Goal: Task Accomplishment & Management: Complete application form

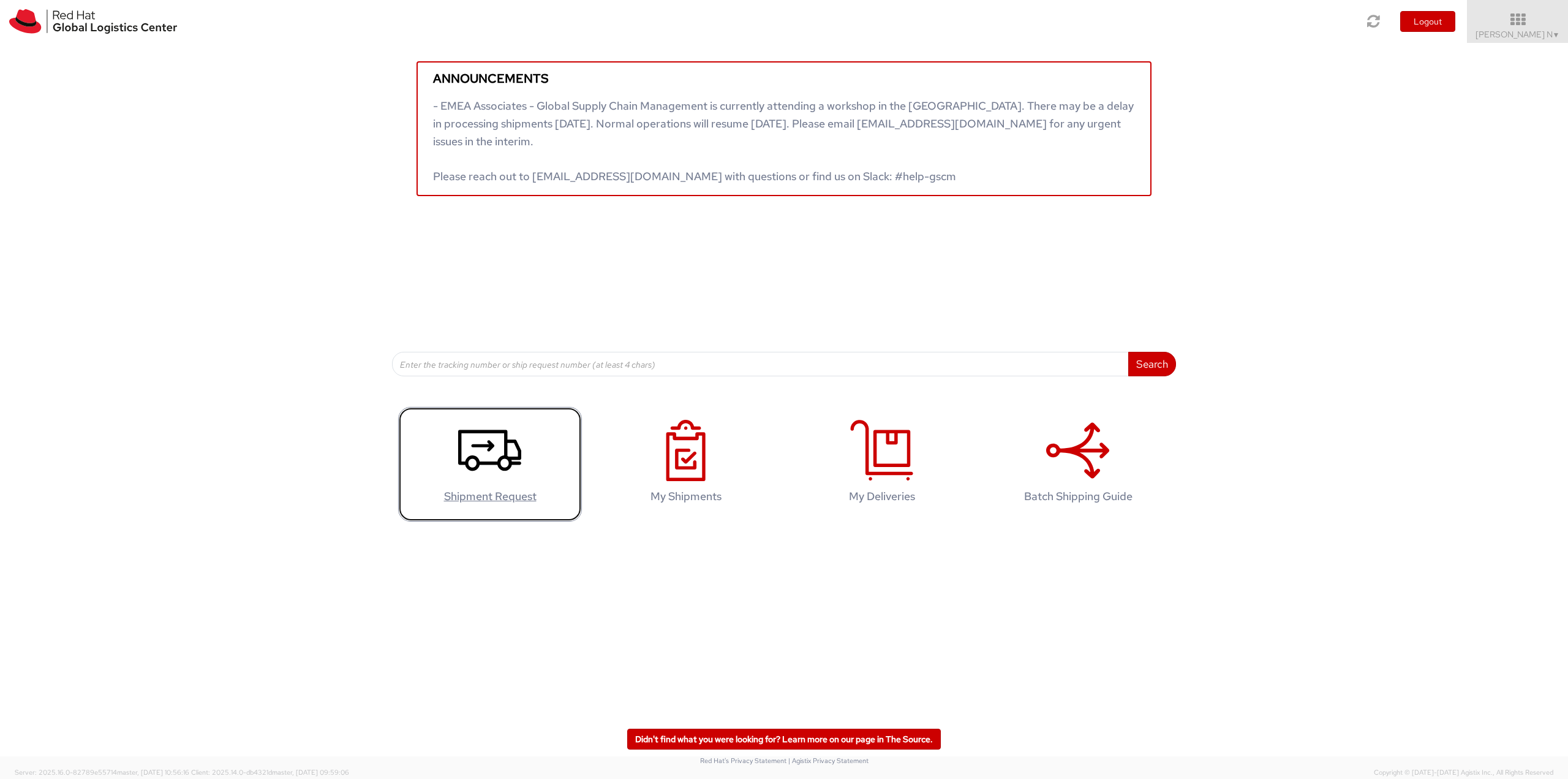
click at [495, 449] on icon at bounding box center [489, 449] width 63 height 61
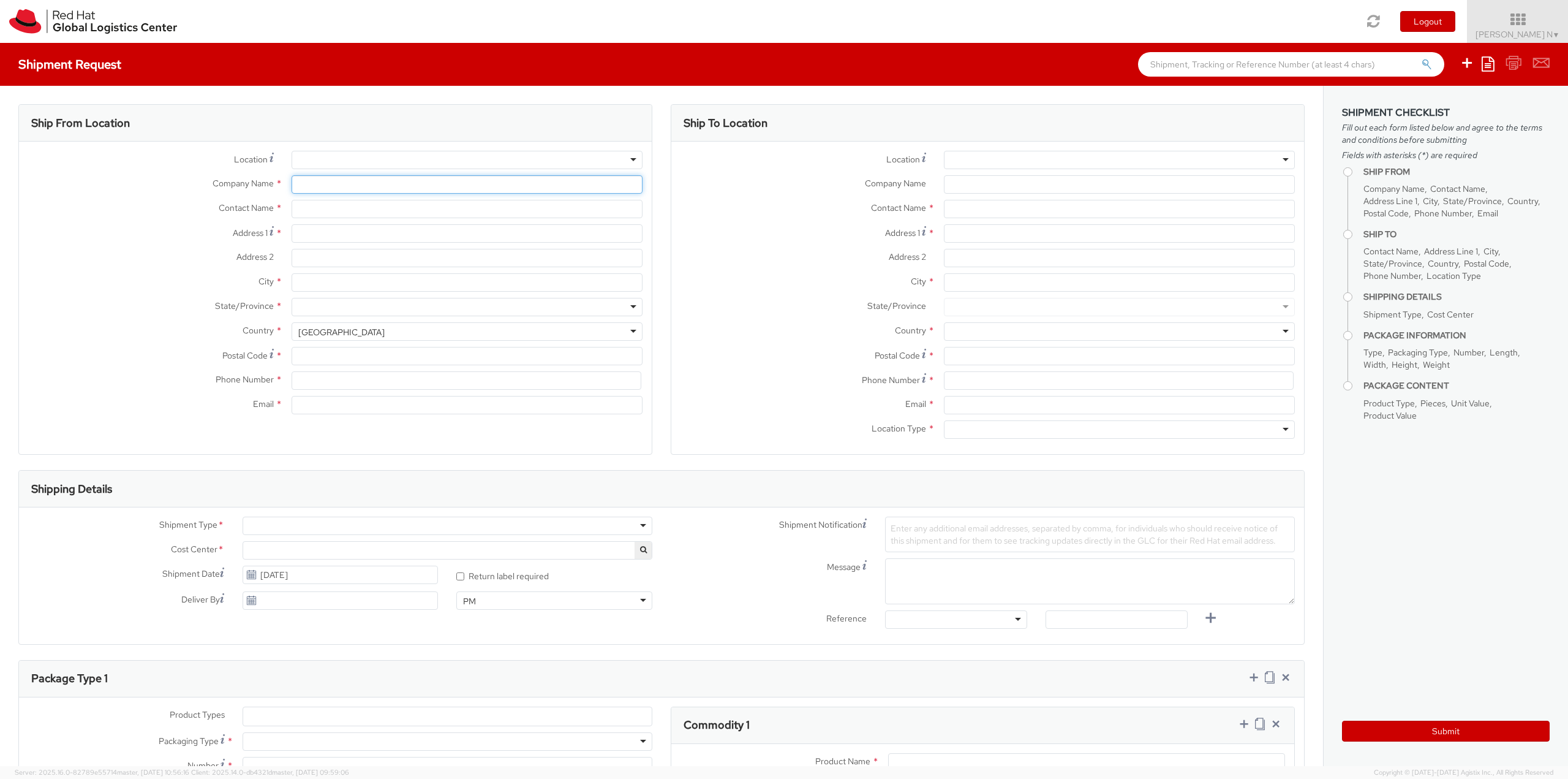
click at [318, 188] on input "Company Name *" at bounding box center [467, 185] width 351 height 18
select select
select select "813"
type input "Red Hat India Private Limited"
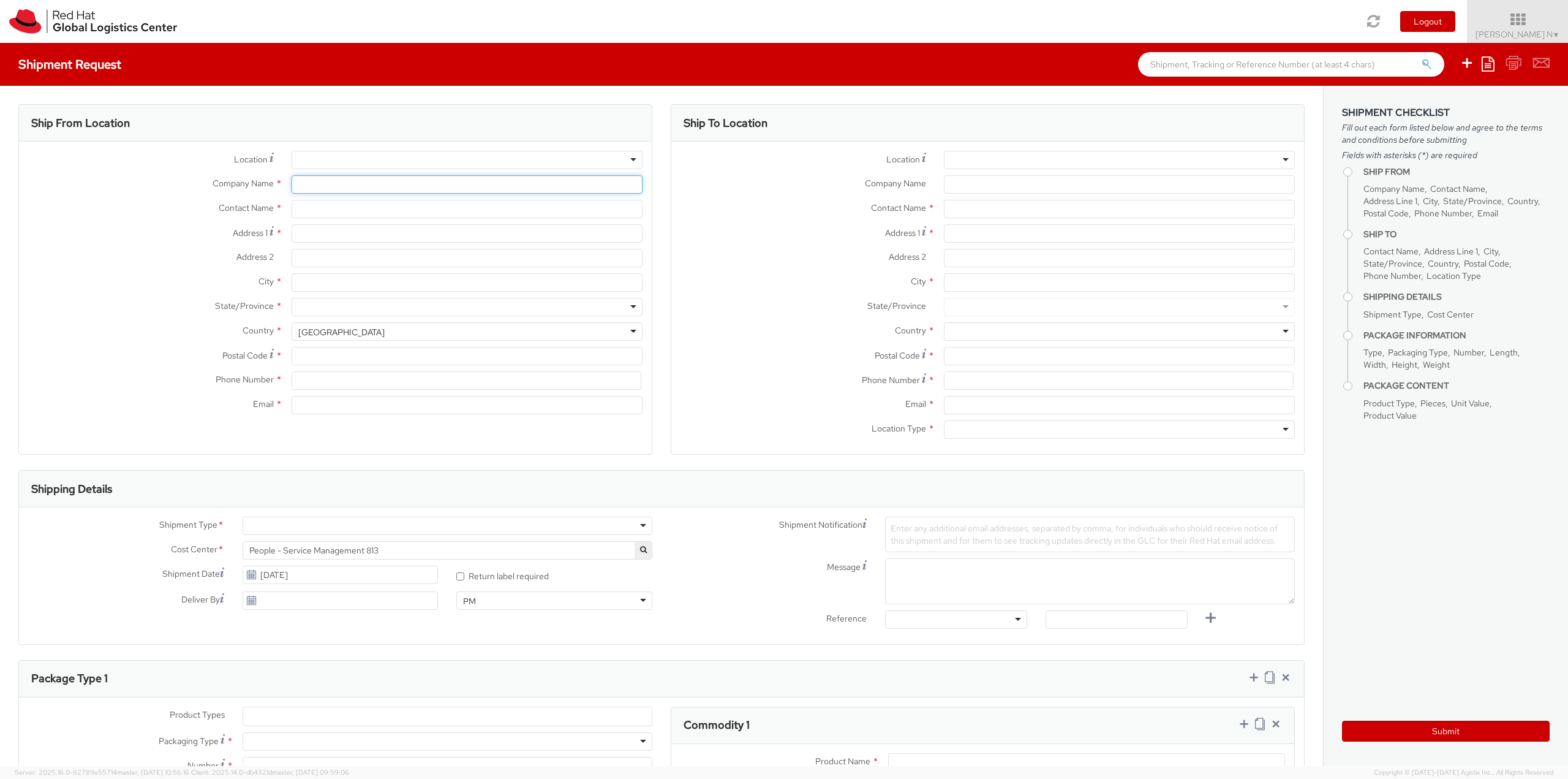
type input "[PERSON_NAME] N"
type input "Bagmane Constellation Business Park"
type input "FL 10, East Tower, Carina Building"
type input "BANGALORE"
type input "560037"
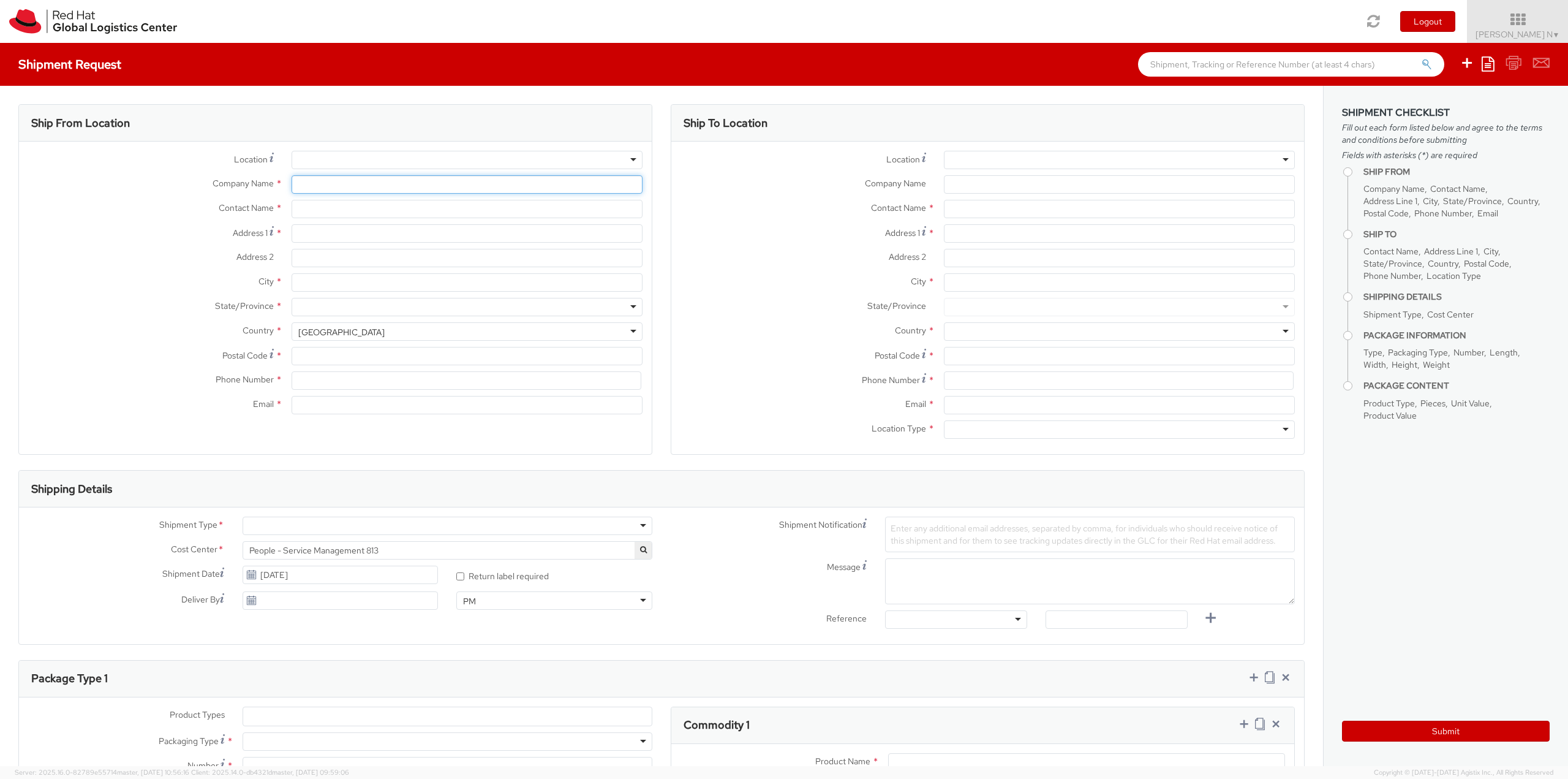
type input "918067935000"
type input "kkumarn@redhat.com"
select select "CM"
select select "KGS"
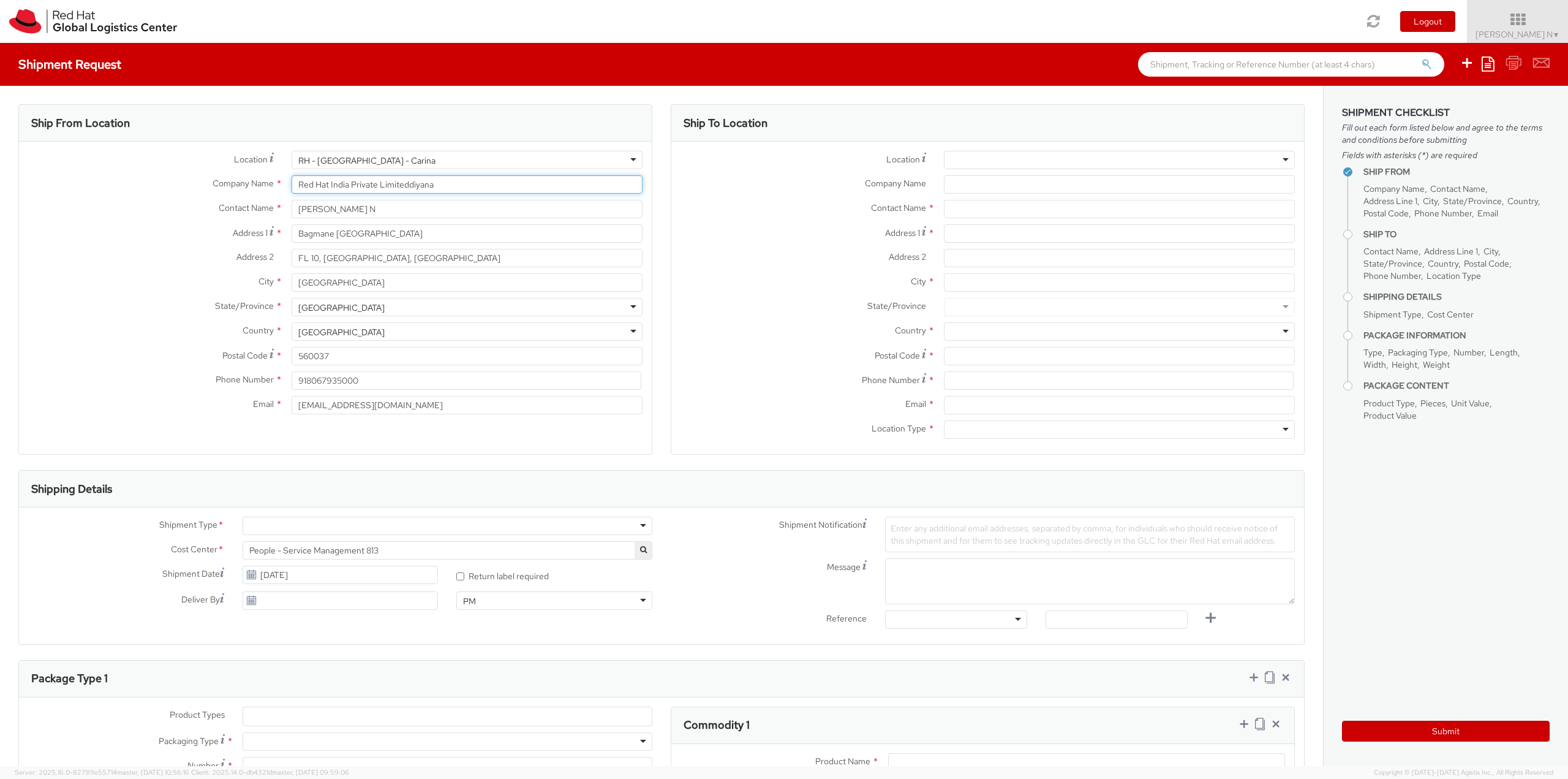
type input "Red Hat India Private Limiteddiyana"
click at [413, 221] on div "Contact Name * Kiran Kumar N" at bounding box center [335, 212] width 633 height 25
drag, startPoint x: 408, startPoint y: 214, endPoint x: 114, endPoint y: 242, distance: 295.3
click at [145, 242] on div "Location * RH - Bangalore - Carina RH - Bangalore - Carina RH - Amsterdam - MSO…" at bounding box center [335, 286] width 633 height 270
click at [186, 195] on div "Location * RH - Bangalore - Carina RH - Bangalore - Carina RH - Amsterdam - MSO…" at bounding box center [335, 286] width 633 height 270
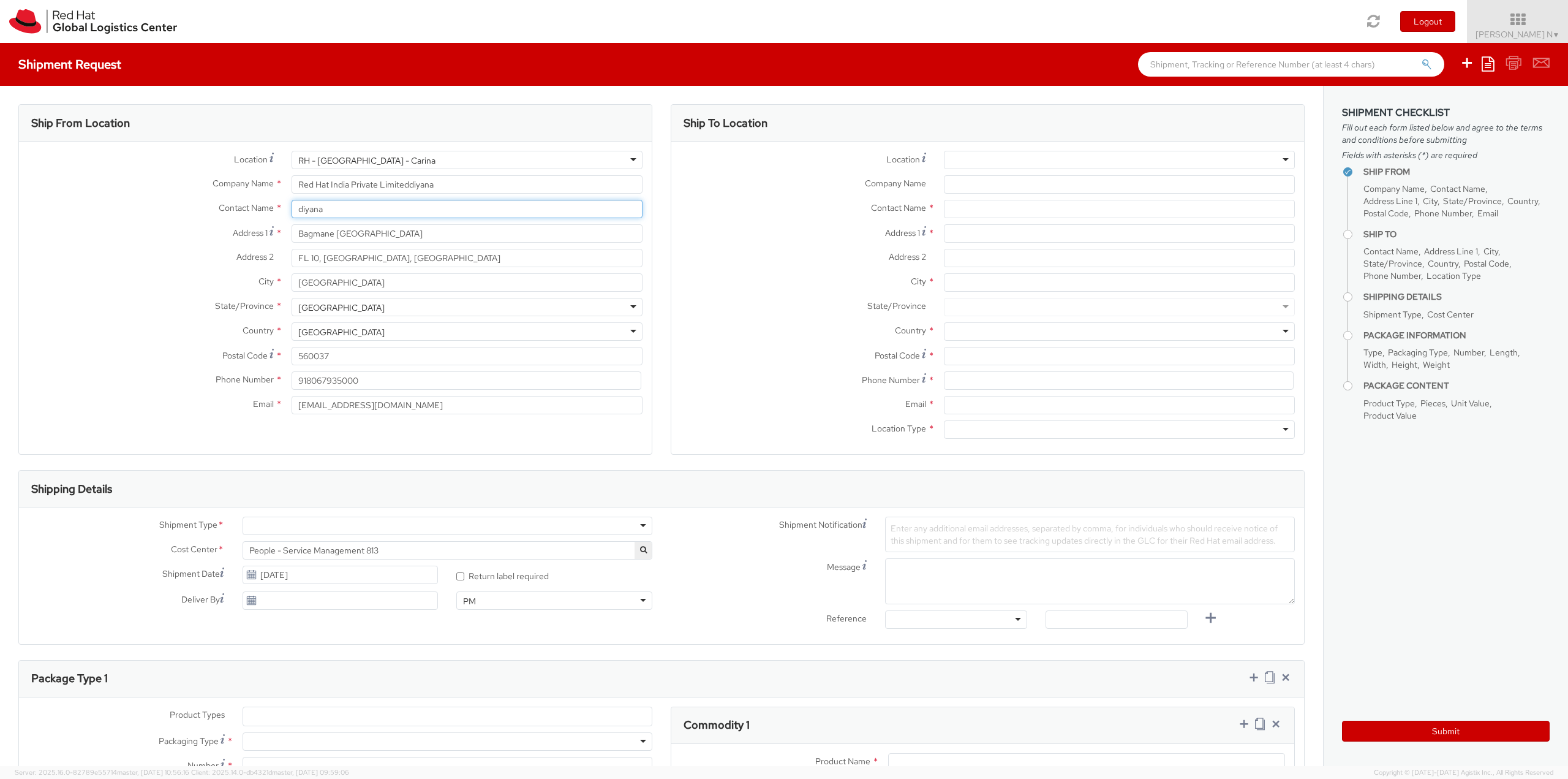
click at [346, 210] on input "diyana" at bounding box center [467, 209] width 351 height 18
type input "diyana kam"
click at [456, 162] on div "RH - Bangalore - Carina" at bounding box center [467, 160] width 351 height 18
drag, startPoint x: 456, startPoint y: 162, endPoint x: 0, endPoint y: 168, distance: 456.0
click at [0, 168] on div "Ship From Location Location * RH - Bangalore - Carina RH - Bangalore - Carina R…" at bounding box center [662, 617] width 1323 height 1063
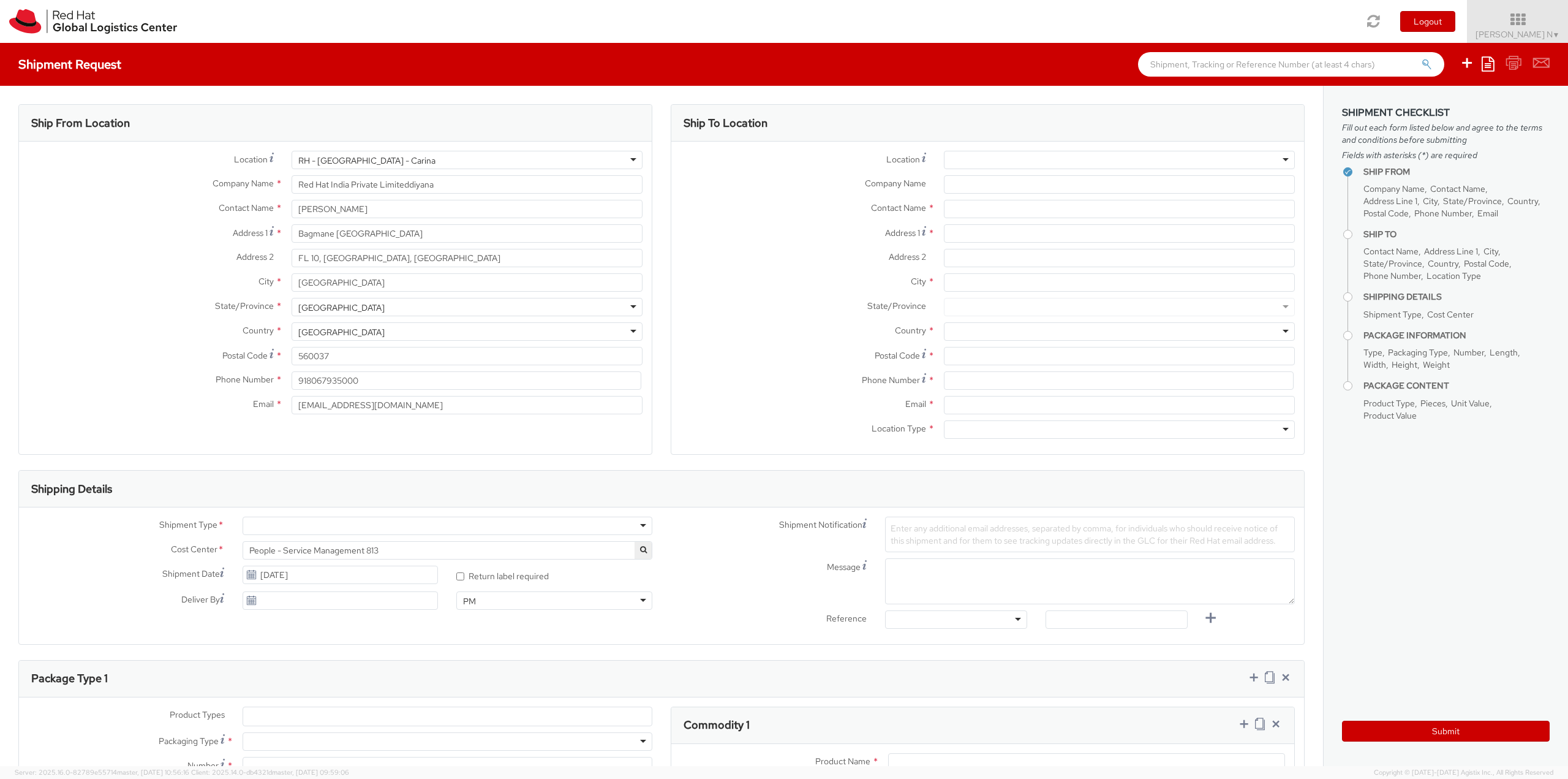
click at [459, 157] on div "RH - Bangalore - Carina" at bounding box center [467, 160] width 351 height 18
type input "sing"
type input "Red Hat Asia Pacific Pte Ltd"
type input "88 Market Street, Level 45"
type input "CapitaSpring"
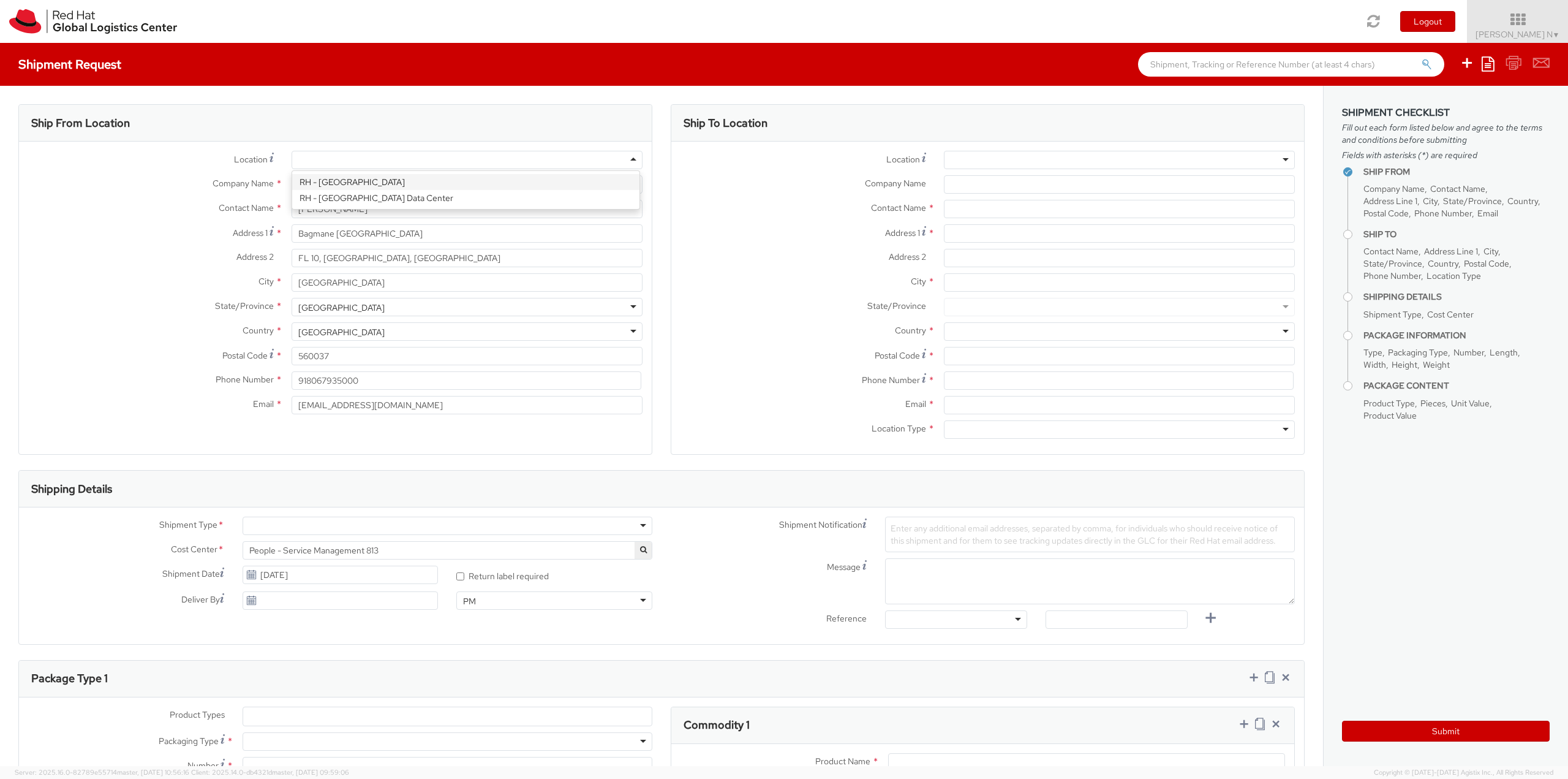
type input "SINGAPORE"
type input "048948"
type input "65 6490 4200"
click at [335, 209] on input "text" at bounding box center [467, 209] width 351 height 18
click at [304, 209] on input "diyana" at bounding box center [467, 209] width 351 height 18
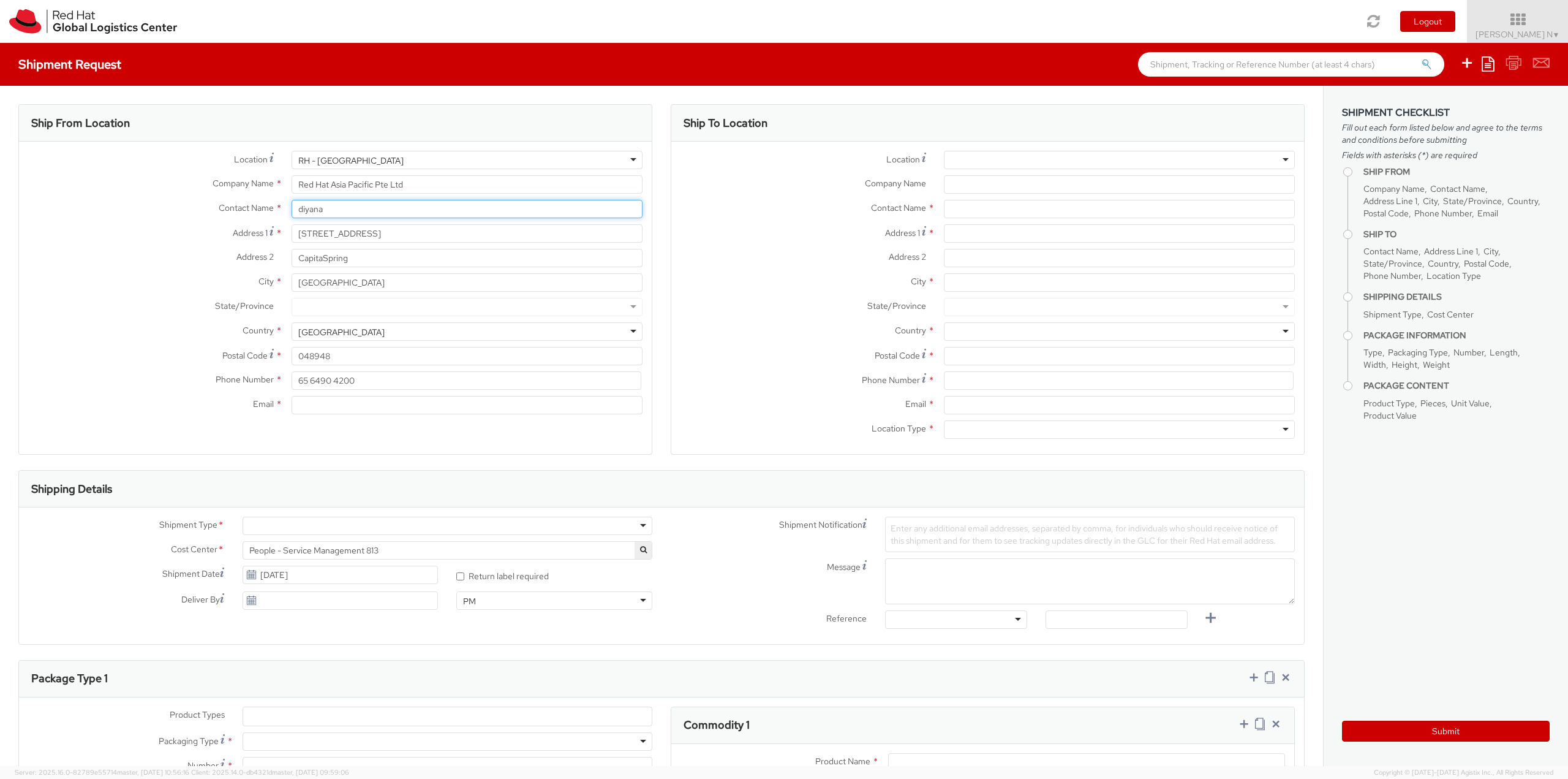
click at [343, 210] on input "diyana" at bounding box center [467, 209] width 351 height 18
type input "diyana"
drag, startPoint x: 343, startPoint y: 210, endPoint x: 209, endPoint y: 208, distance: 134.0
click at [215, 209] on div "Contact Name * diyana diya" at bounding box center [335, 209] width 633 height 18
click at [330, 212] on input "text" at bounding box center [467, 209] width 351 height 18
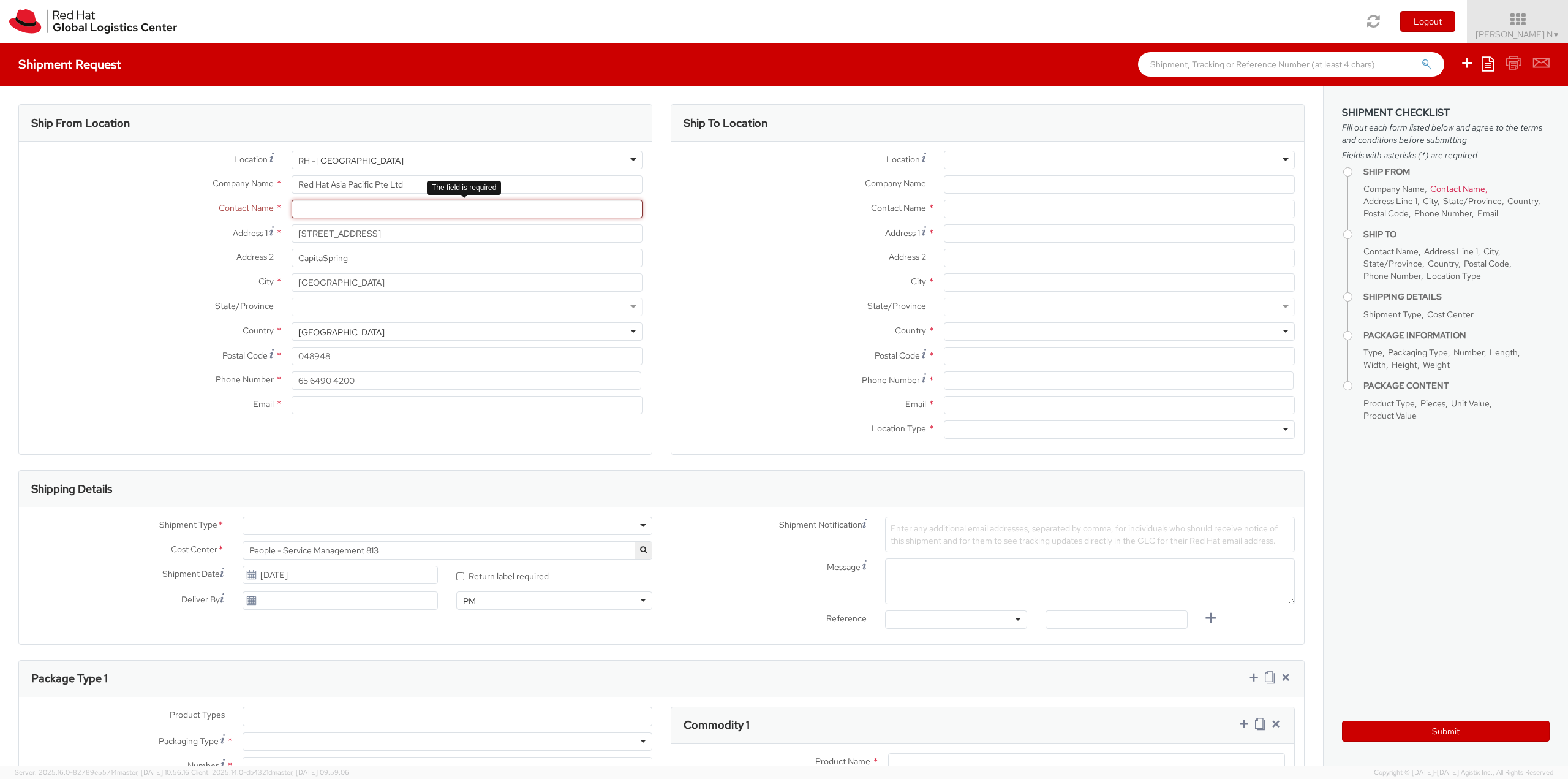
paste input "Diyana Kamal"
type input "Diyana Kamal"
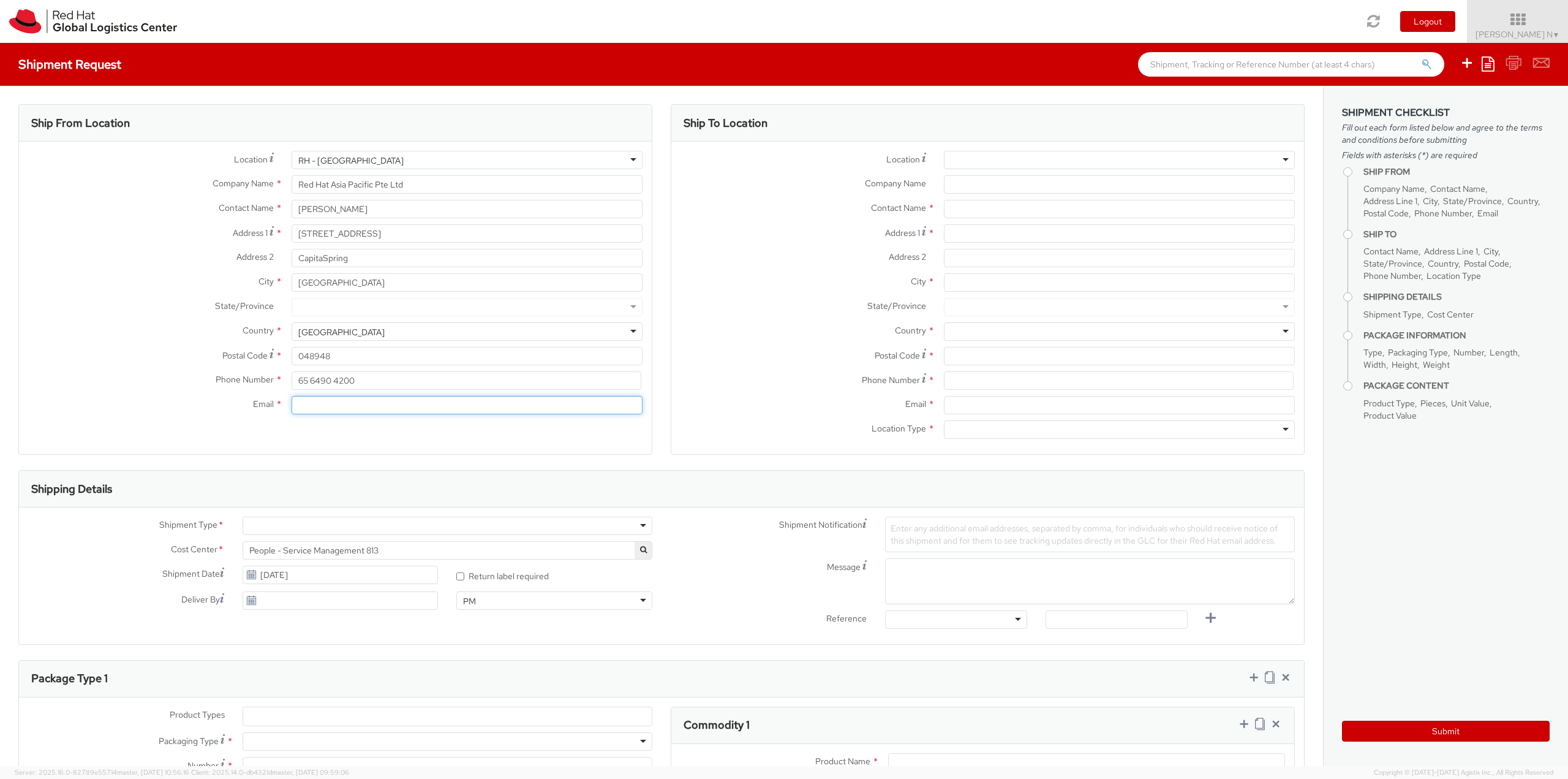
click at [315, 404] on input "Email *" at bounding box center [467, 404] width 351 height 18
paste input "dkamal@redhat.com"
type input "dkamal@redhat.com"
click at [984, 206] on input "text" at bounding box center [1120, 209] width 351 height 18
paste input "Kenny Gonzalez"
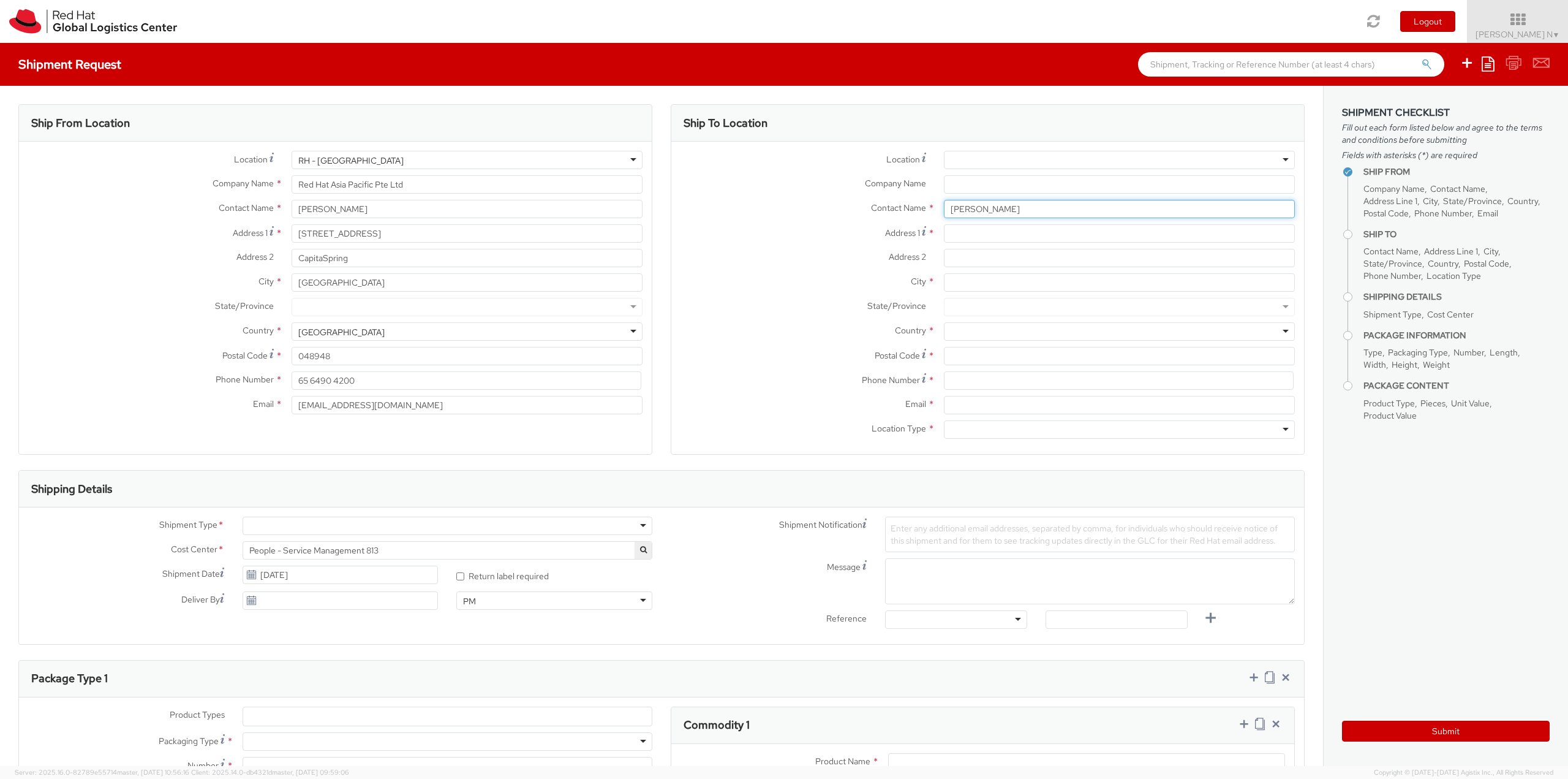
type input "Kenny Gonzalez"
click at [990, 400] on input "Email *" at bounding box center [1120, 404] width 351 height 18
paste input "kengonza@redhat.com"
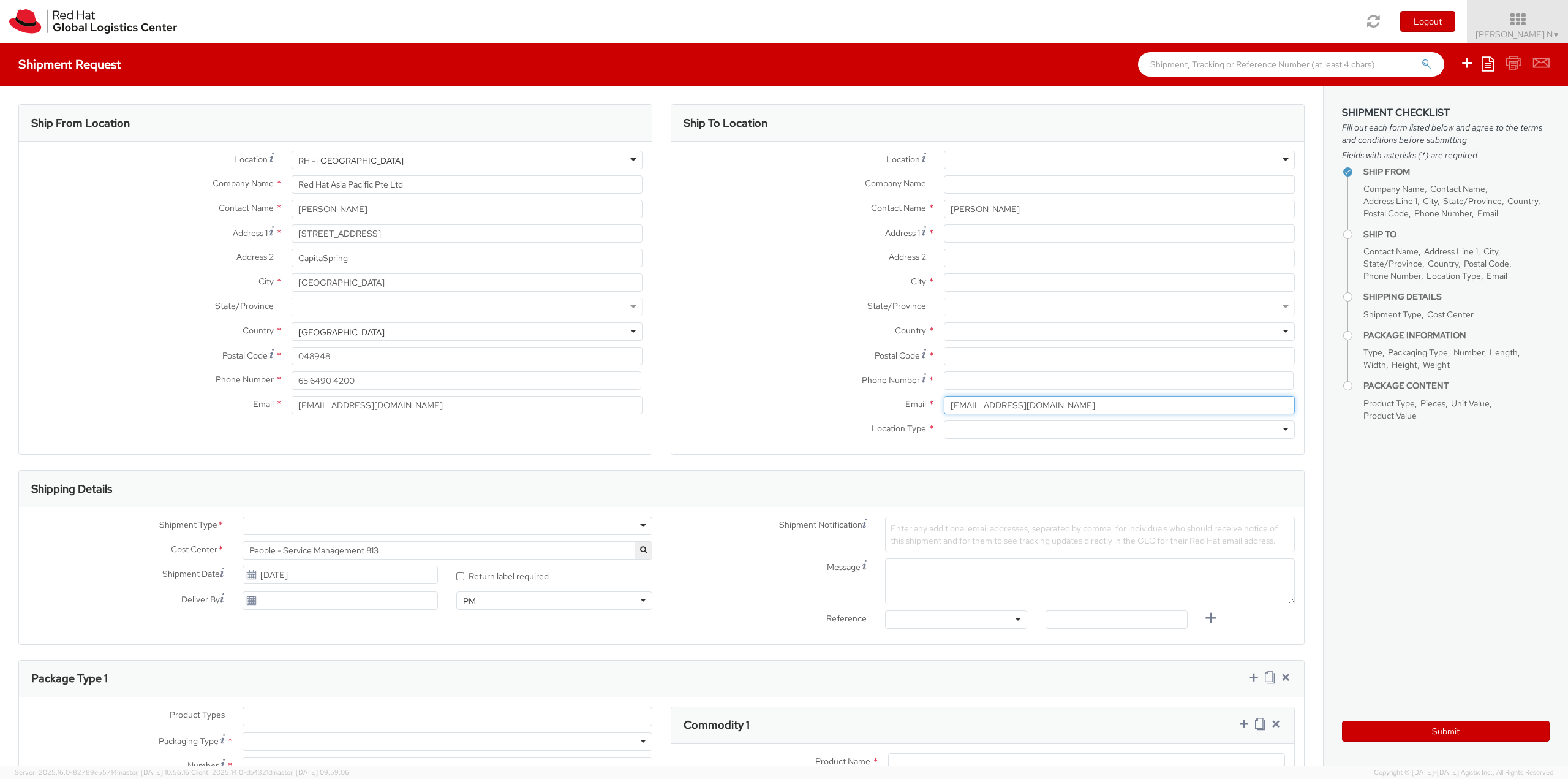
type input "kengonza@redhat.com"
click at [972, 428] on div at bounding box center [1120, 429] width 351 height 18
click at [986, 385] on input at bounding box center [1119, 381] width 349 height 18
paste input "+639452667116"
type input "+639452667116"
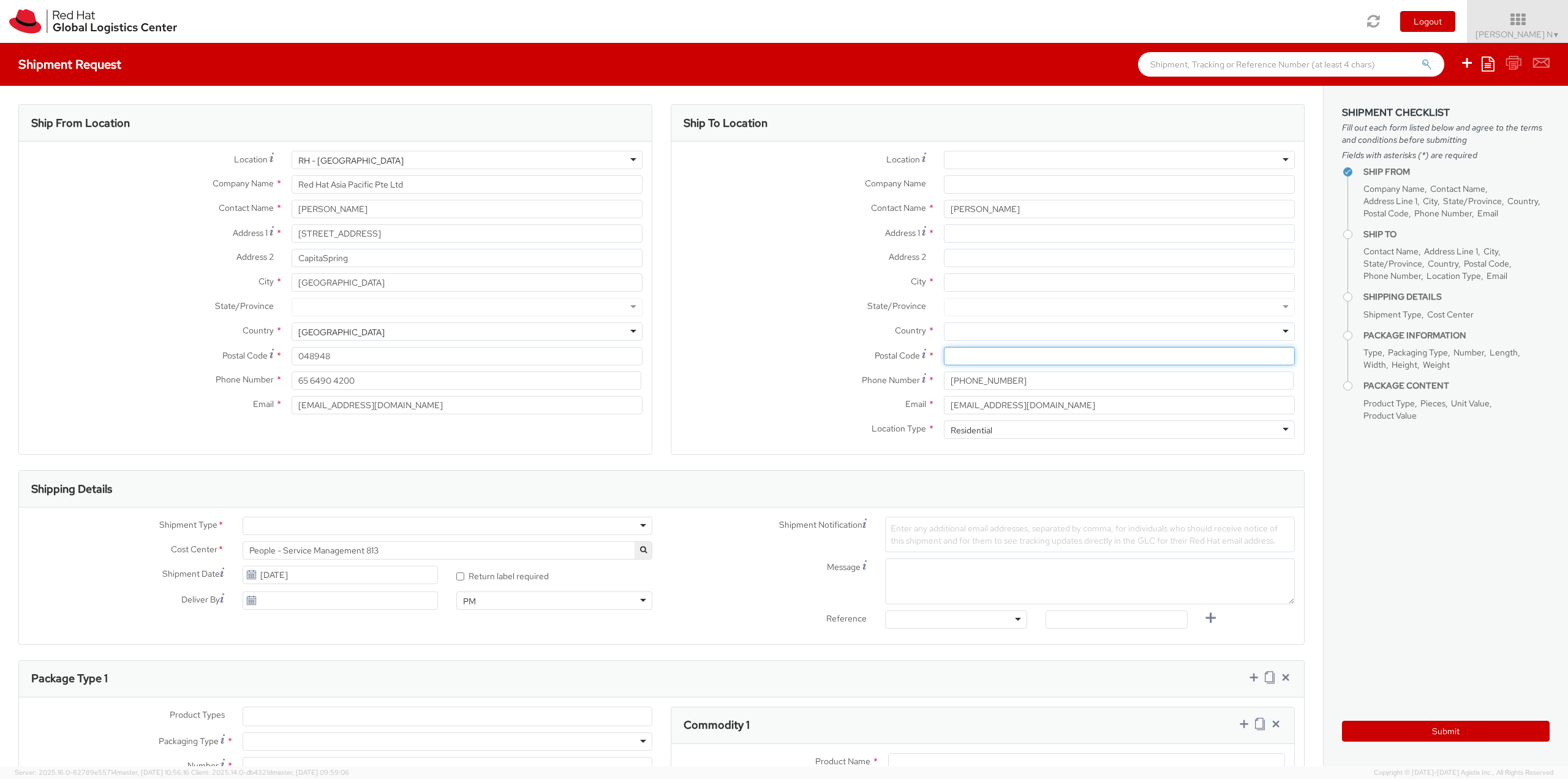
click at [966, 361] on input "Postal Code *" at bounding box center [1120, 356] width 351 height 18
paste input "1600"
type input "1600"
click at [1000, 333] on div at bounding box center [1120, 332] width 351 height 18
type input "ph"
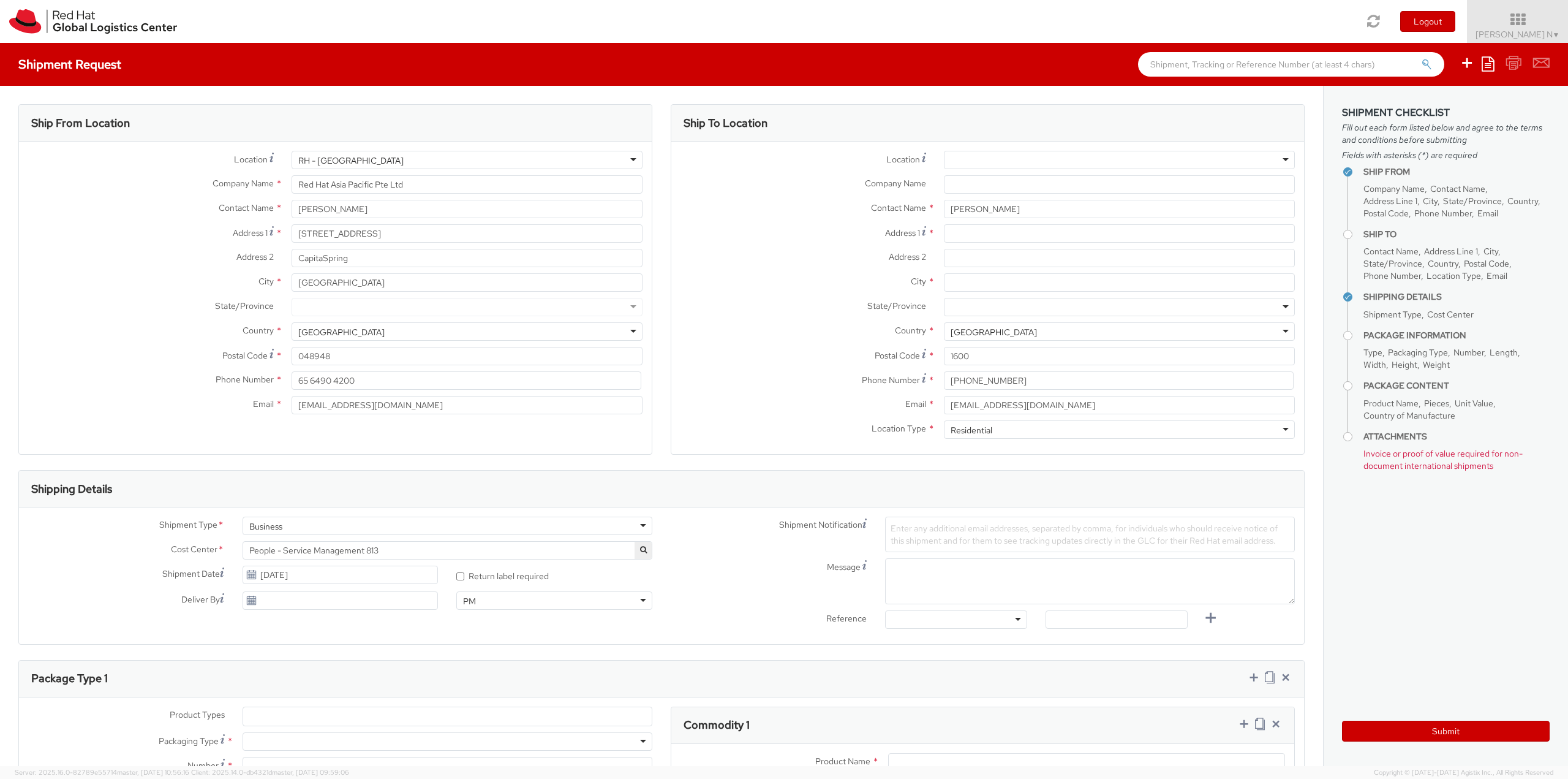
click at [1009, 312] on div at bounding box center [1120, 307] width 351 height 18
type input "m"
click at [1015, 312] on div at bounding box center [1120, 307] width 351 height 18
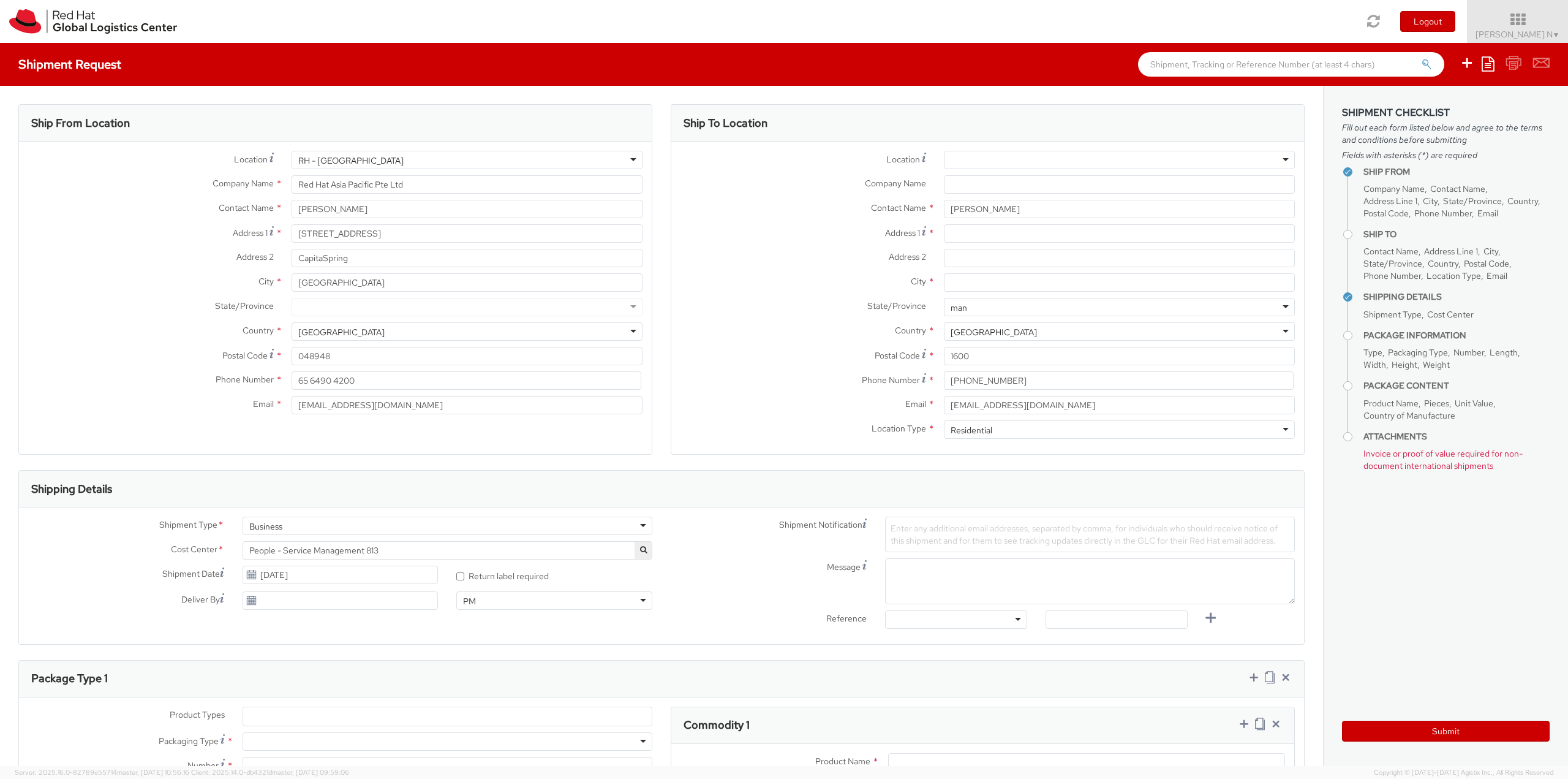
type input "man"
click at [992, 331] on div "Philippines" at bounding box center [1120, 332] width 351 height 18
click at [987, 285] on input "City *" at bounding box center [1120, 283] width 351 height 18
click at [960, 307] on div at bounding box center [1120, 307] width 351 height 18
type input "p"
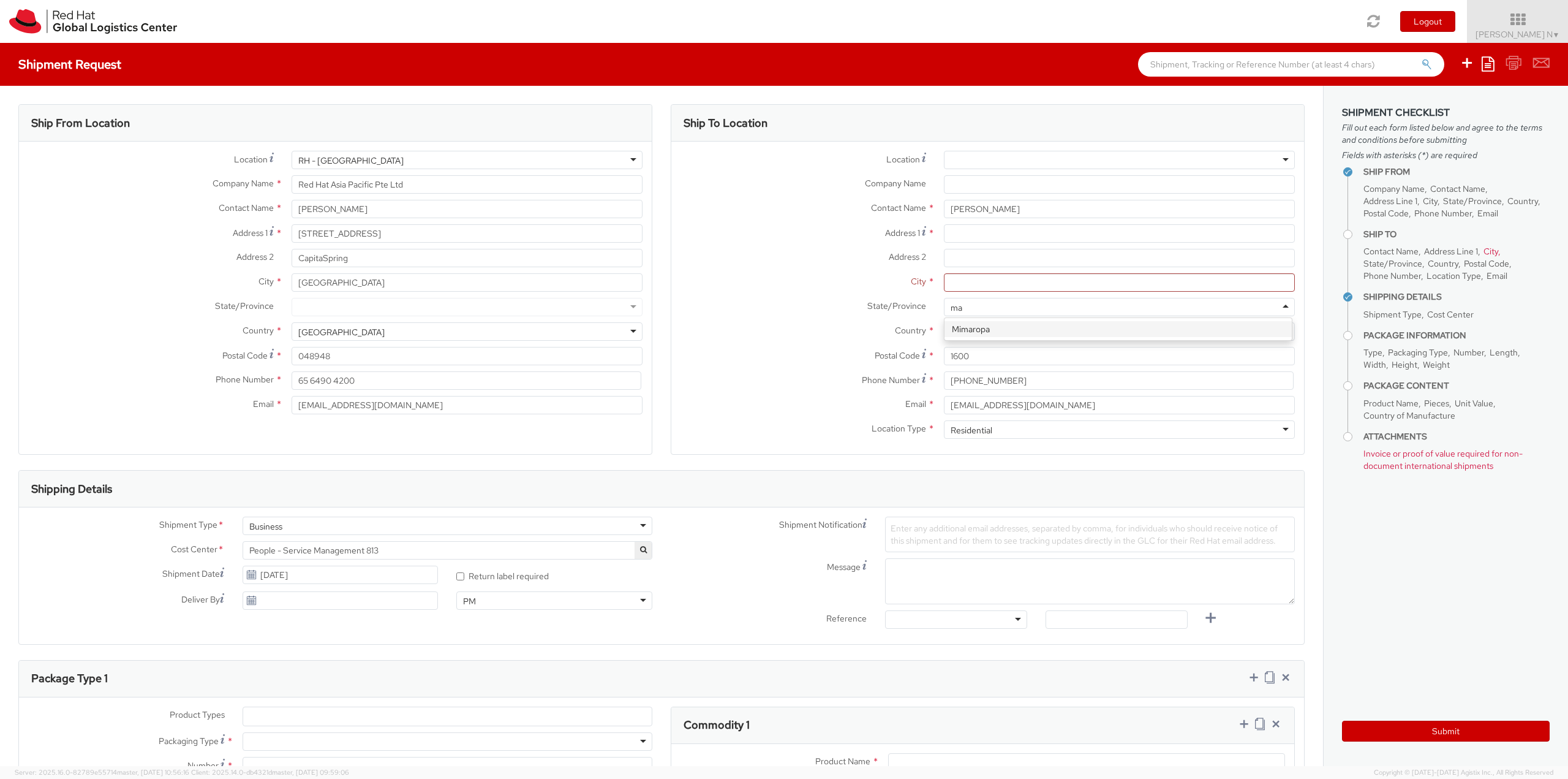
type input "m"
paste input "Metro Manila"
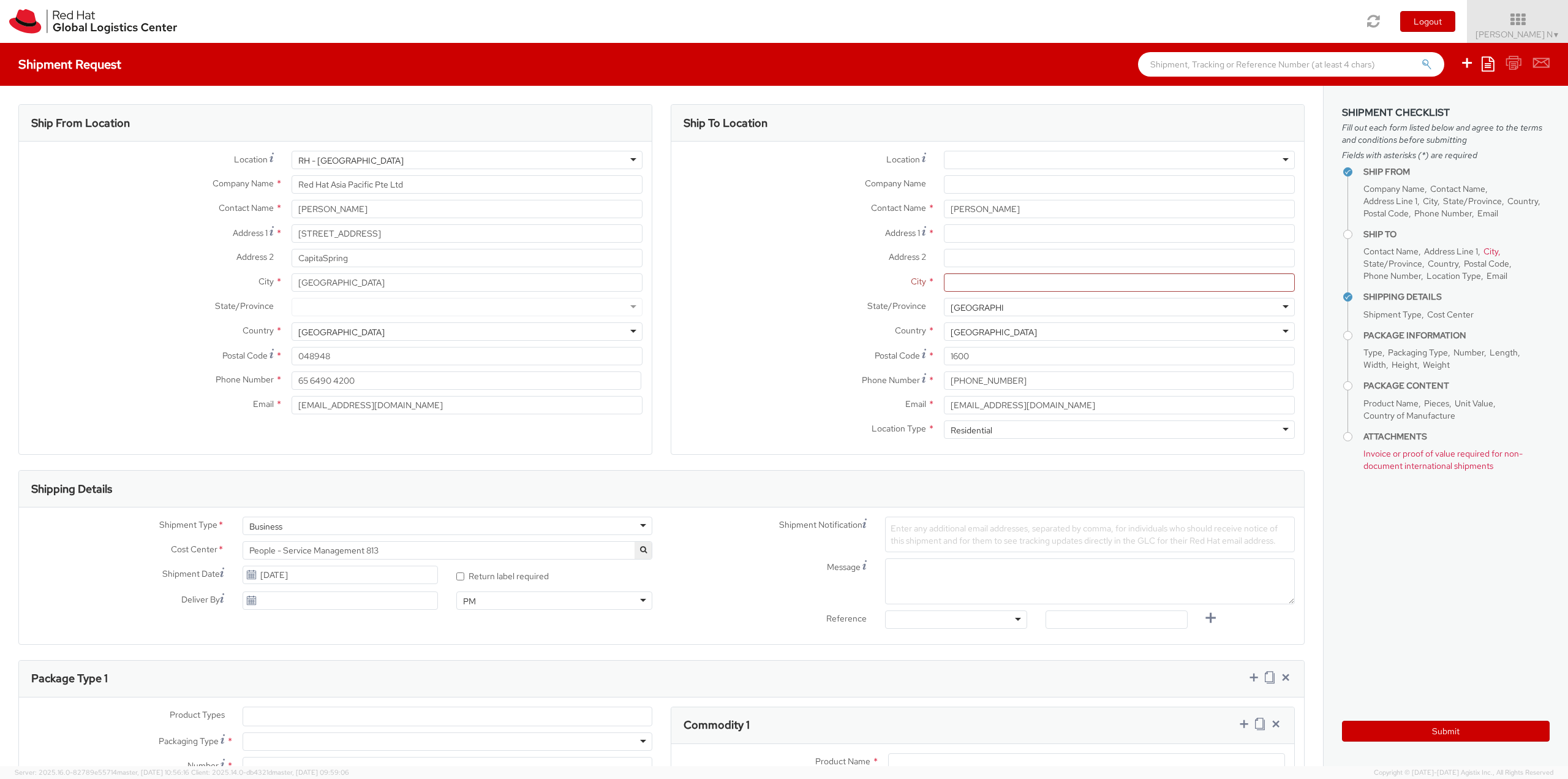
type input "Metro Manila"
click at [982, 311] on div at bounding box center [1120, 307] width 351 height 18
paste input "Pasig"
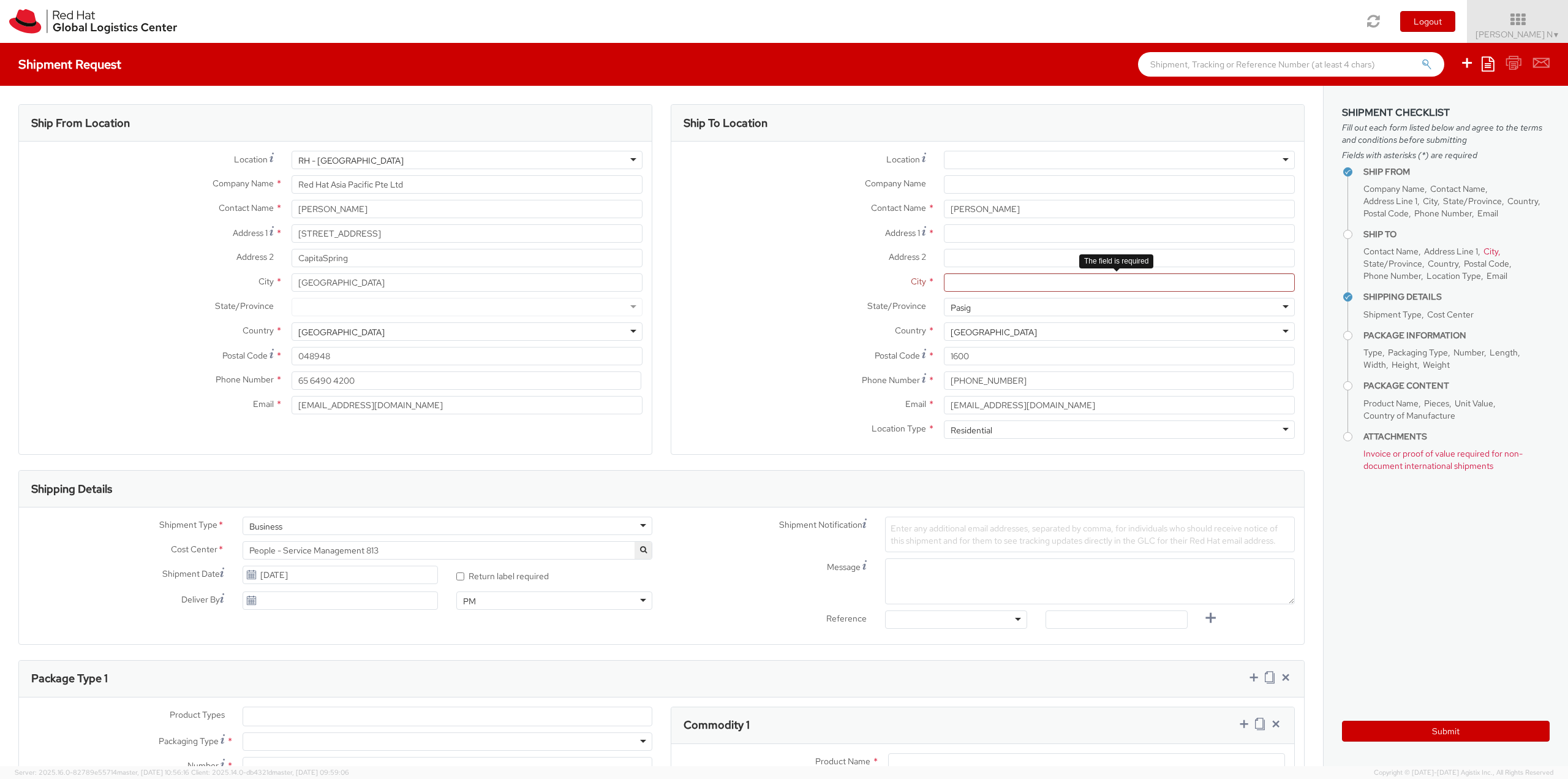
type input "Pasig"
click at [994, 282] on input "City *" at bounding box center [1120, 283] width 351 height 18
click at [994, 281] on input "City *" at bounding box center [1120, 283] width 351 height 18
paste input "Pasig"
type input "Pasig"
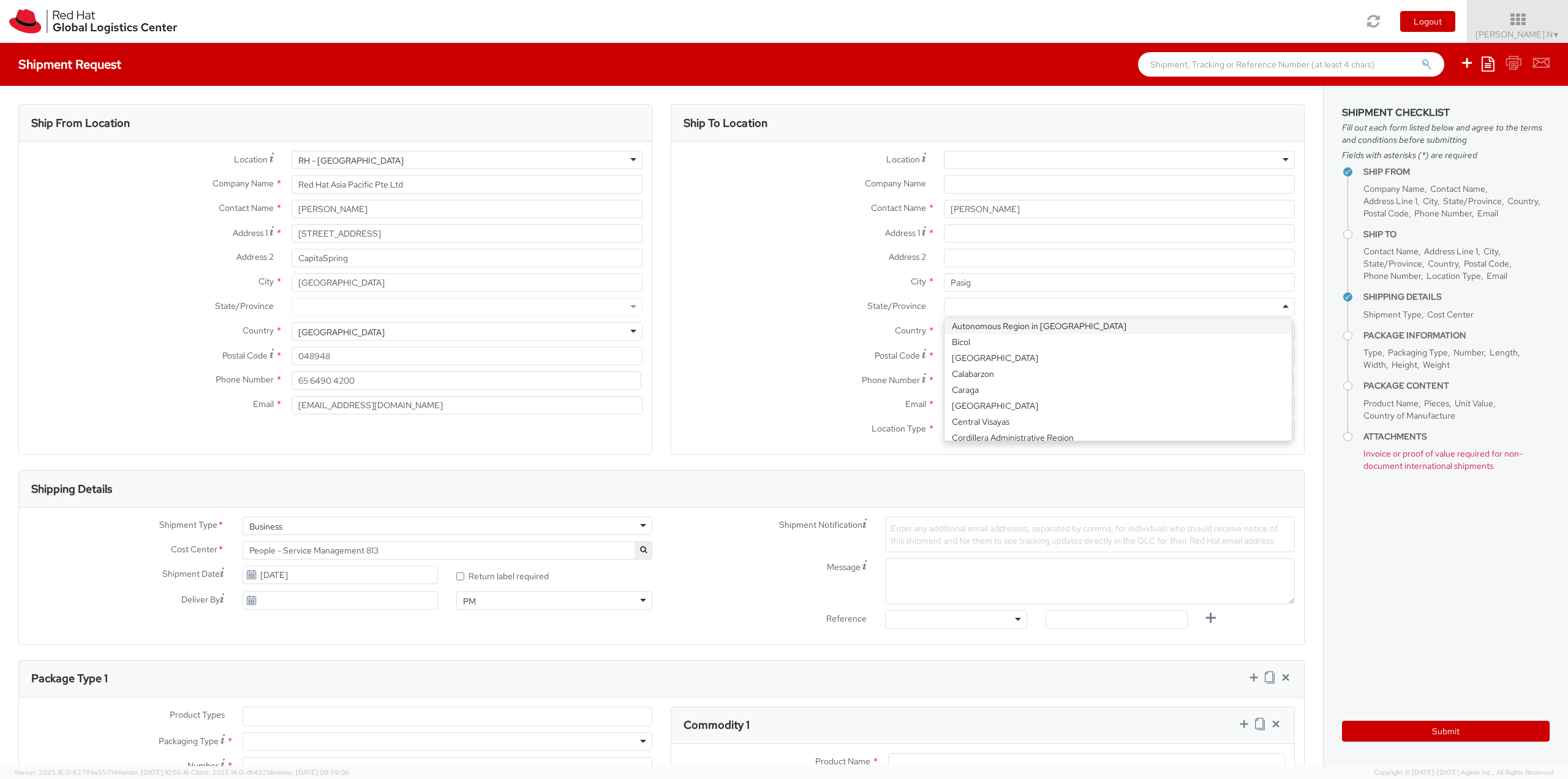
click at [985, 306] on div at bounding box center [1120, 307] width 351 height 18
type input "m"
type input "ph"
click at [973, 334] on div "Philippines" at bounding box center [993, 332] width 87 height 12
click at [766, 335] on label "Country *" at bounding box center [803, 331] width 263 height 16
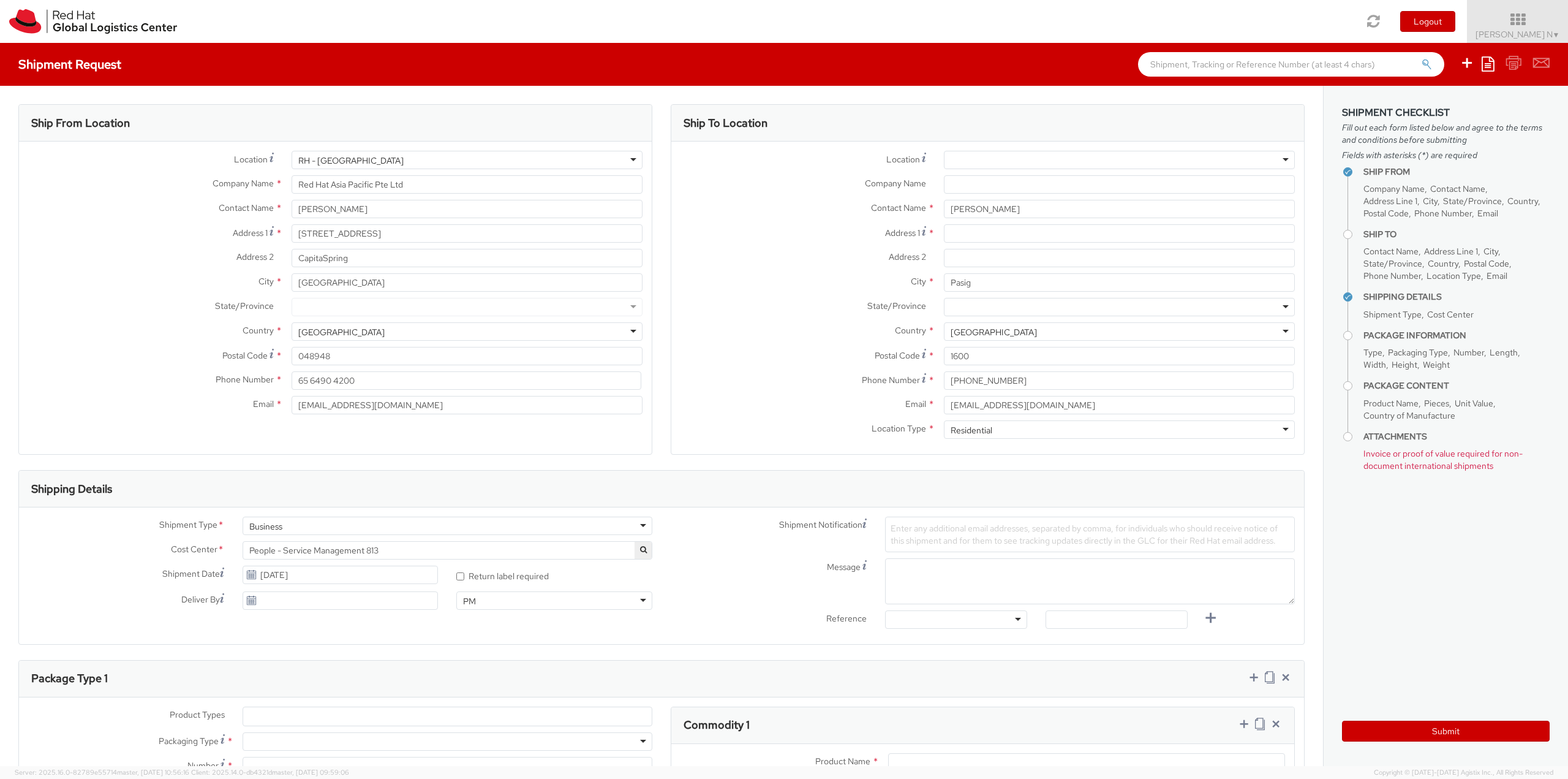
click at [999, 309] on div at bounding box center [1120, 307] width 351 height 18
paste input "Pasig"
type input "Pasig"
click at [950, 304] on input "select-one" at bounding box center [951, 308] width 2 height 12
paste input "Metro Manila"
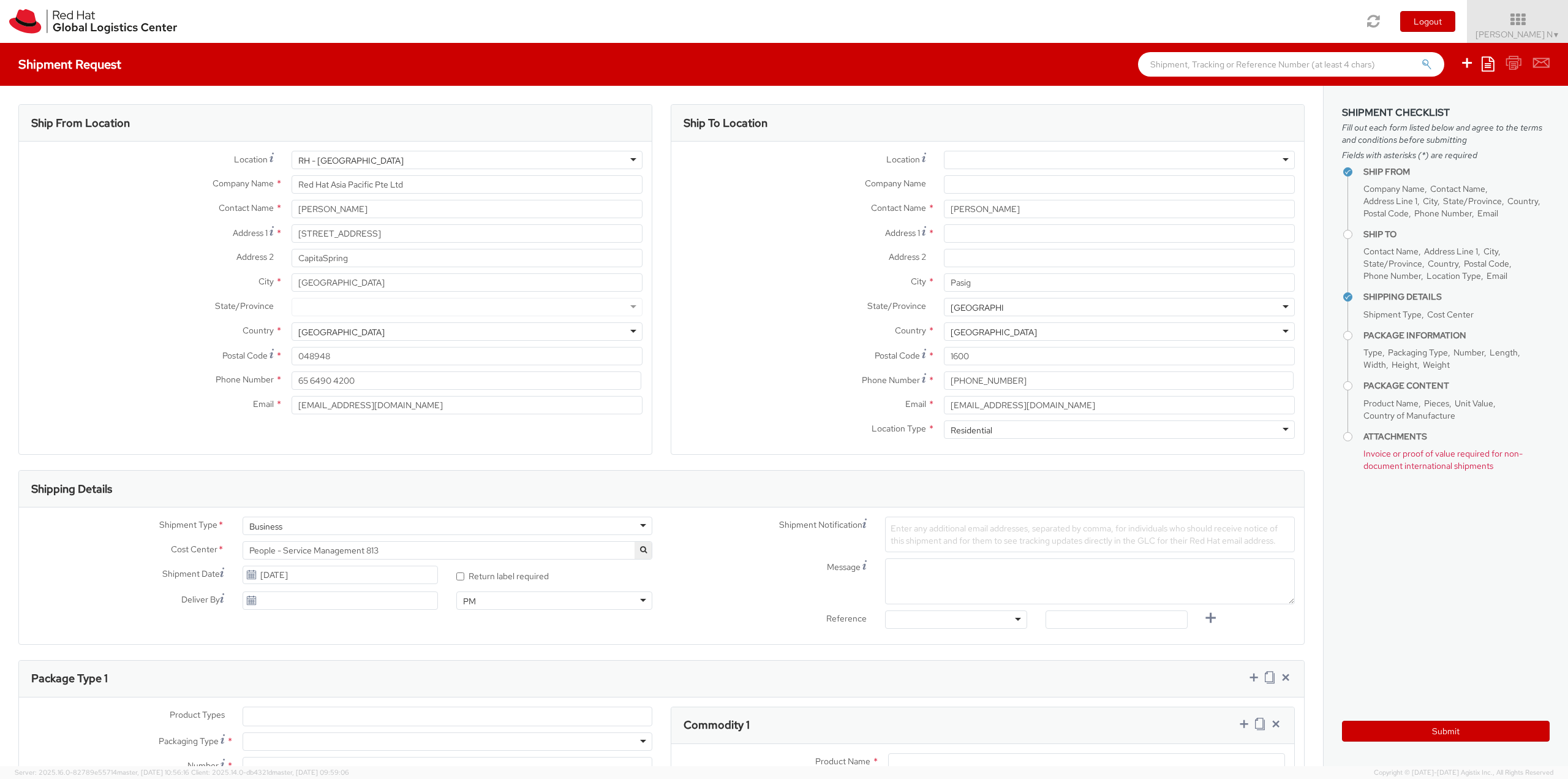
type input "Metro Manila"
click at [762, 309] on label "State/Province *" at bounding box center [803, 306] width 263 height 16
click at [960, 304] on div at bounding box center [1120, 307] width 351 height 18
click at [969, 239] on input "Address 1 *" at bounding box center [1120, 234] width 351 height 18
paste input "Sheridan St, Sheridan South Tower"
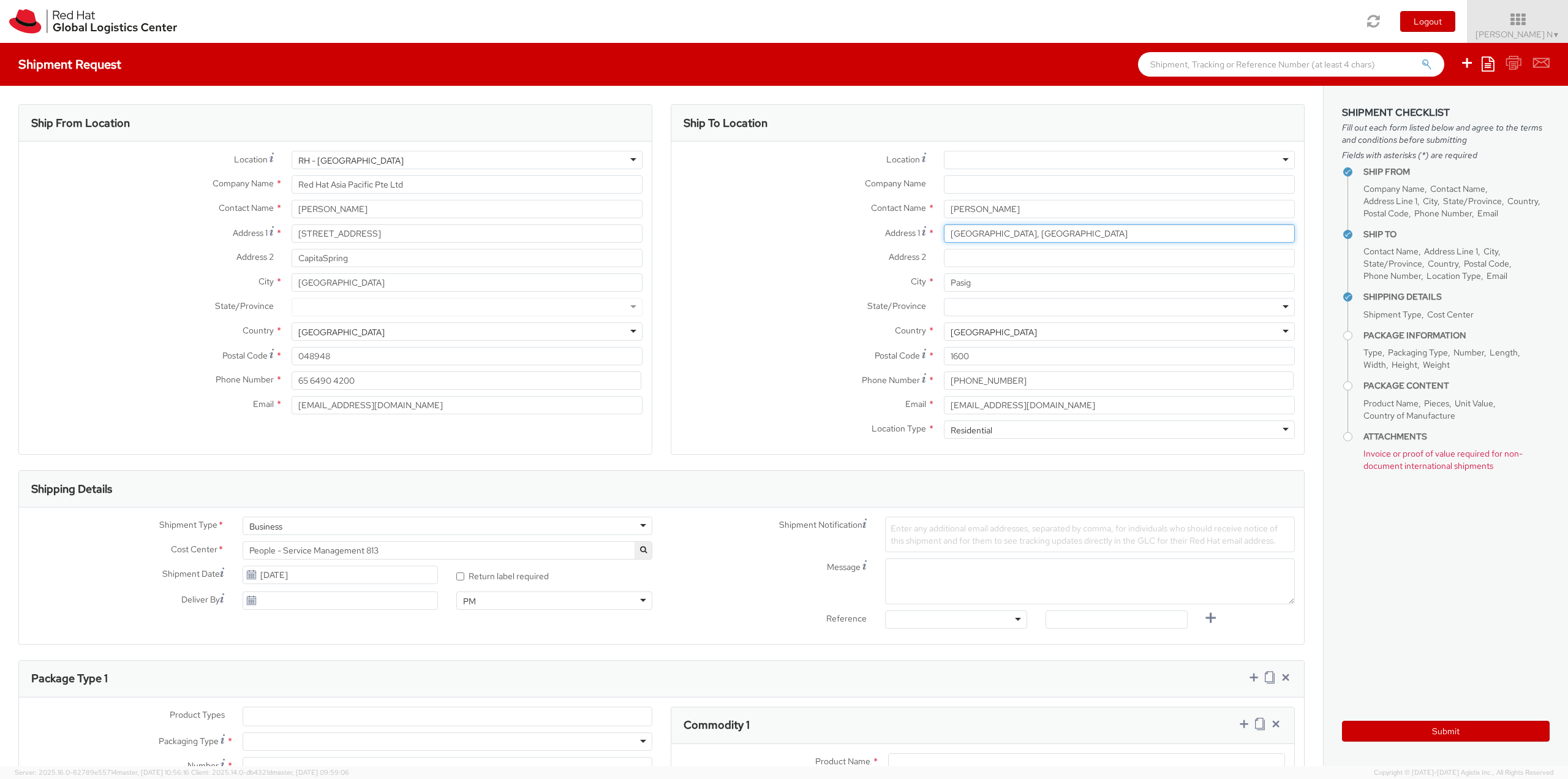
type input "Sheridan St, Sheridan South Tower"
click at [952, 258] on input "Address 2 *" at bounding box center [1120, 258] width 351 height 18
paste input "Apt 3408"
type input "Apt 3408"
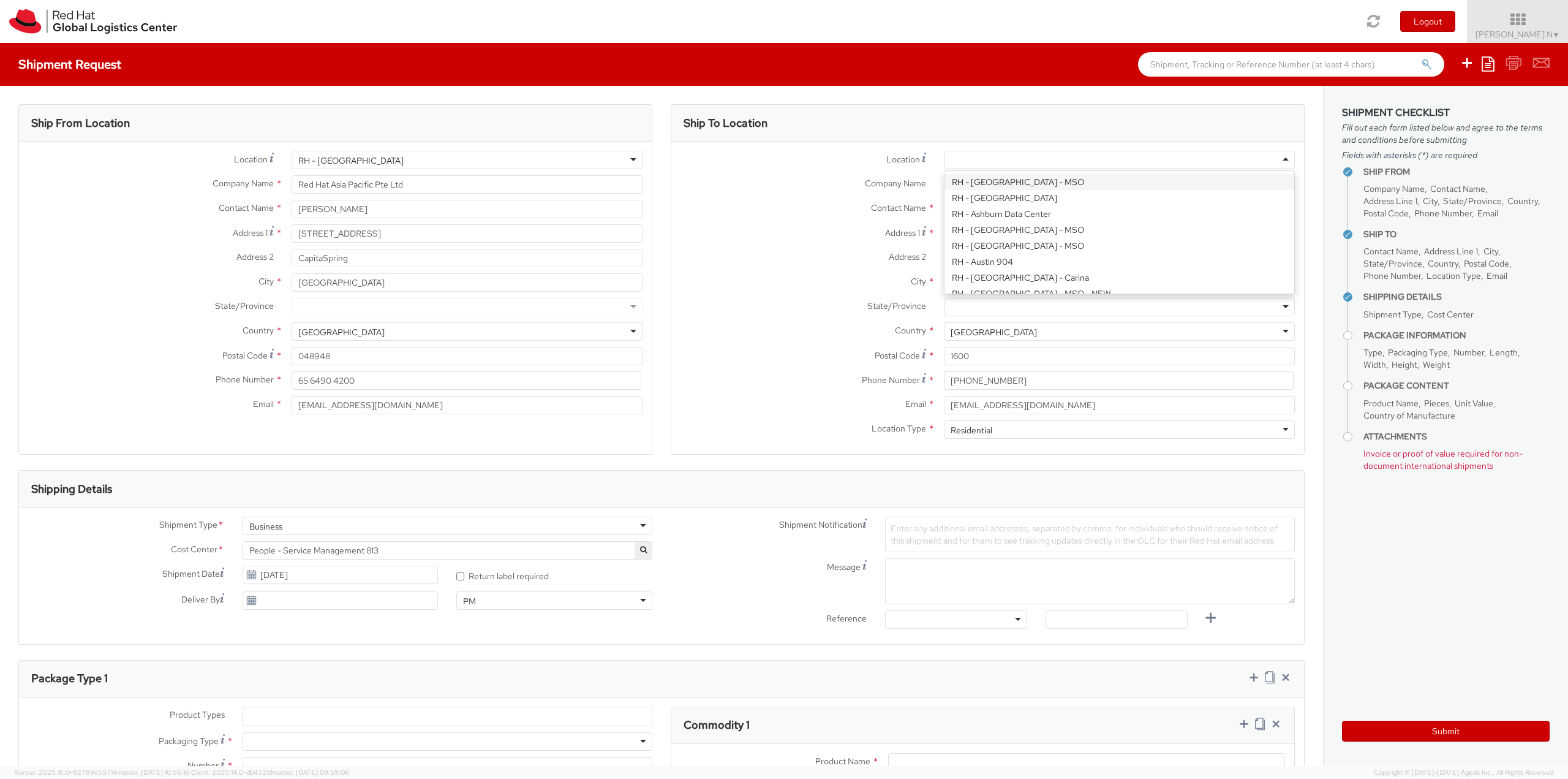
click at [1064, 163] on div at bounding box center [1120, 160] width 351 height 18
click at [797, 166] on label "Location Company locations *" at bounding box center [803, 159] width 263 height 17
click at [1022, 185] on input "Company Name *" at bounding box center [1120, 185] width 351 height 18
click at [991, 181] on input "Company Name *" at bounding box center [1120, 185] width 351 height 18
click at [749, 255] on label "Address 2 *" at bounding box center [803, 257] width 263 height 16
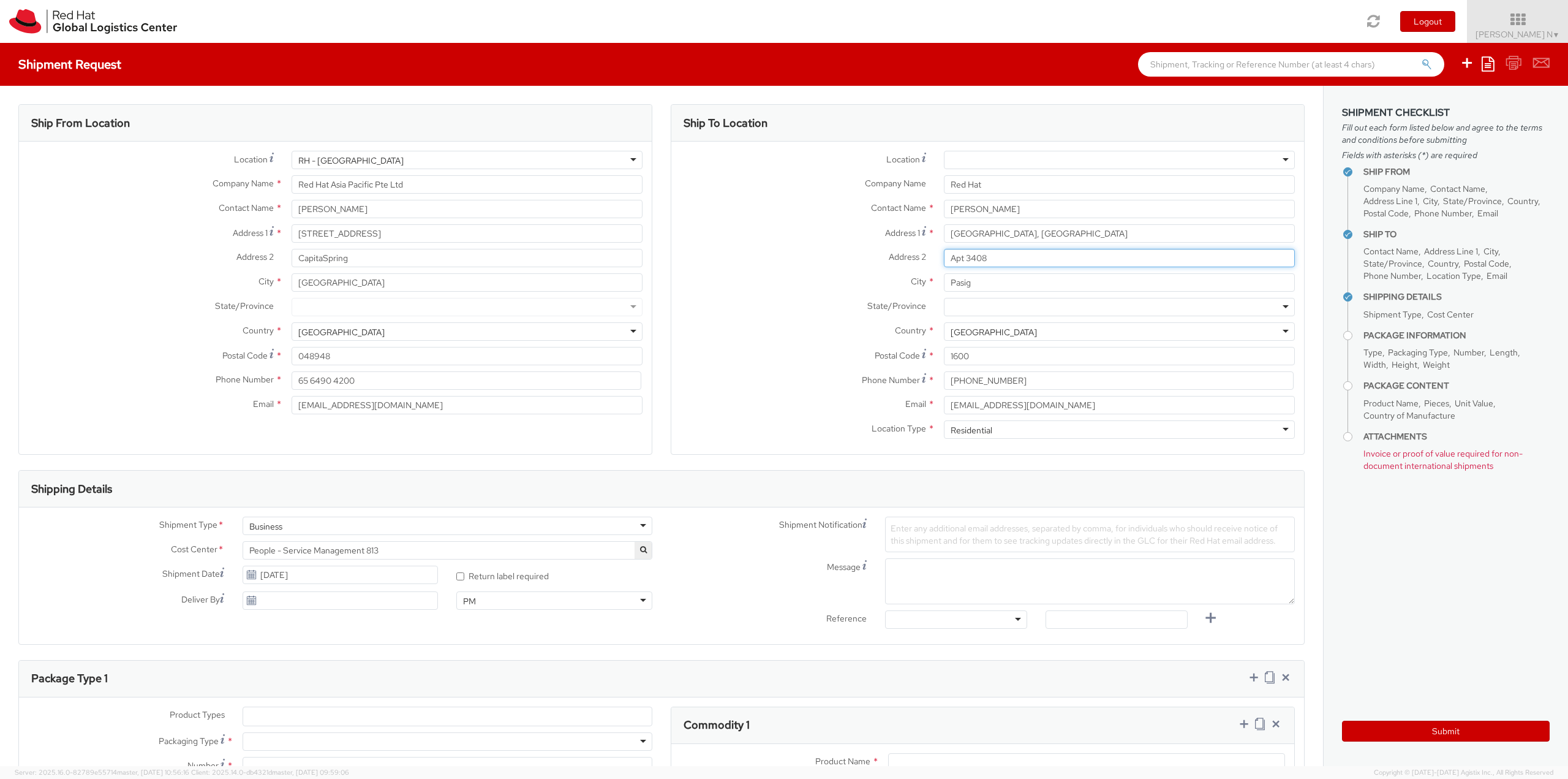
click at [944, 255] on input "Apt 3408" at bounding box center [1120, 258] width 351 height 18
click at [771, 277] on label "City *" at bounding box center [803, 282] width 263 height 16
click at [944, 277] on input "Pasig" at bounding box center [1120, 283] width 351 height 18
drag, startPoint x: 442, startPoint y: 187, endPoint x: 118, endPoint y: 167, distance: 324.6
click at [112, 169] on div "Location * RH - Singapore RH - Singapore RH - Amsterdam - MSO RH - Amsterdam Da…" at bounding box center [335, 286] width 633 height 270
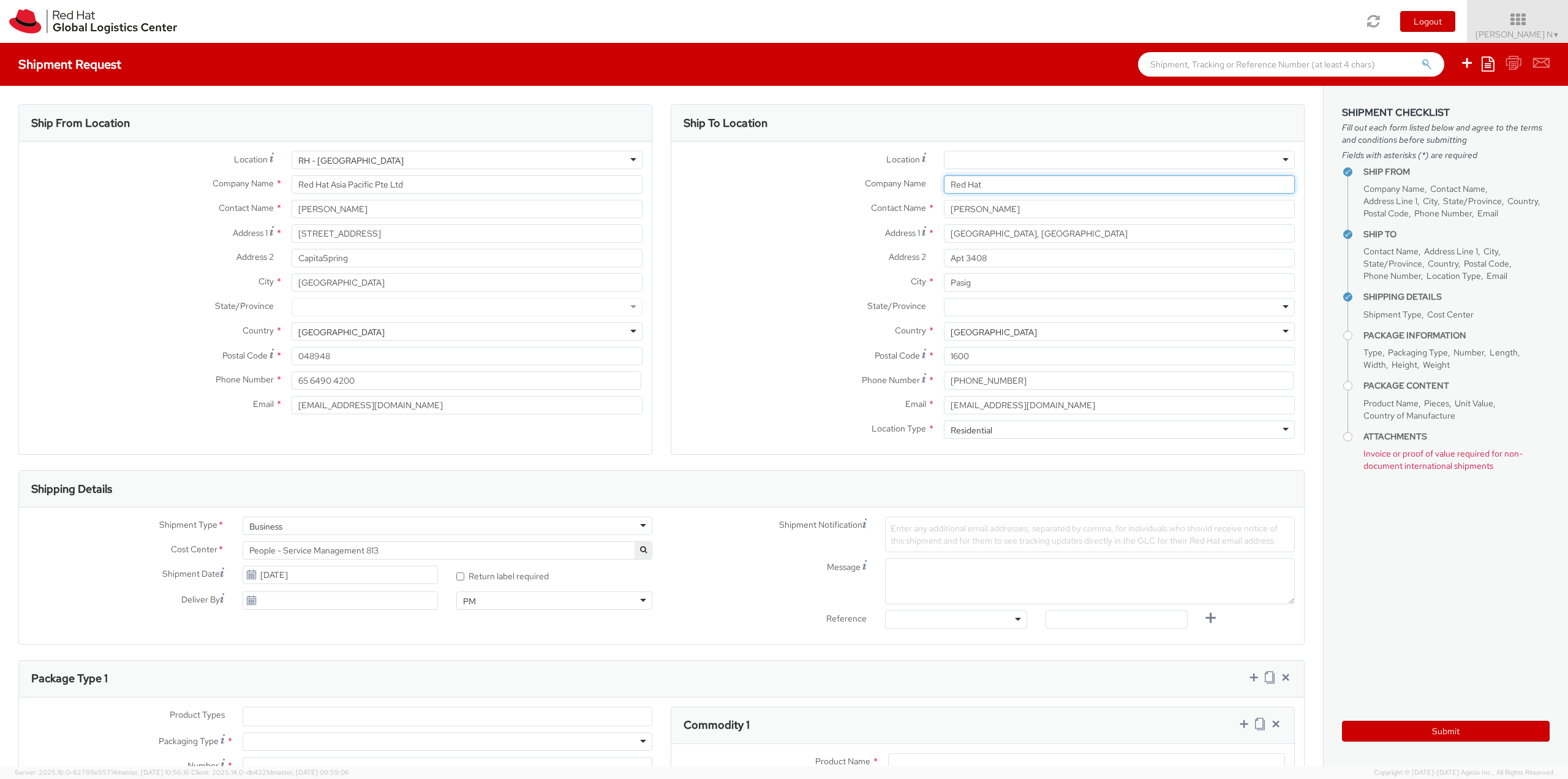
drag, startPoint x: 1024, startPoint y: 187, endPoint x: 783, endPoint y: 182, distance: 241.1
click at [790, 182] on div "Company Name * Red Hat" at bounding box center [988, 185] width 633 height 18
paste input "Asia Pacific Pte Ltd"
type input "Red Hat Asia Pacific Pte Ltd"
click at [732, 236] on label "Address 1 *" at bounding box center [803, 233] width 263 height 17
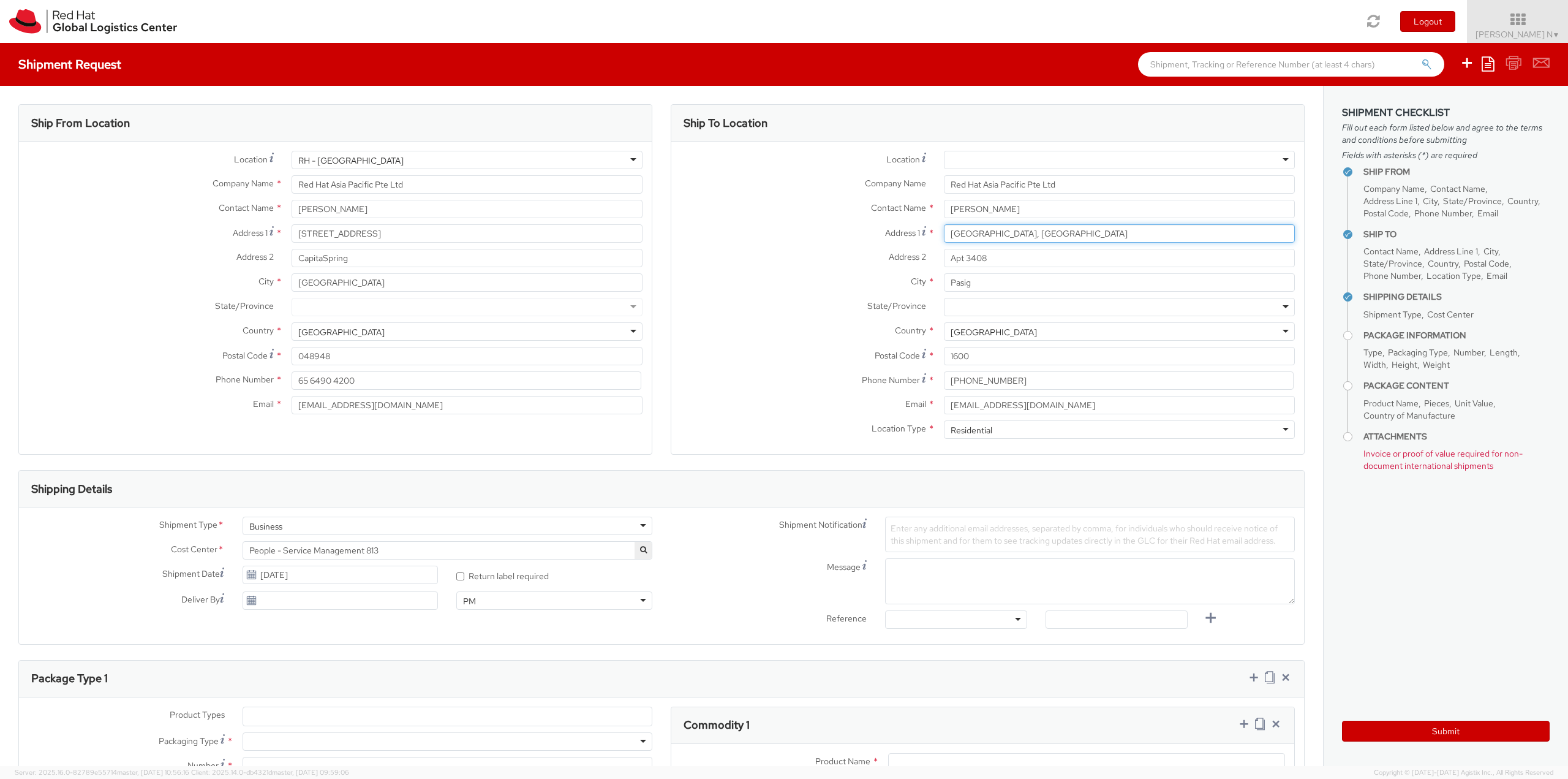
click at [944, 236] on input "Sheridan St, Sheridan South Tower" at bounding box center [1120, 234] width 351 height 18
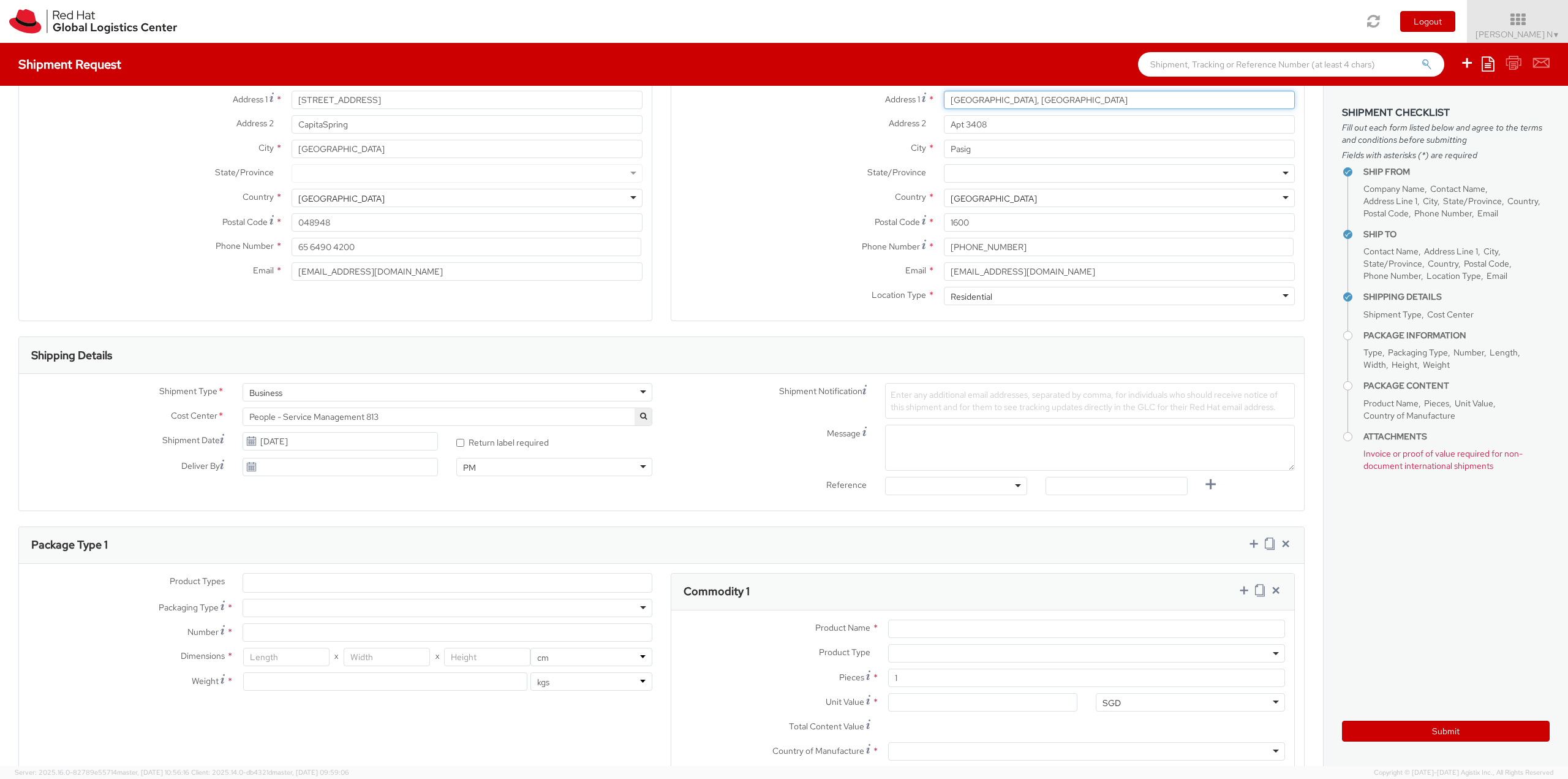
scroll to position [184, 0]
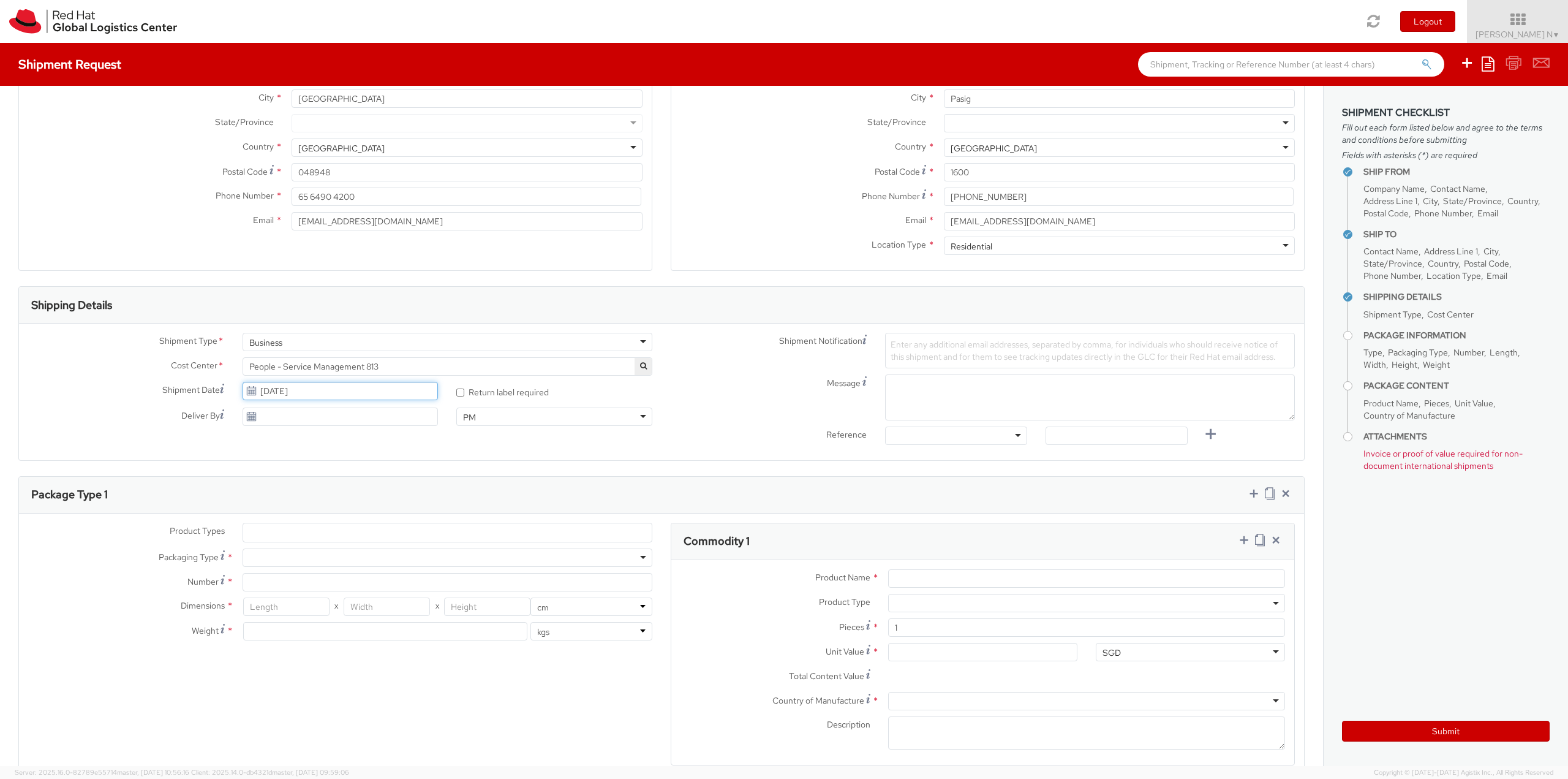
click at [340, 391] on input "08/11/2025" at bounding box center [340, 390] width 196 height 18
click at [302, 489] on td "12" at bounding box center [302, 487] width 22 height 18
type input "08/12/2025"
click at [968, 388] on textarea "Message" at bounding box center [1090, 397] width 410 height 46
click at [924, 395] on textarea "Message" at bounding box center [1090, 397] width 410 height 46
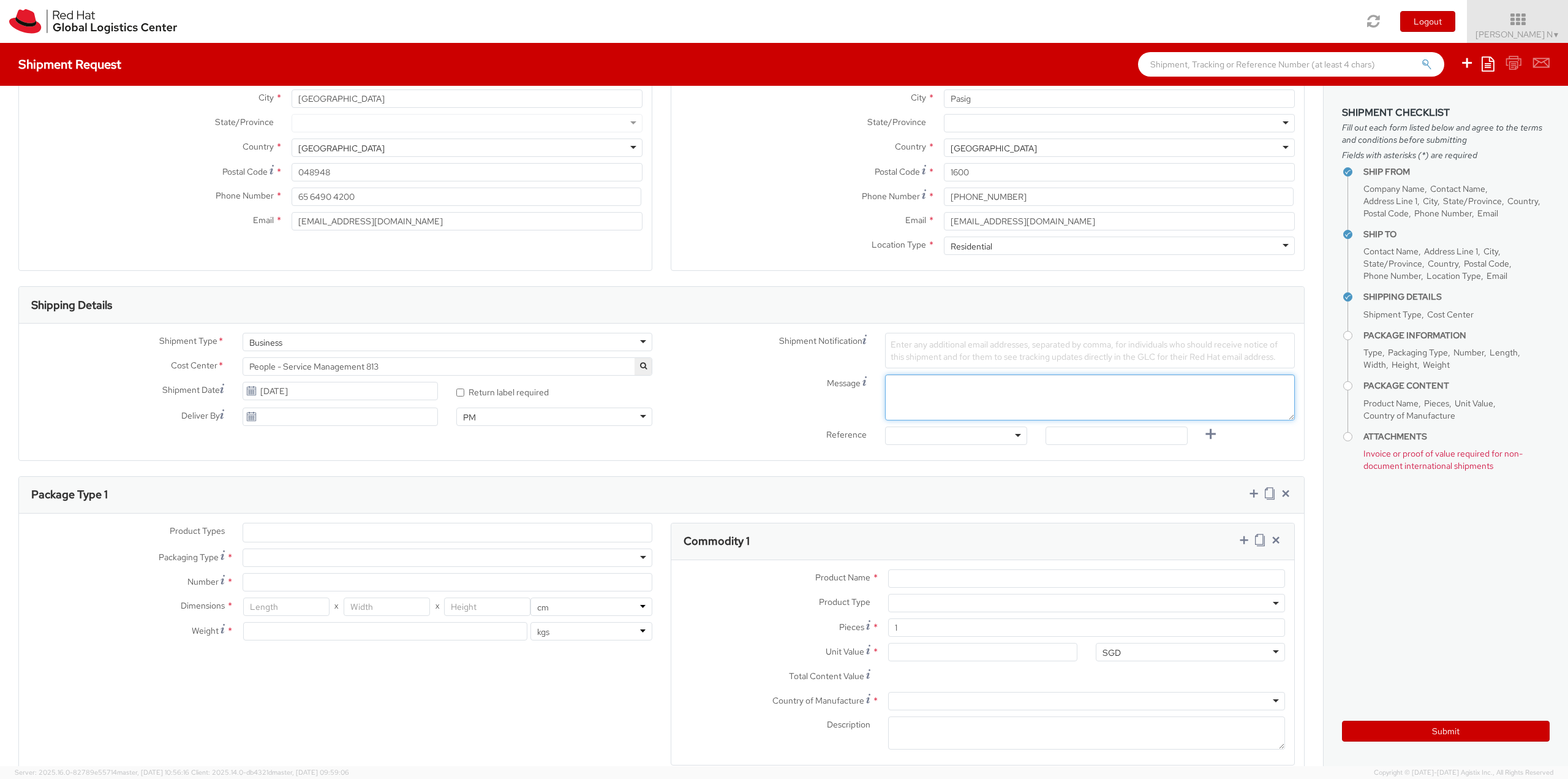
paste textarea "Red Hat Employee Security ID Badge"
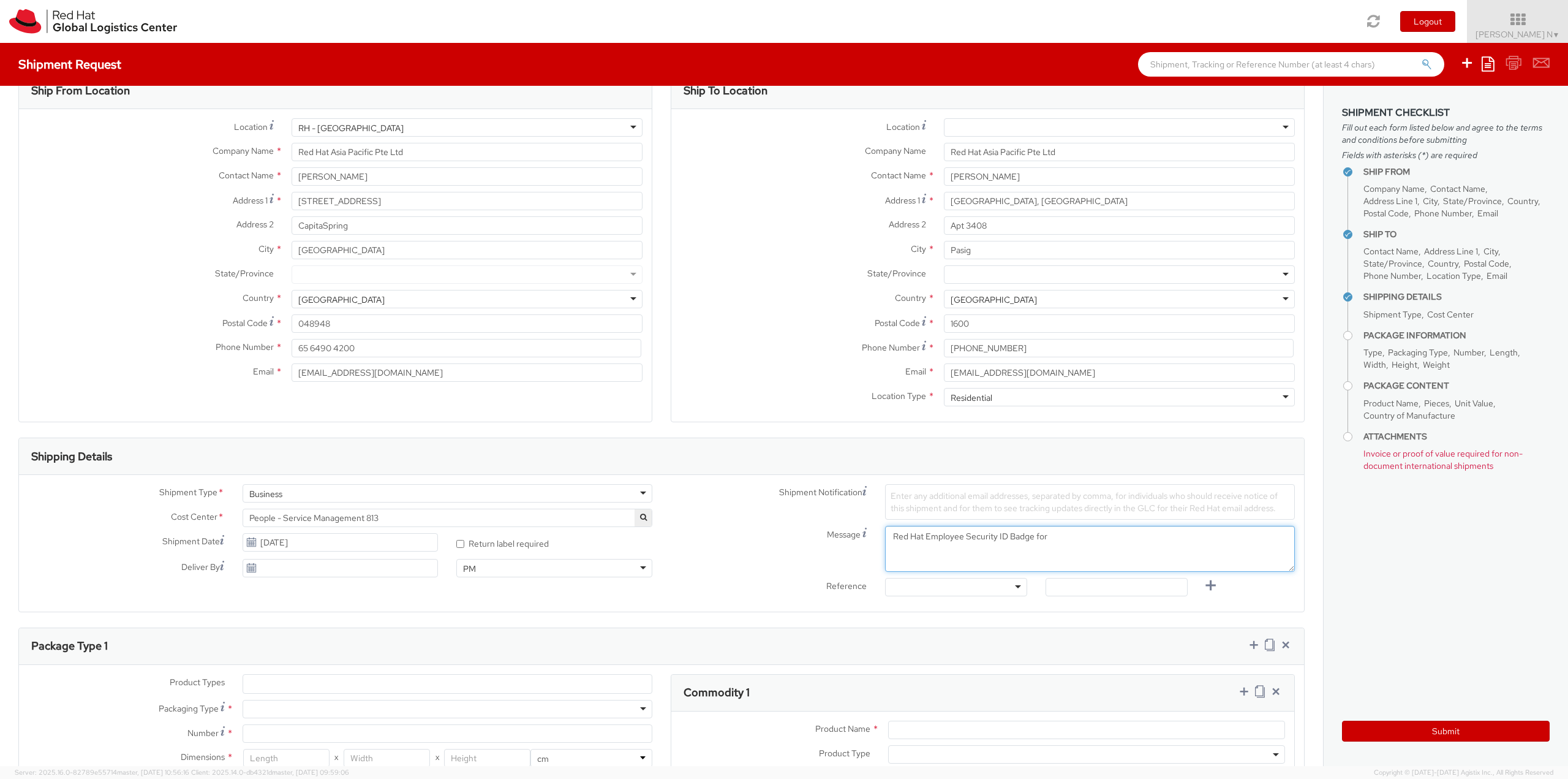
scroll to position [0, 0]
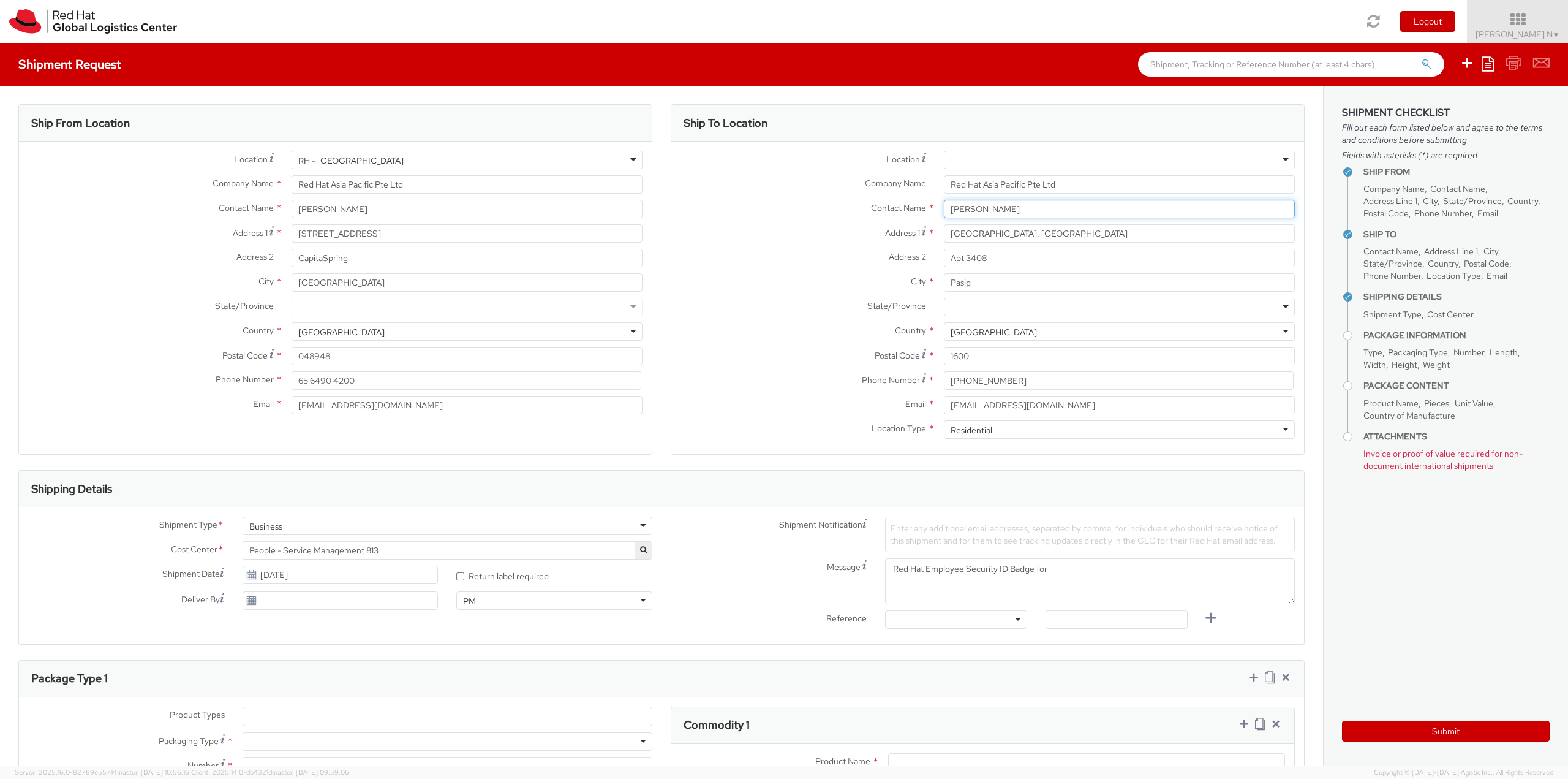
drag, startPoint x: 1044, startPoint y: 207, endPoint x: 807, endPoint y: 199, distance: 237.1
click at [814, 199] on div "Location * RH - Amsterdam - MSO RH - Amsterdam Data Center RH - Ashburn Data Ce…" at bounding box center [988, 298] width 633 height 295
click at [1075, 570] on textarea "Red Hat Employee Security ID Badge for" at bounding box center [1090, 581] width 410 height 46
paste textarea "Kenny Gonzalez"
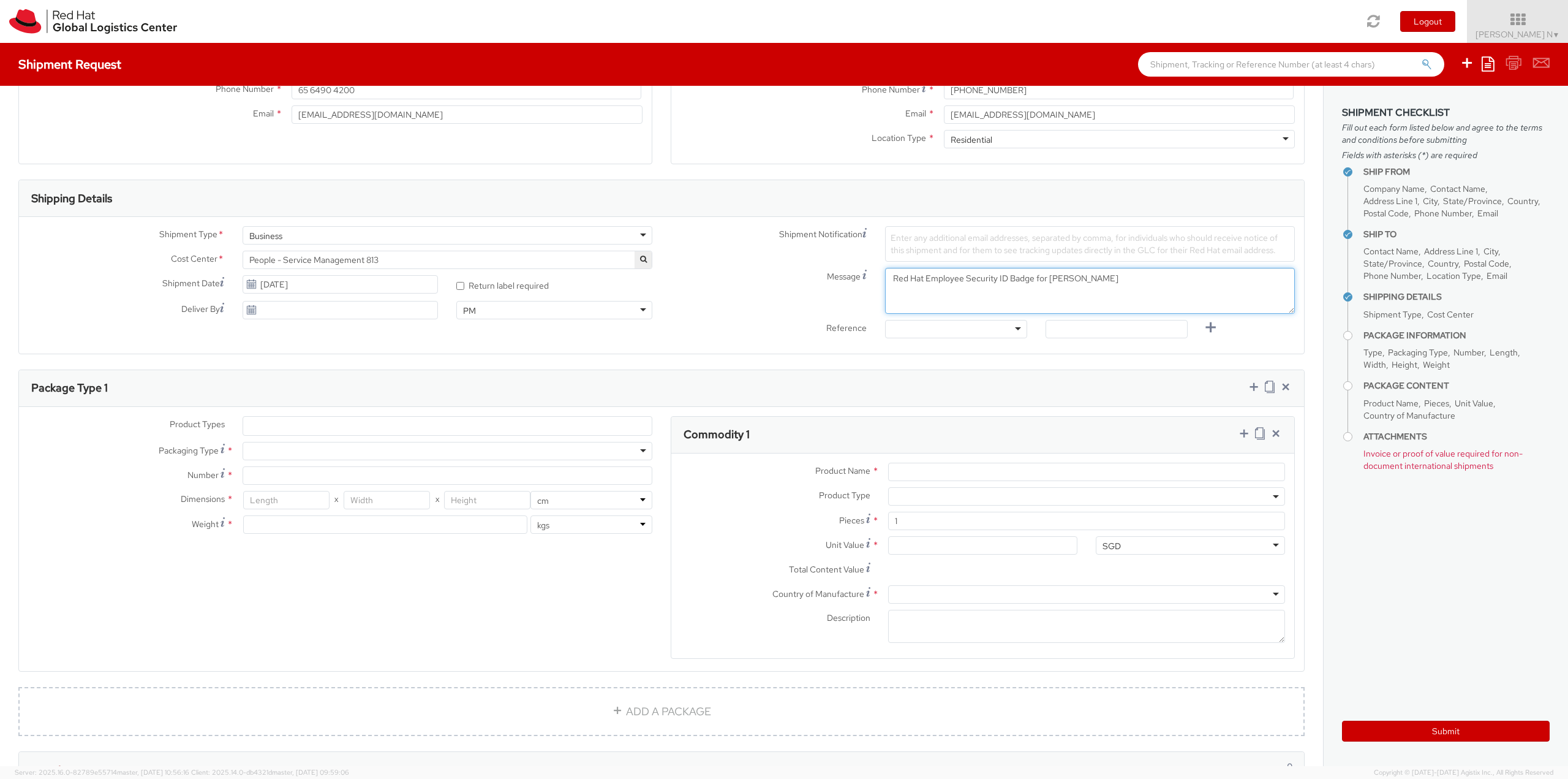
scroll to position [307, 0]
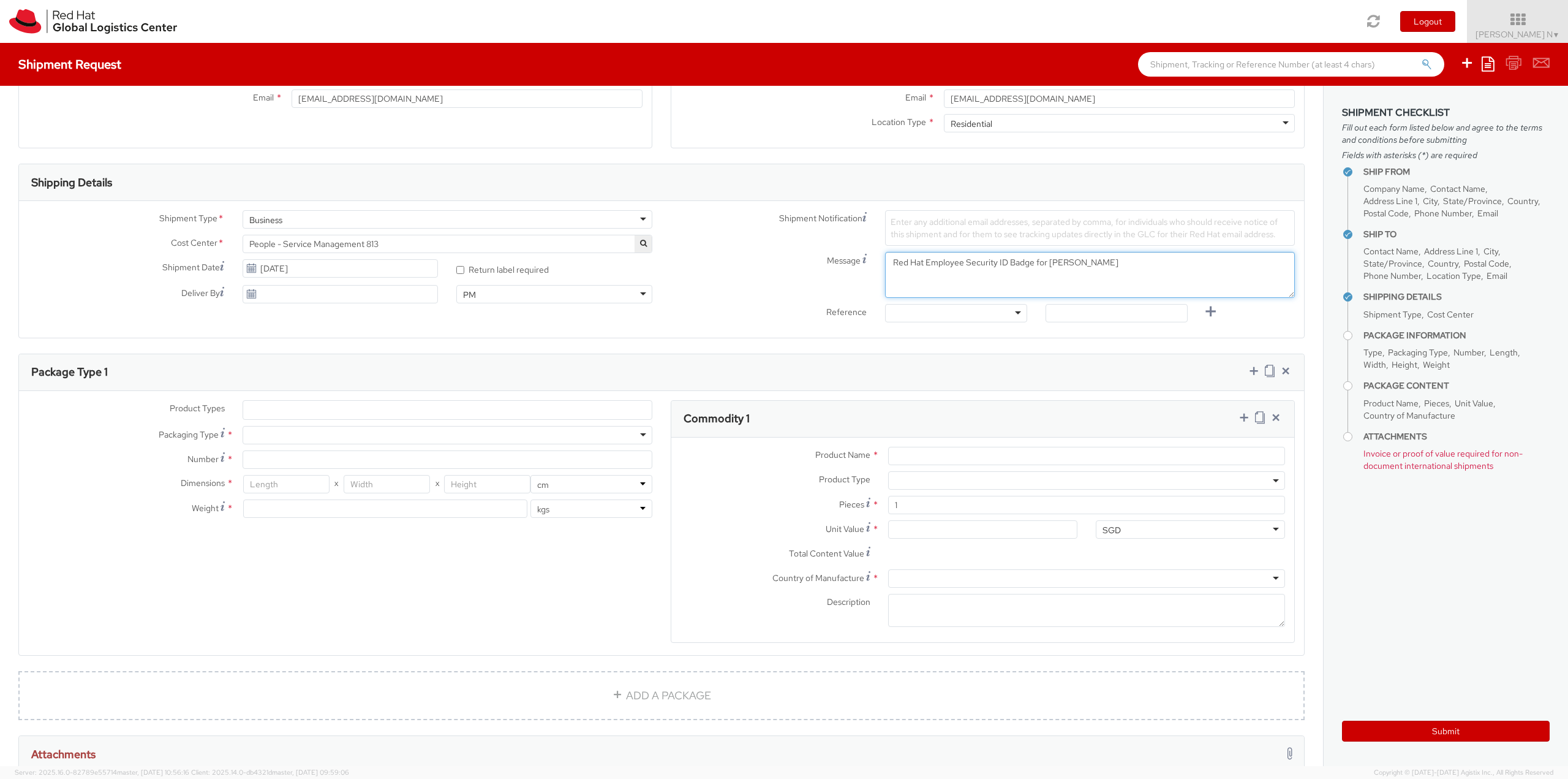
type textarea "Red Hat Employee Security ID Badge for Kenny Gonzalez"
click at [949, 311] on div at bounding box center [956, 313] width 142 height 18
click at [324, 405] on ul at bounding box center [447, 409] width 408 height 18
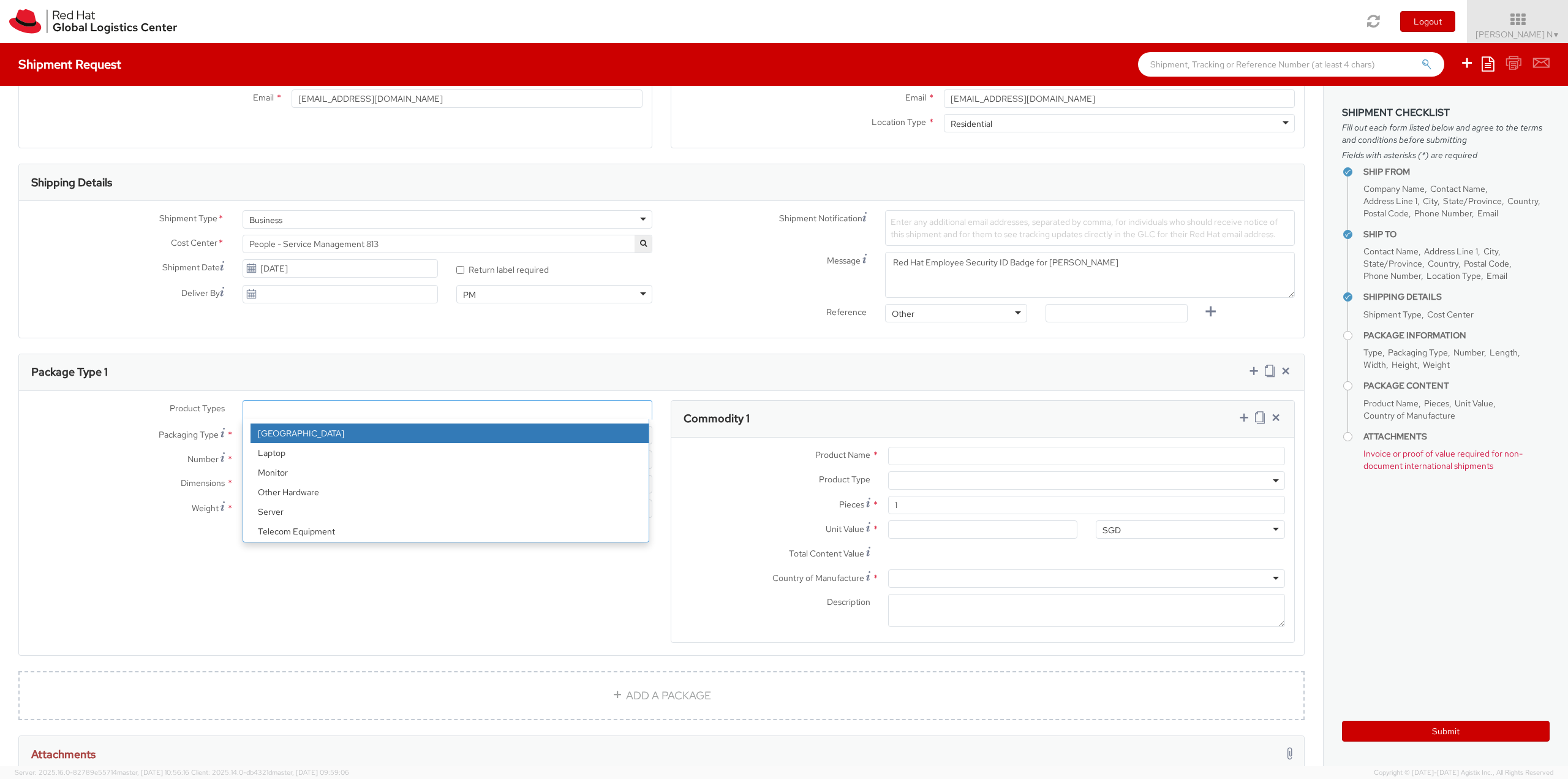
scroll to position [54, 0]
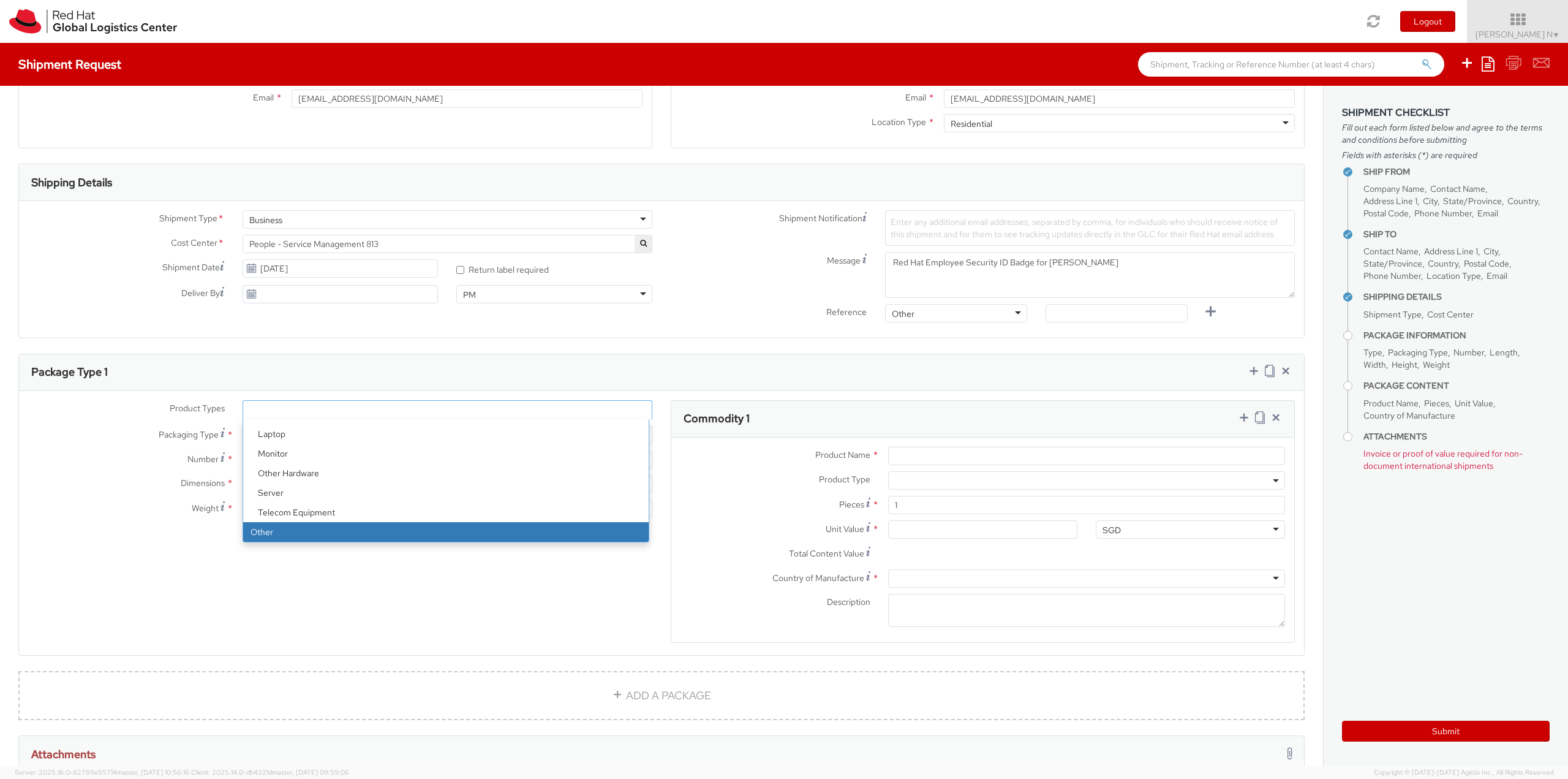
select select "OTHER"
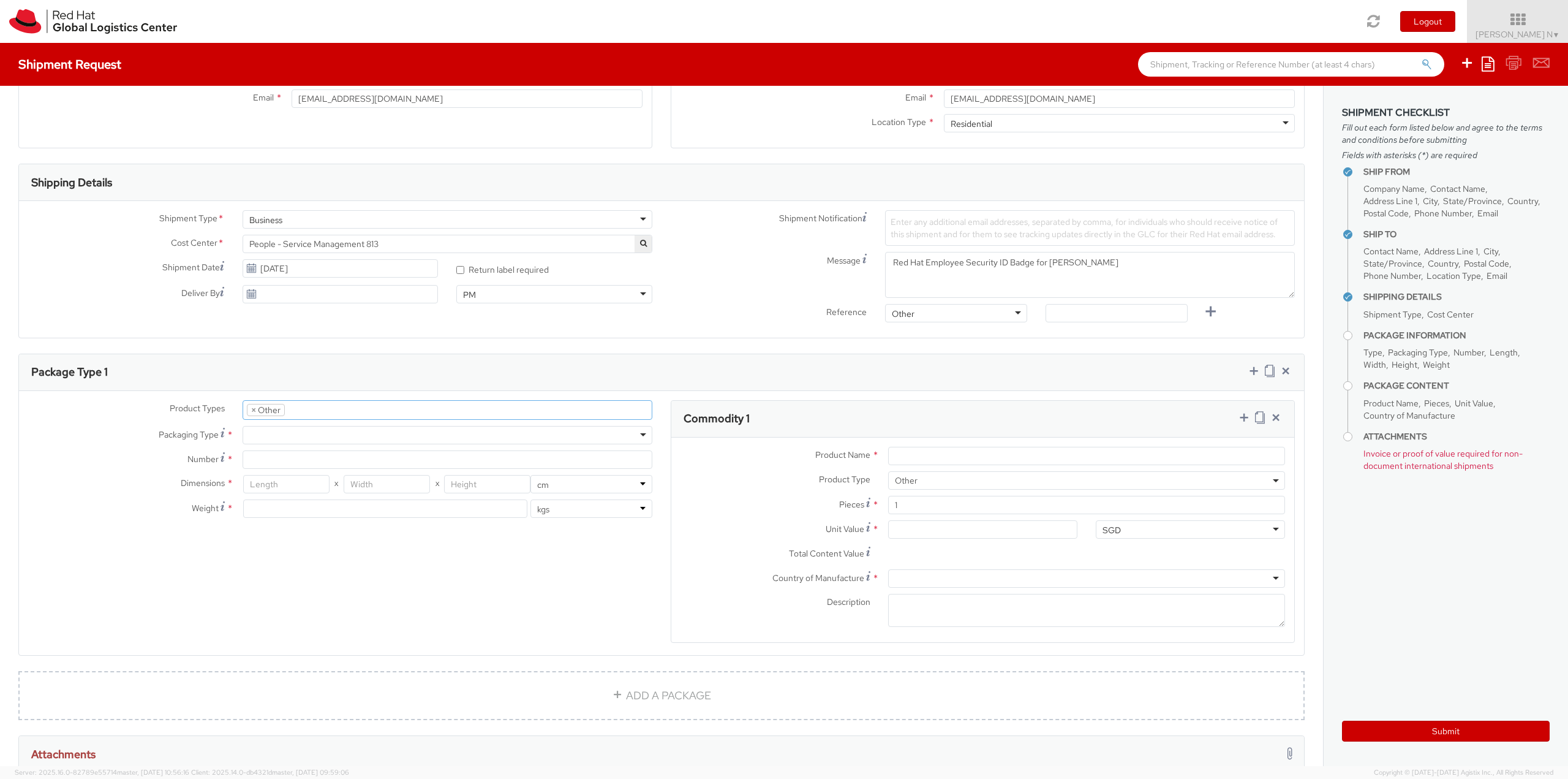
click at [300, 438] on div at bounding box center [447, 435] width 410 height 18
click at [281, 457] on input "Number *" at bounding box center [447, 459] width 410 height 18
type input "1"
click at [283, 480] on input "number" at bounding box center [286, 484] width 87 height 18
type input "30"
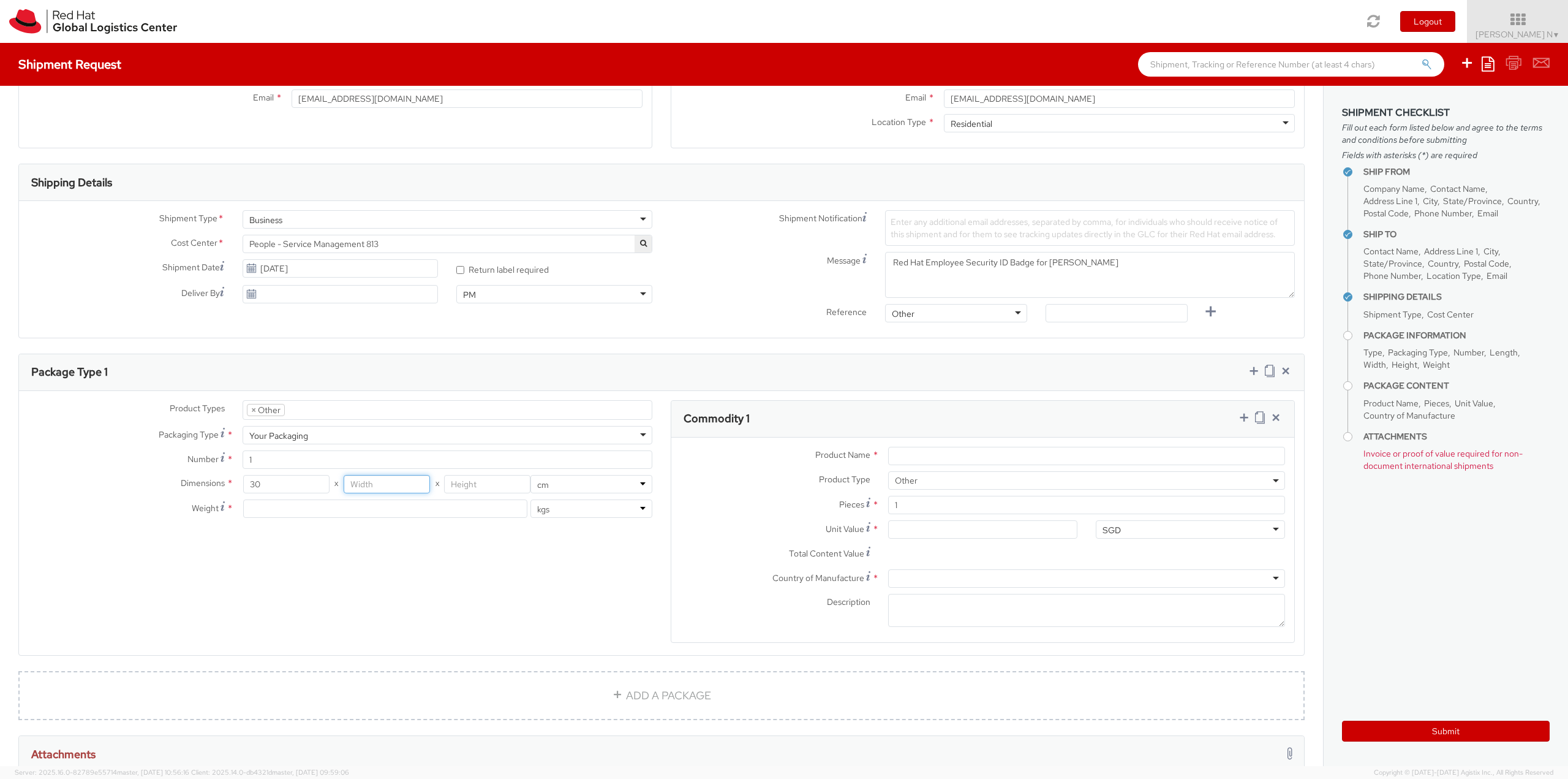
click at [374, 487] on input "number" at bounding box center [386, 484] width 87 height 18
type input "20"
click at [460, 478] on input "number" at bounding box center [487, 484] width 87 height 18
type input "1"
click at [339, 512] on input "number" at bounding box center [385, 508] width 284 height 18
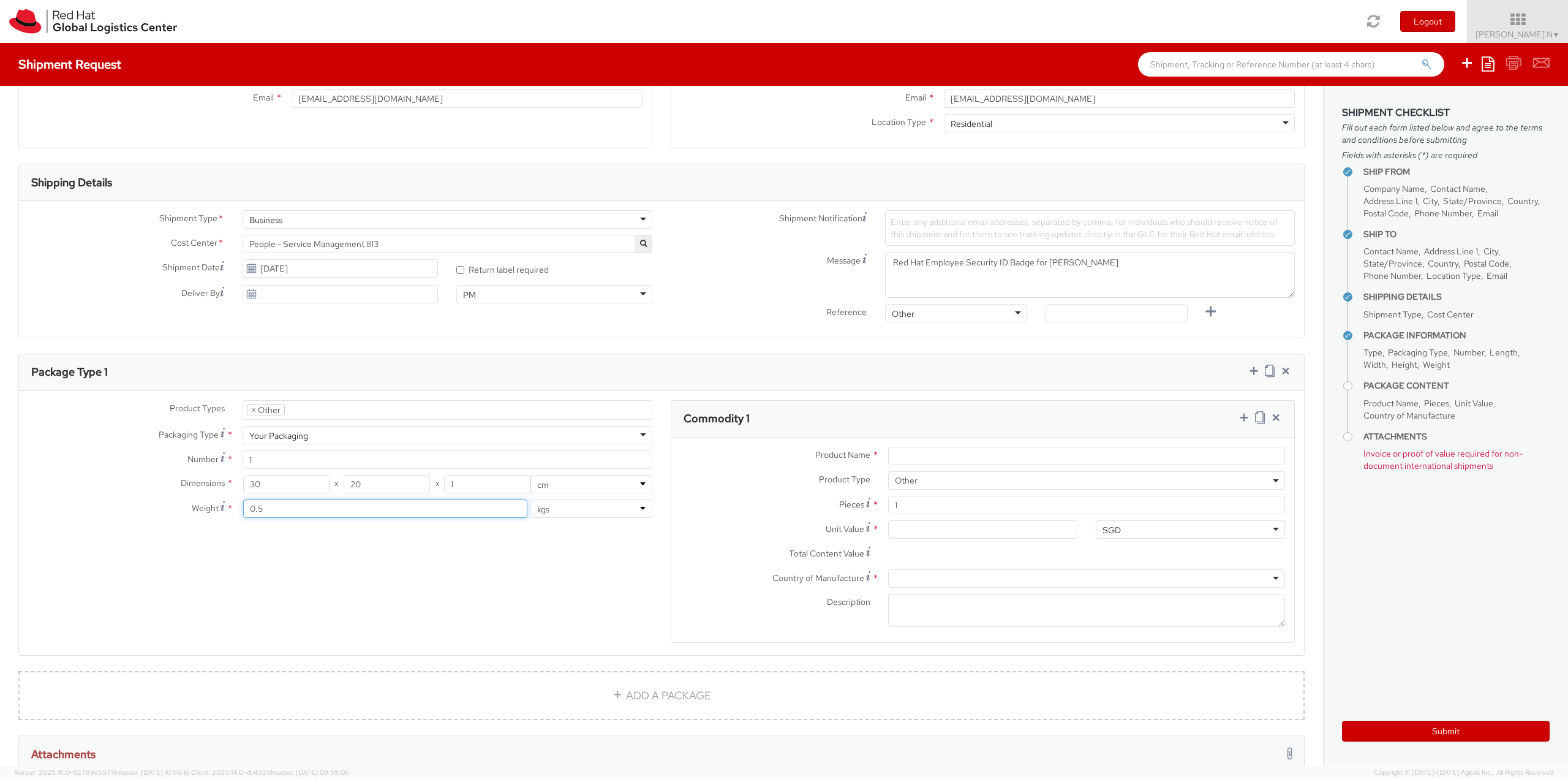
type input "0.5"
click at [443, 563] on div "Product Types * Documents Docking Station Laptop Monitor Other Hardware Server …" at bounding box center [662, 529] width 1286 height 259
click at [944, 453] on input "Product Name *" at bounding box center [1087, 455] width 397 height 18
type input "ID Badge"
click at [915, 504] on input "1" at bounding box center [1087, 504] width 397 height 18
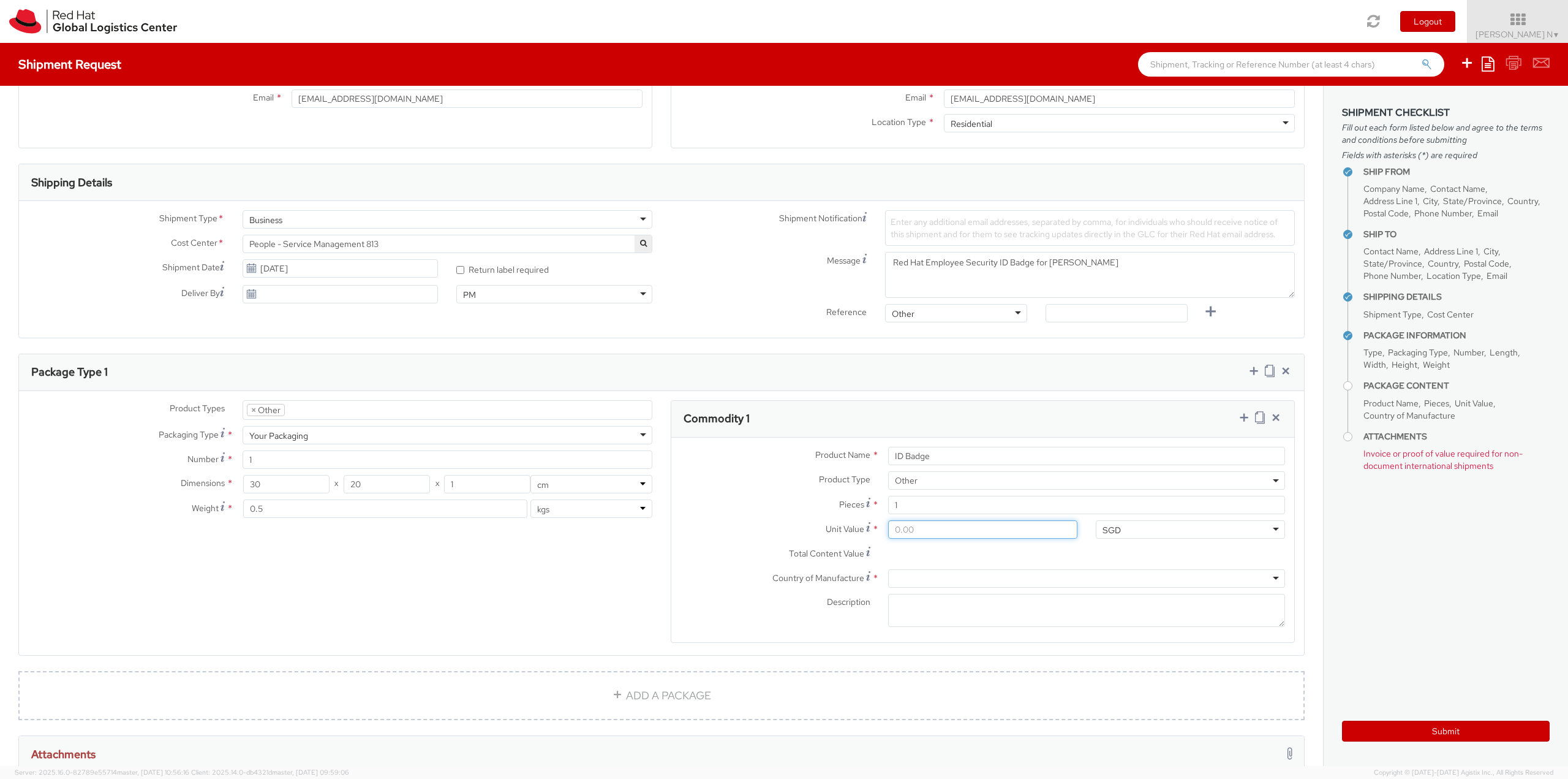
click at [908, 530] on input "Unit Value *" at bounding box center [983, 529] width 190 height 18
click at [1165, 532] on div "SGD" at bounding box center [1191, 529] width 190 height 18
type input "usd"
click at [943, 527] on input "Unit Value *" at bounding box center [983, 529] width 190 height 18
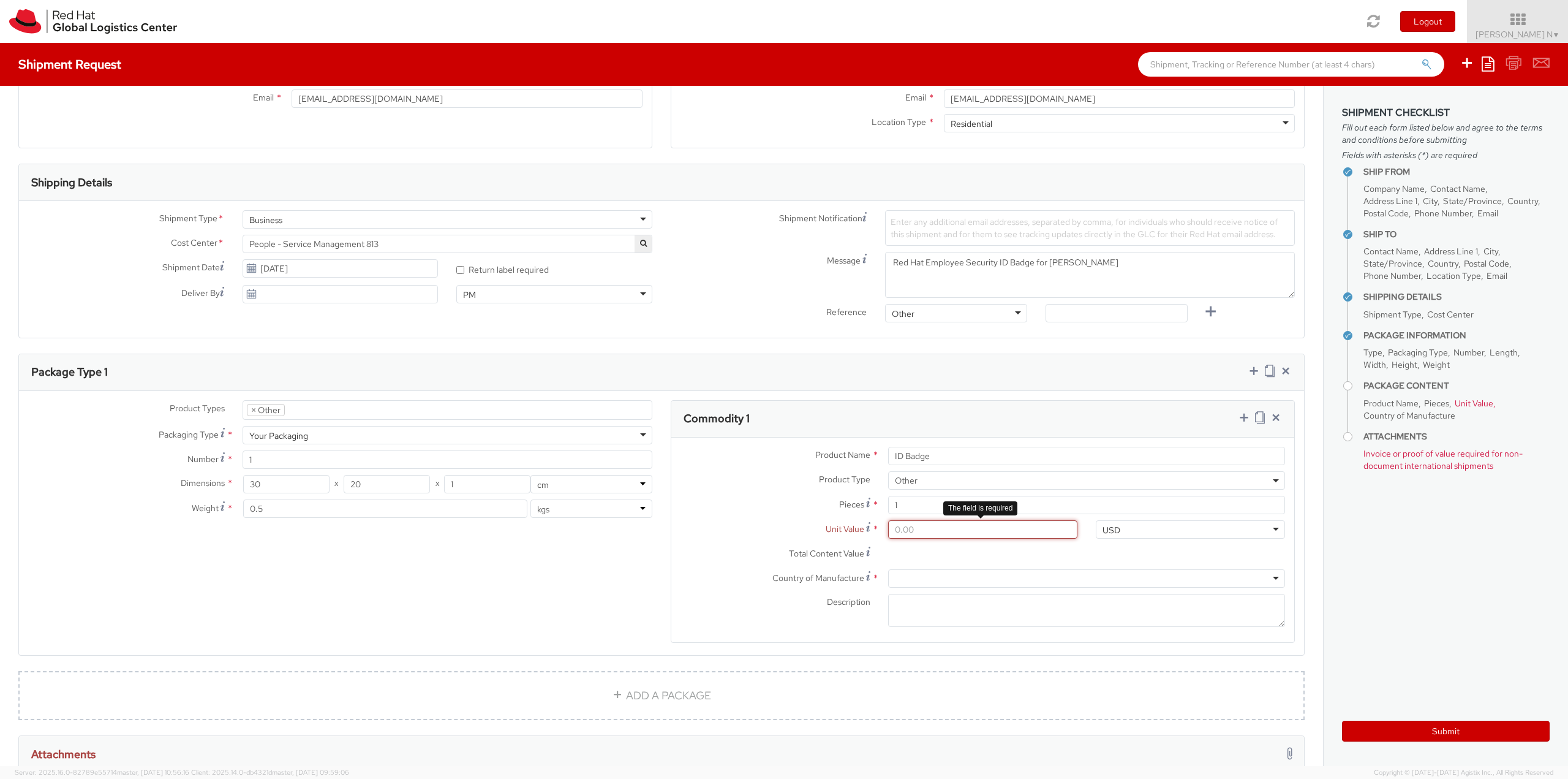
type input "3.00"
type input "3.50"
type input "3.59"
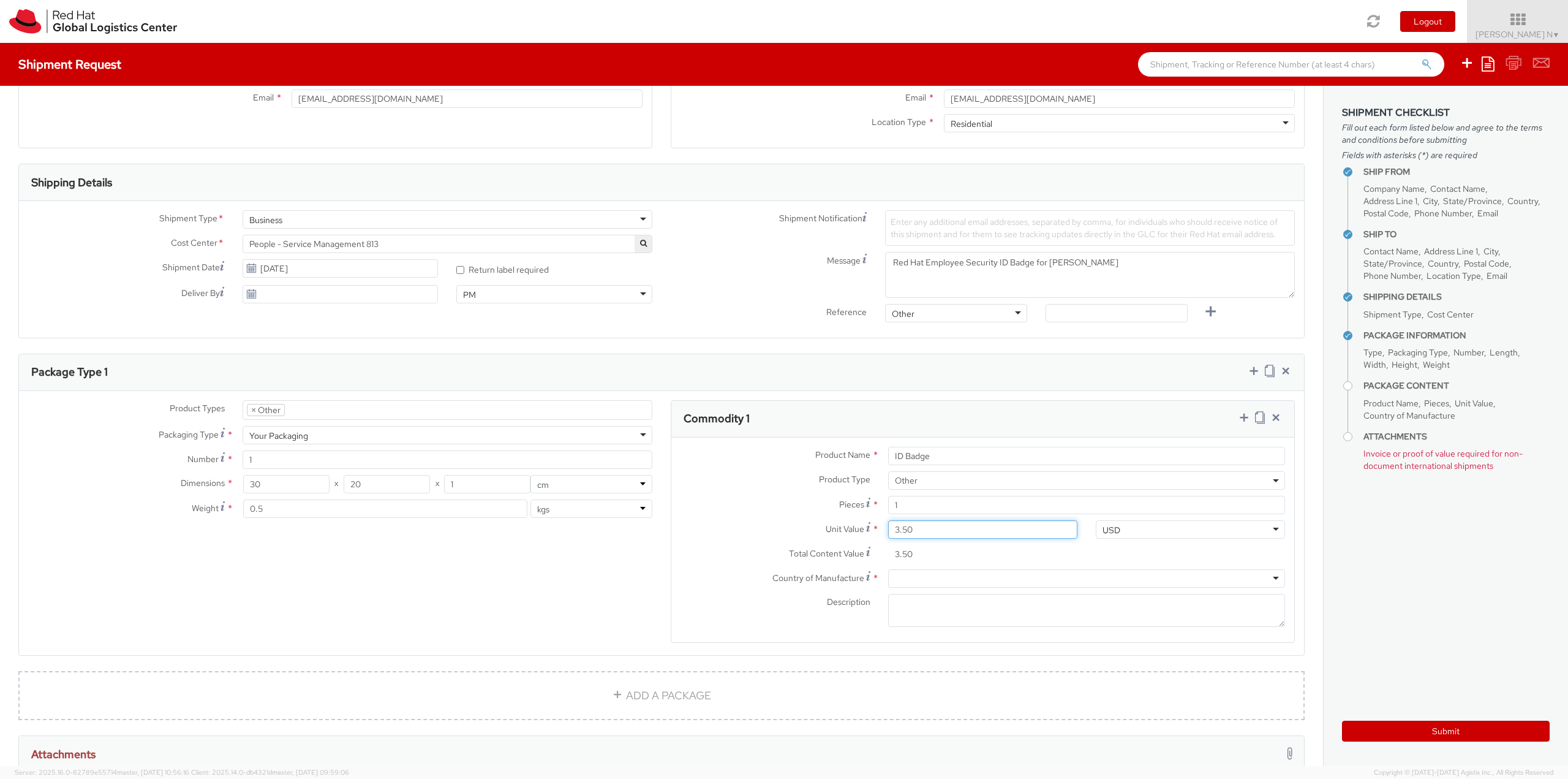
type input "3.59"
click at [926, 574] on div at bounding box center [1087, 578] width 397 height 18
type input "un"
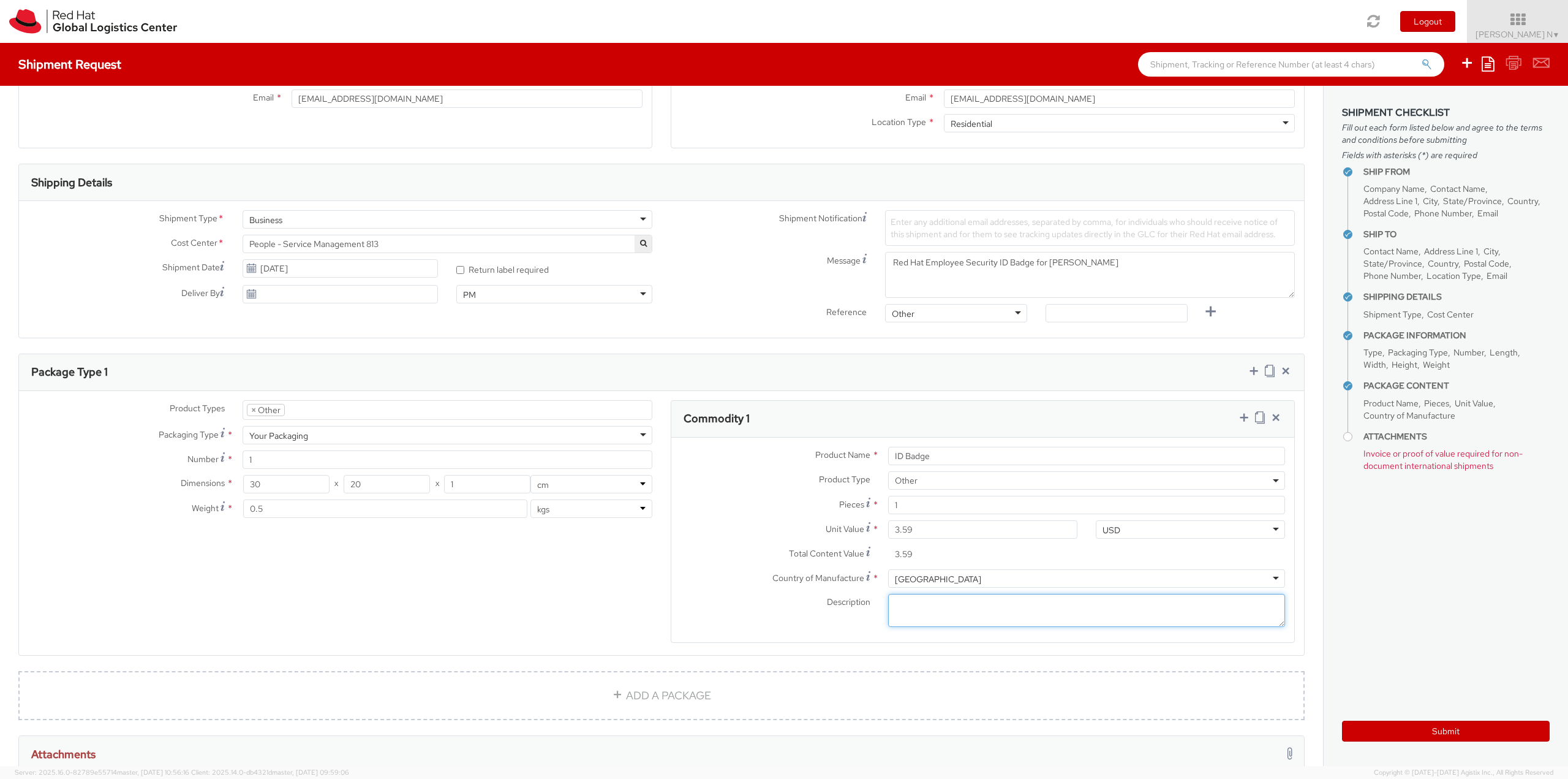
click at [929, 603] on textarea "Description *" at bounding box center [1087, 611] width 397 height 34
click at [923, 601] on textarea "Description *" at bounding box center [1087, 611] width 397 height 34
paste textarea "Produced Internally - personalized (Sample - not for resale, value for customs …"
type textarea "Produced Internally - personalized (Sample - not for resale, value for customs …"
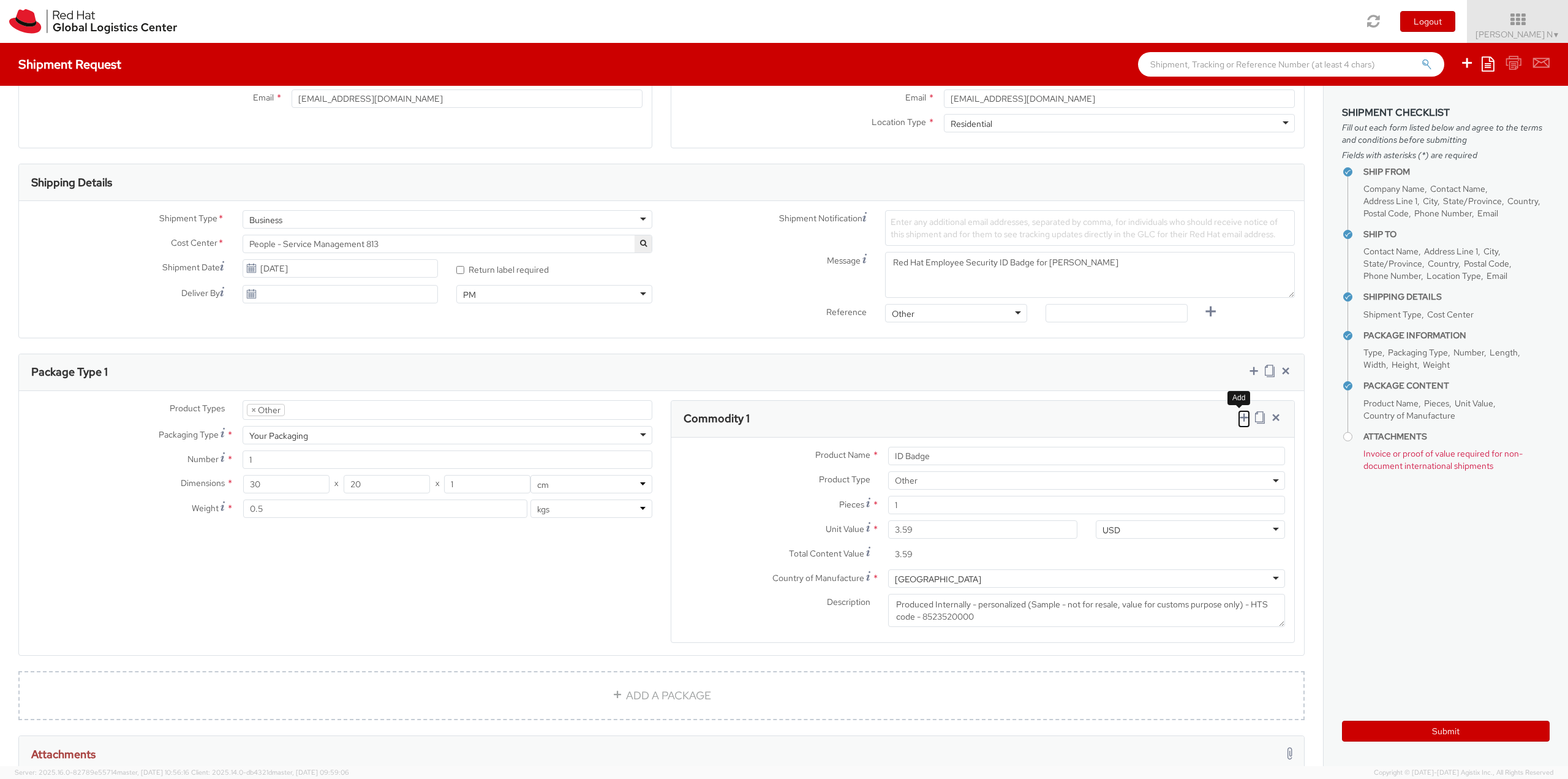
click at [1238, 416] on icon at bounding box center [1244, 417] width 12 height 12
select select
click at [305, 719] on input "Product Name *" at bounding box center [444, 723] width 397 height 18
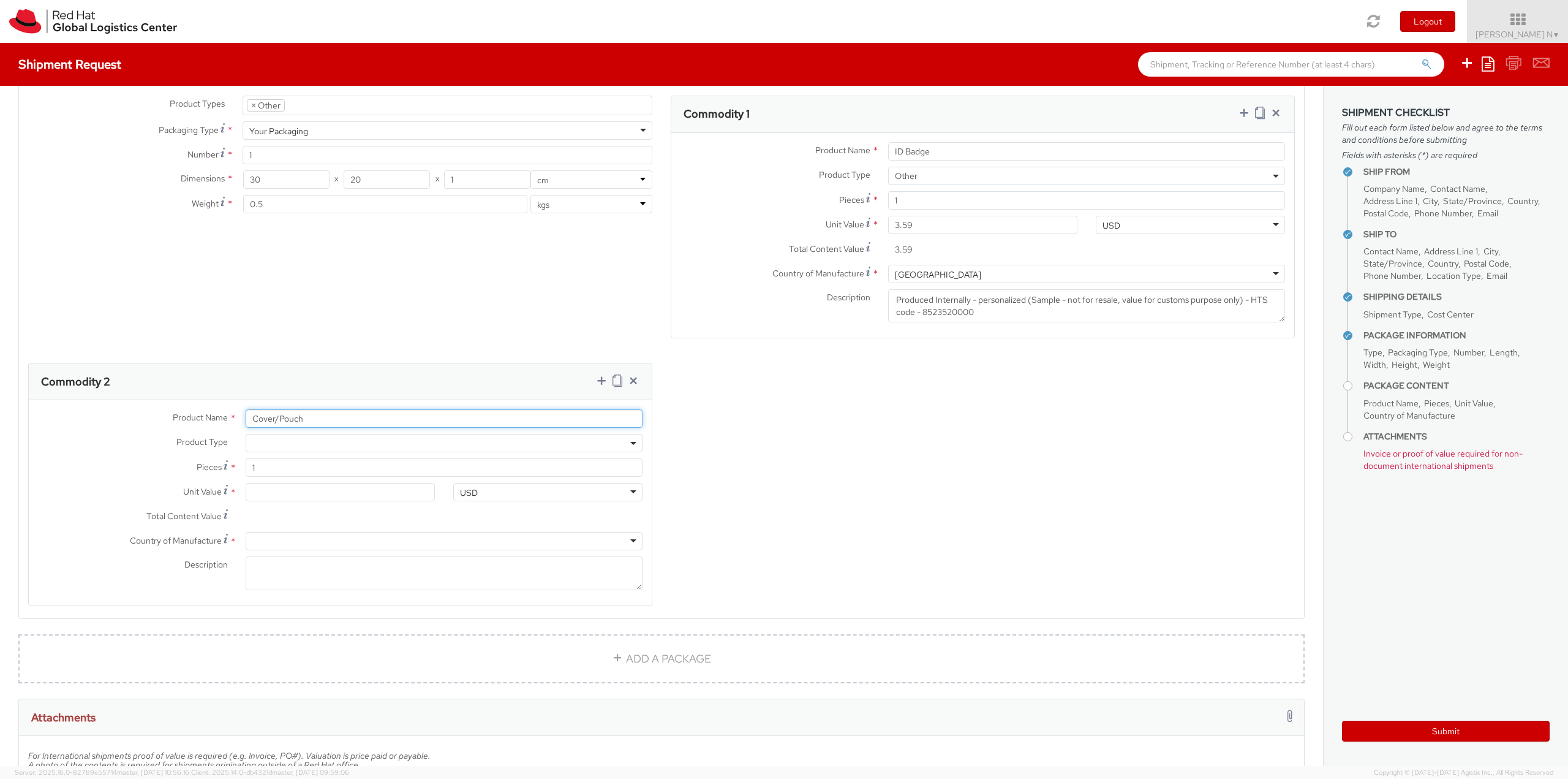
scroll to position [613, 0]
type input "Cover/Pouch"
click at [287, 433] on span at bounding box center [444, 441] width 397 height 18
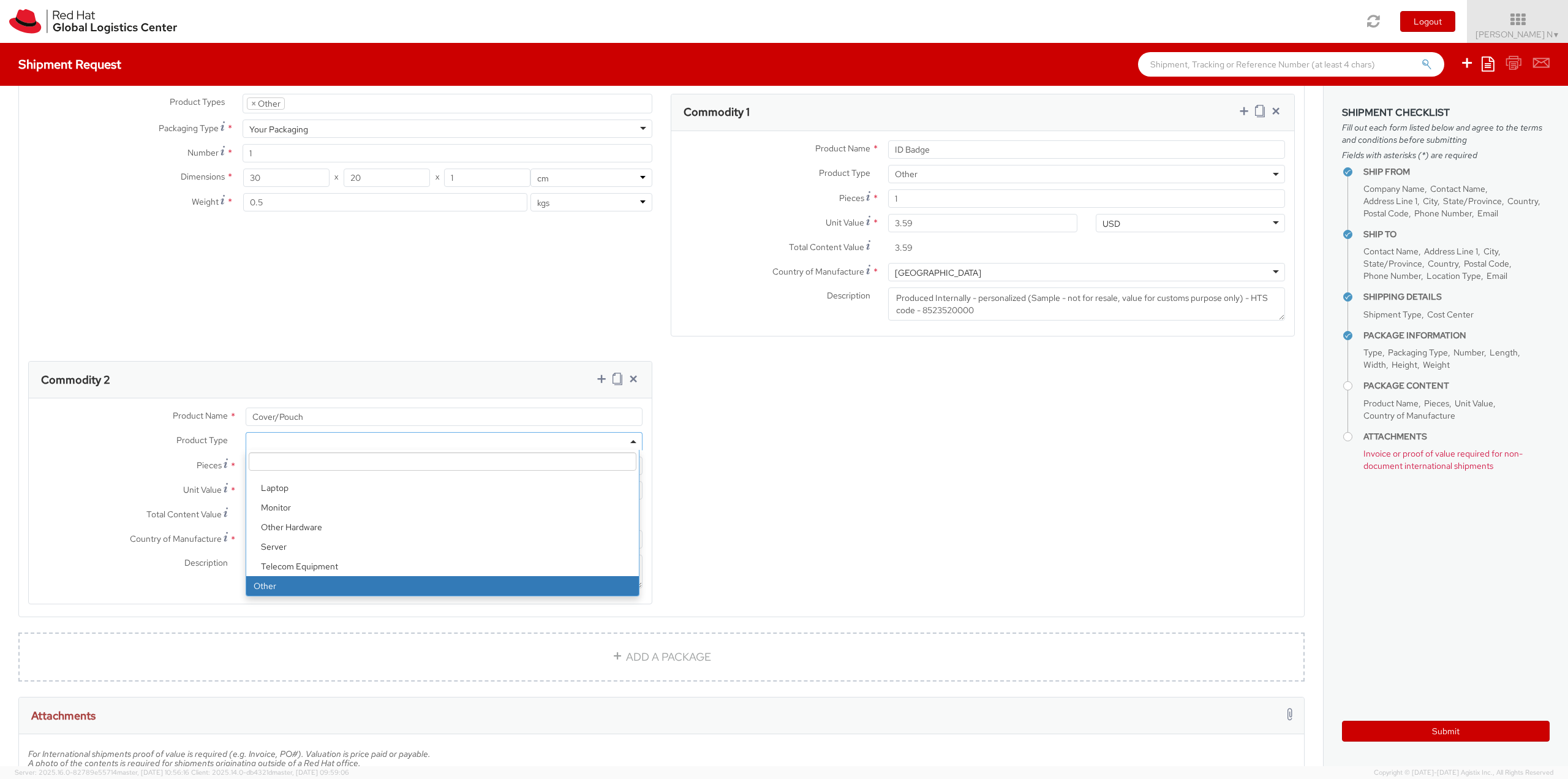
select select "OTHER"
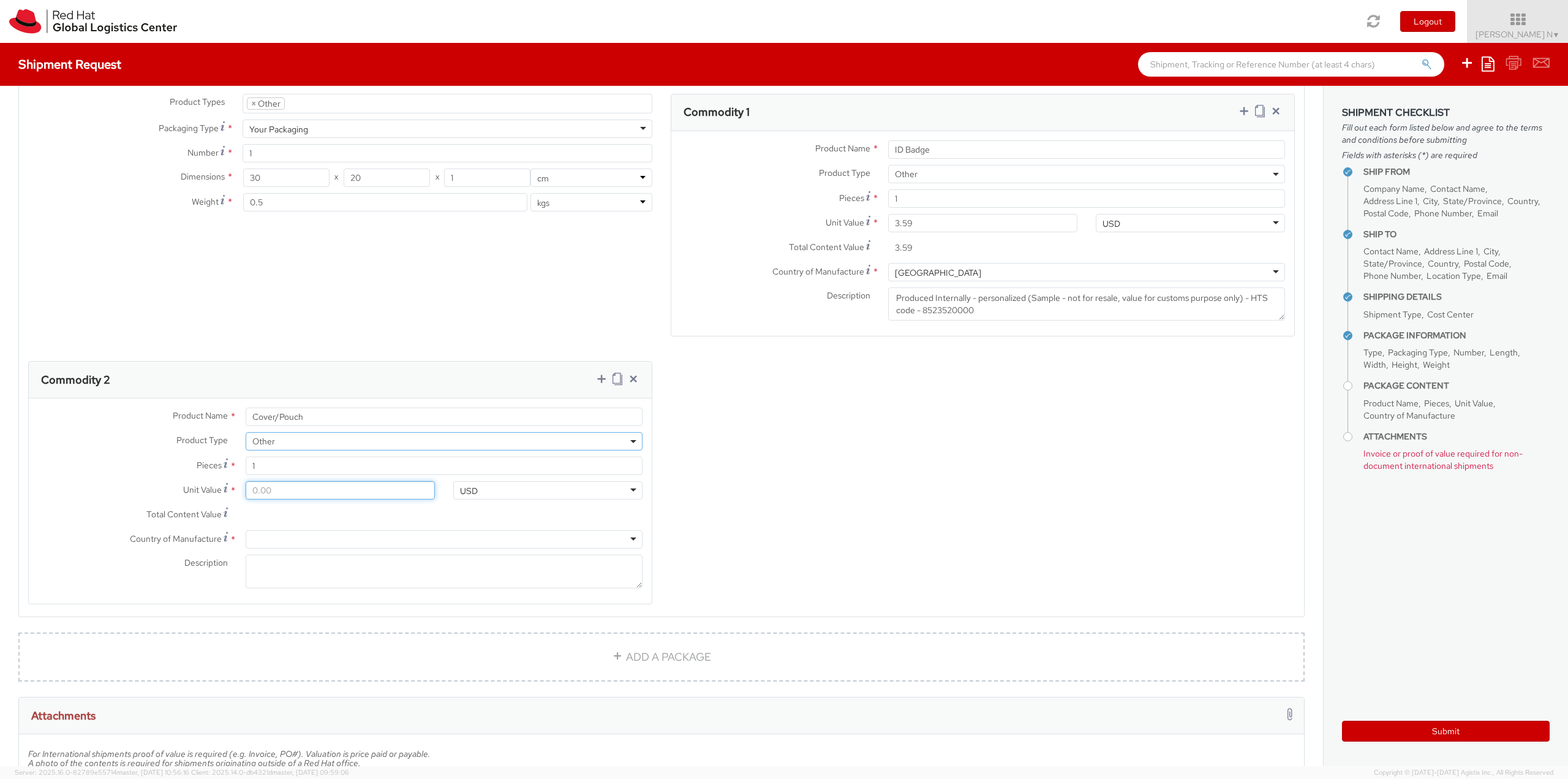
click at [283, 492] on input "Unit Value *" at bounding box center [340, 490] width 190 height 18
click at [352, 491] on input "Unit Value *" at bounding box center [340, 490] width 190 height 18
type input "0.10"
type input "0.18"
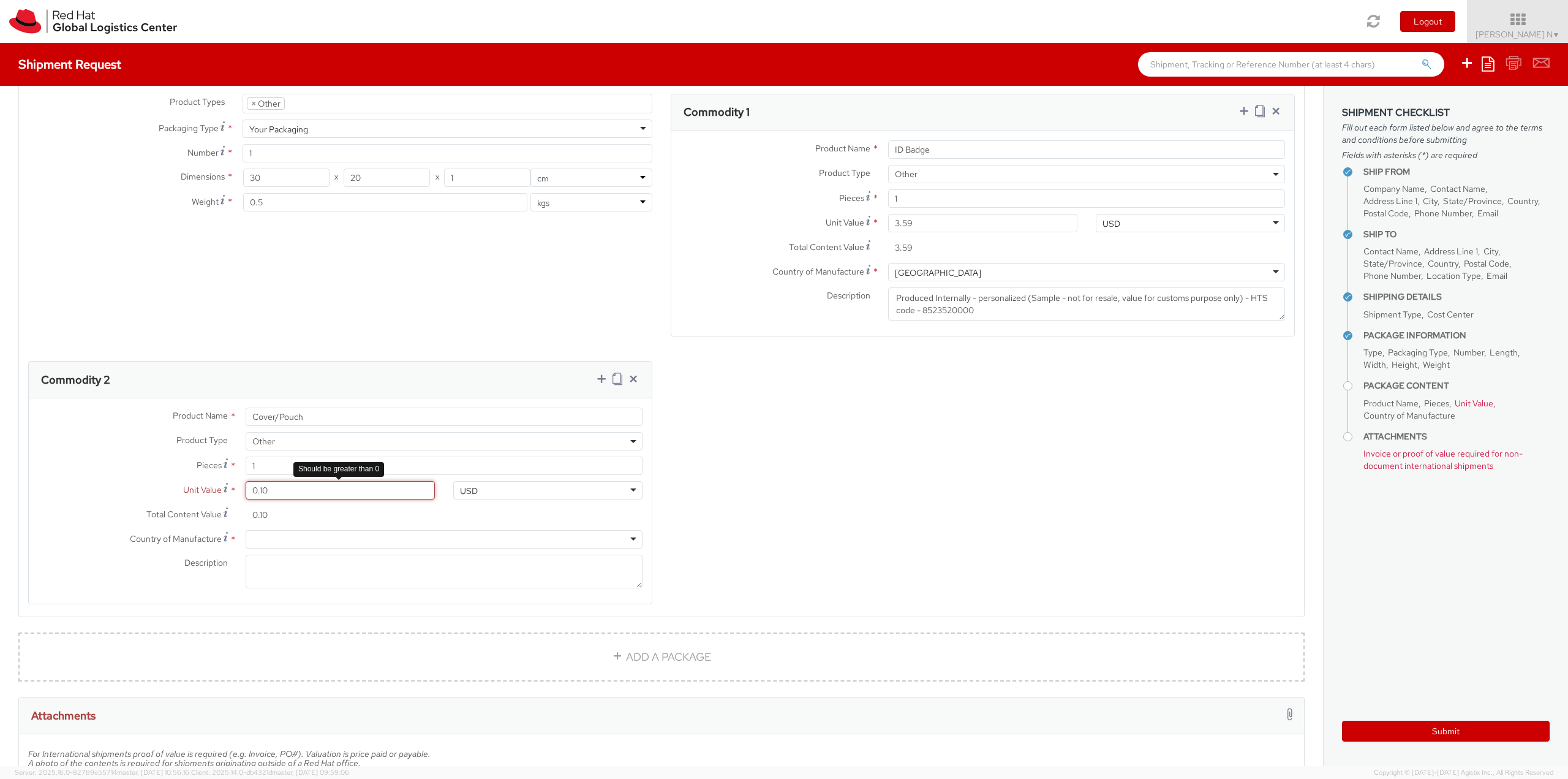
type input "0.18"
click at [305, 538] on div at bounding box center [444, 539] width 397 height 18
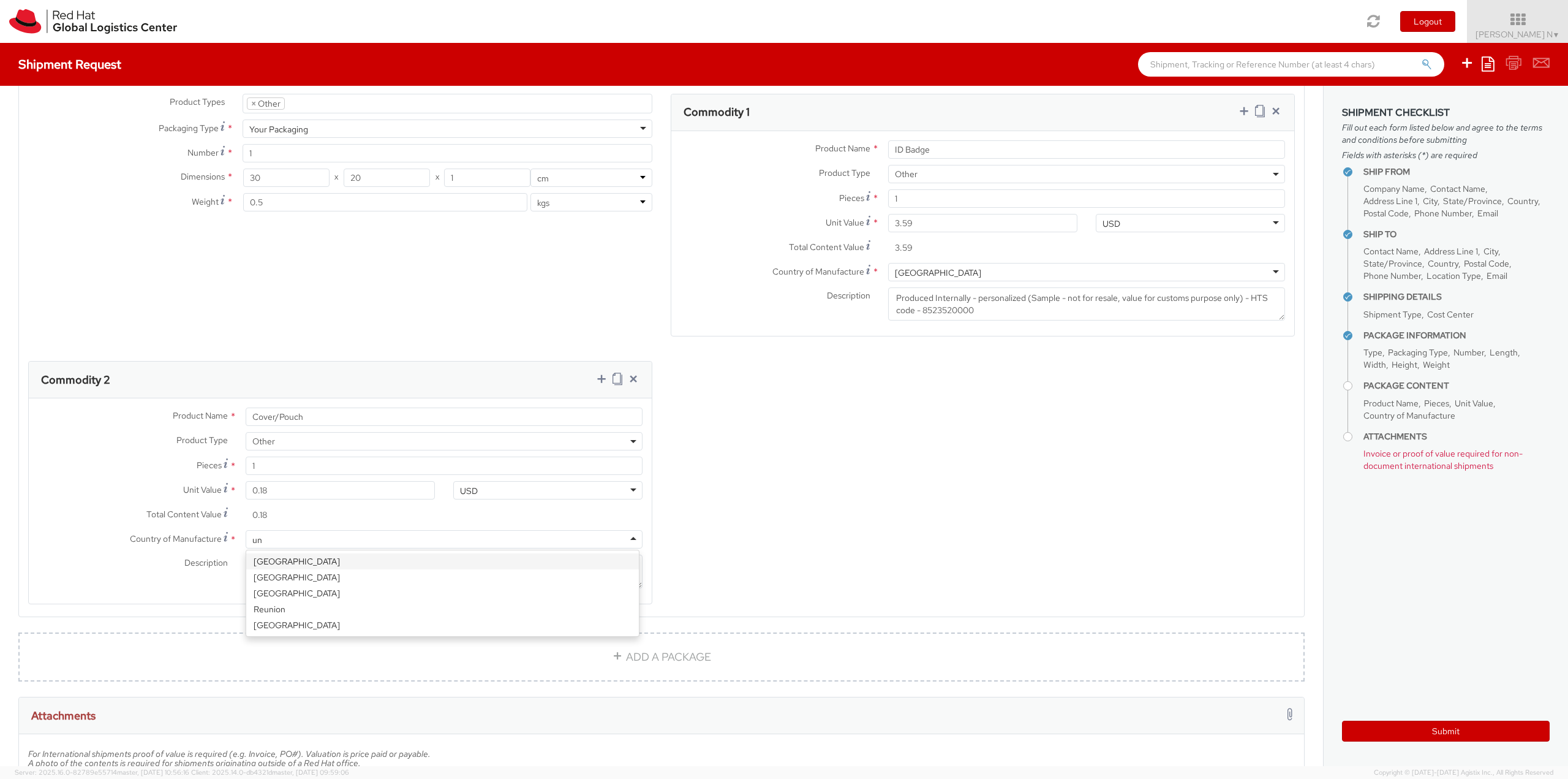
type input "u"
type input "china"
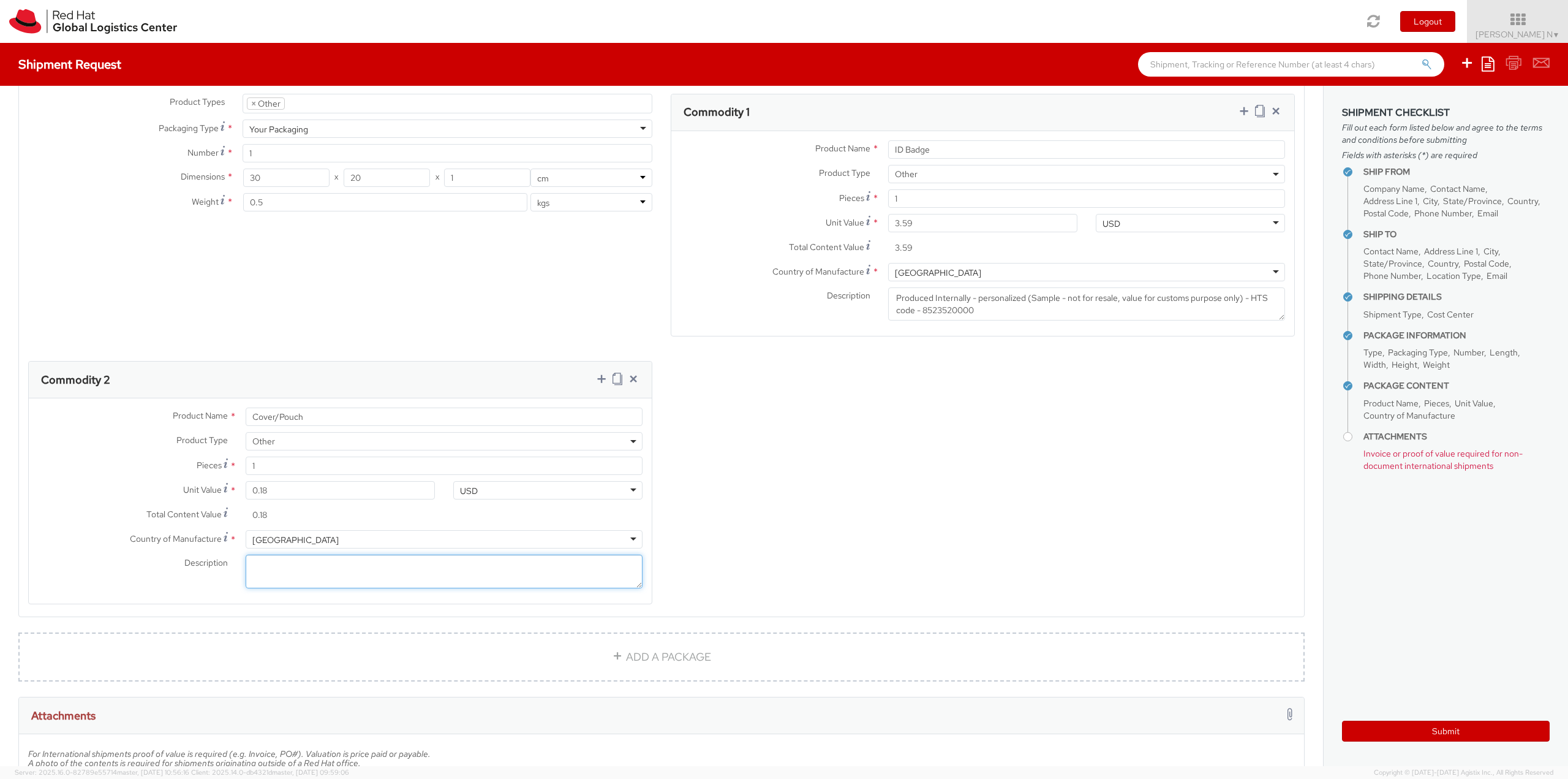
drag, startPoint x: 309, startPoint y: 569, endPoint x: 375, endPoint y: 544, distance: 70.6
click at [309, 569] on textarea "Description *" at bounding box center [444, 571] width 397 height 34
paste textarea "(Sample - not for resale, value for customs purpose only) - HTS - 4202320000"
type textarea "(Sample - not for resale, value for customs purpose only) - HTS - 4202320000"
click at [596, 379] on icon at bounding box center [602, 379] width 12 height 12
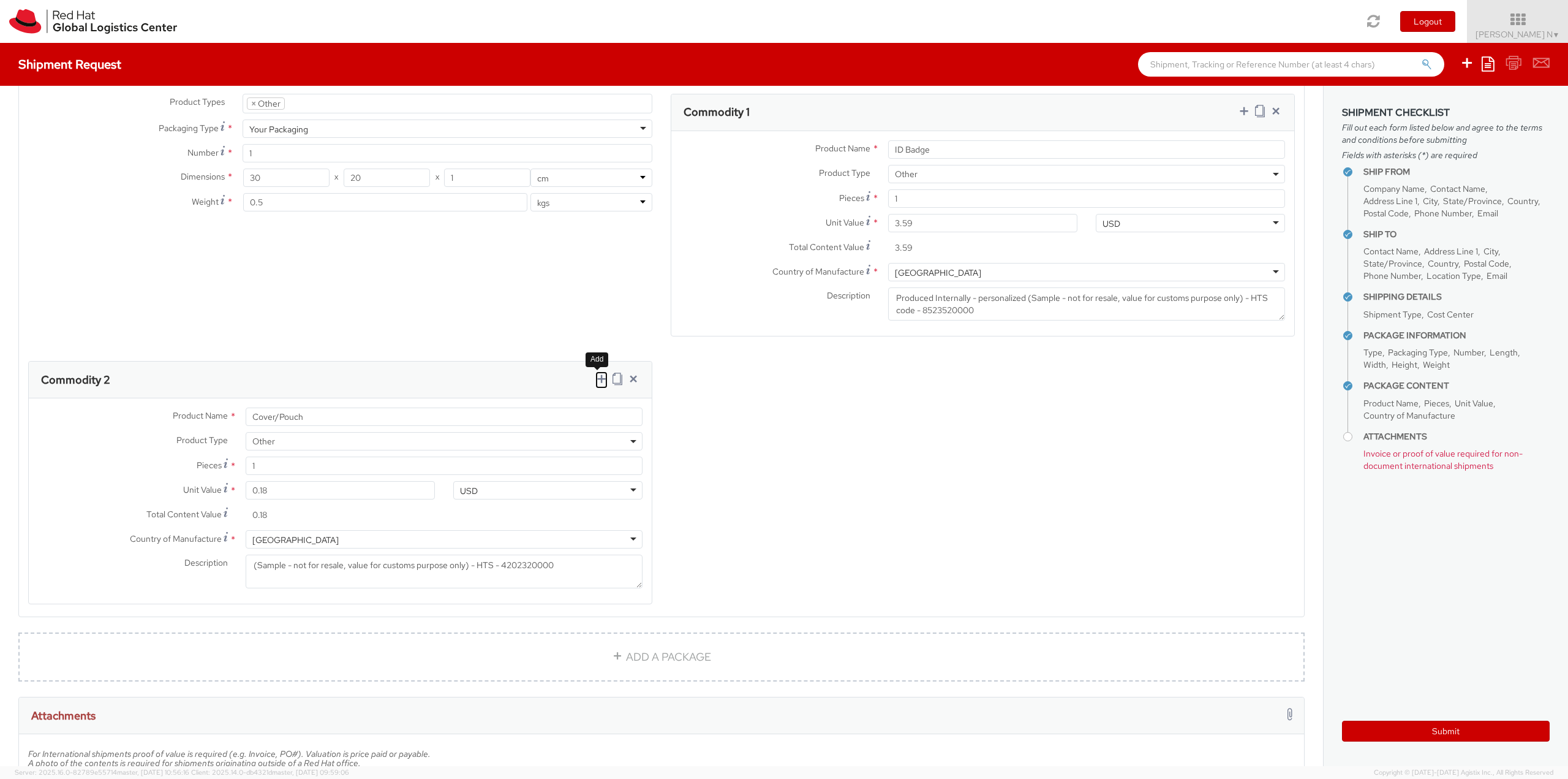
select select
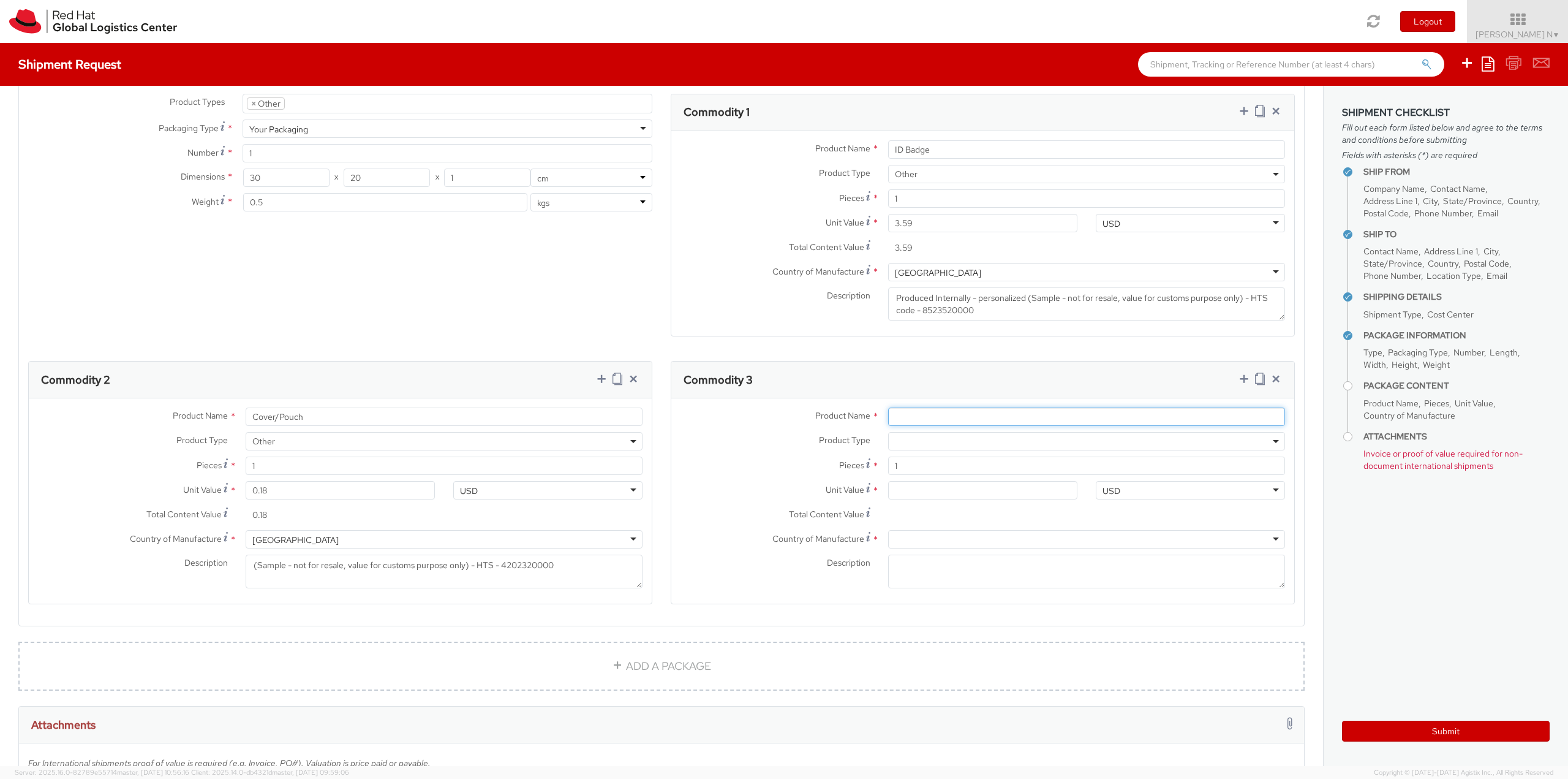
click at [920, 415] on input "Product Name *" at bounding box center [1087, 416] width 397 height 18
type input "Pulley"
click at [909, 447] on span at bounding box center [1087, 441] width 397 height 18
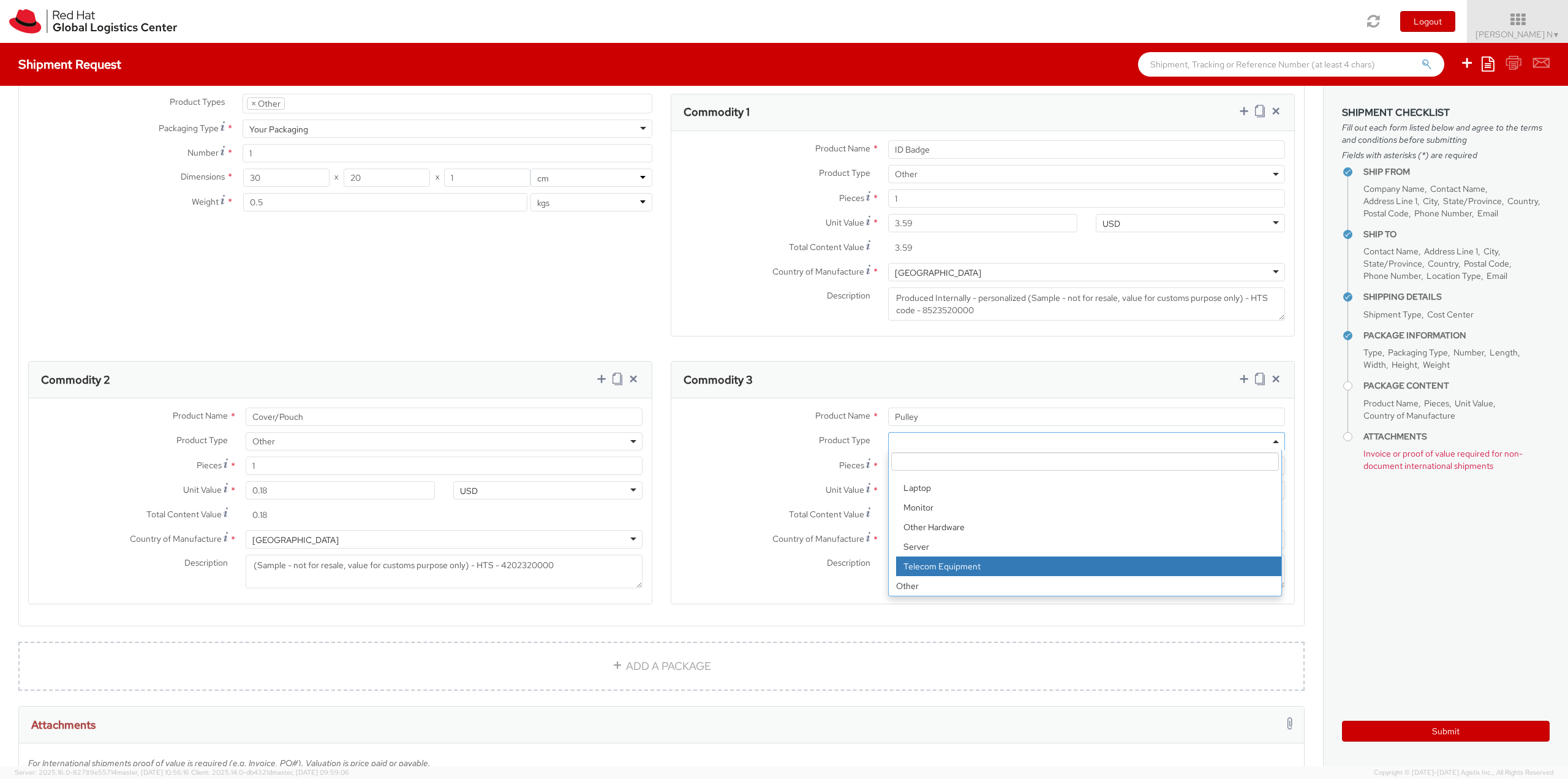
scroll to position [613, 0]
select select "OTHER"
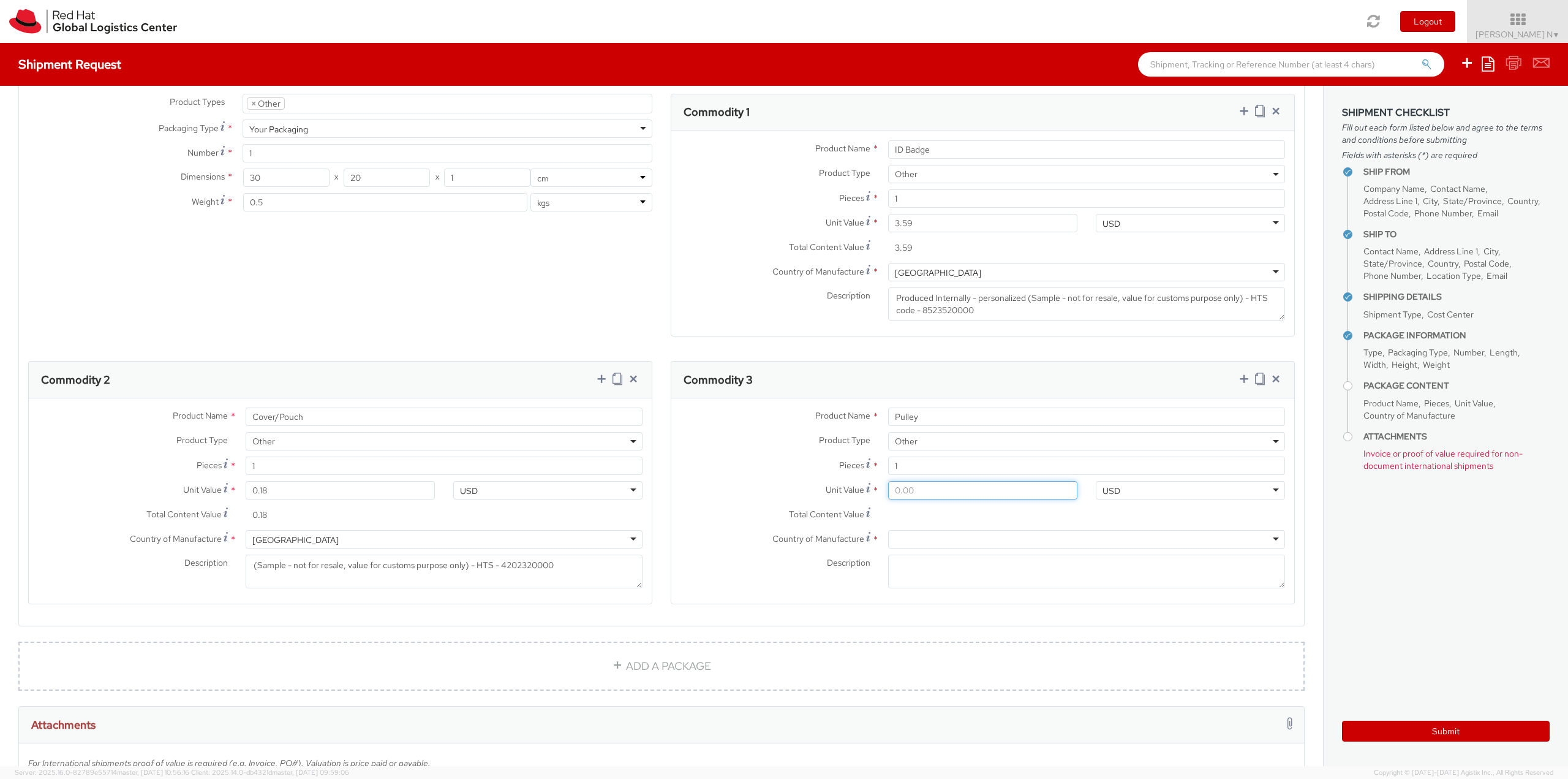
click at [898, 491] on input "Unit Value *" at bounding box center [983, 490] width 190 height 18
click at [939, 487] on input "Unit Value *" at bounding box center [983, 490] width 190 height 18
type input "0.40"
type input "0.46"
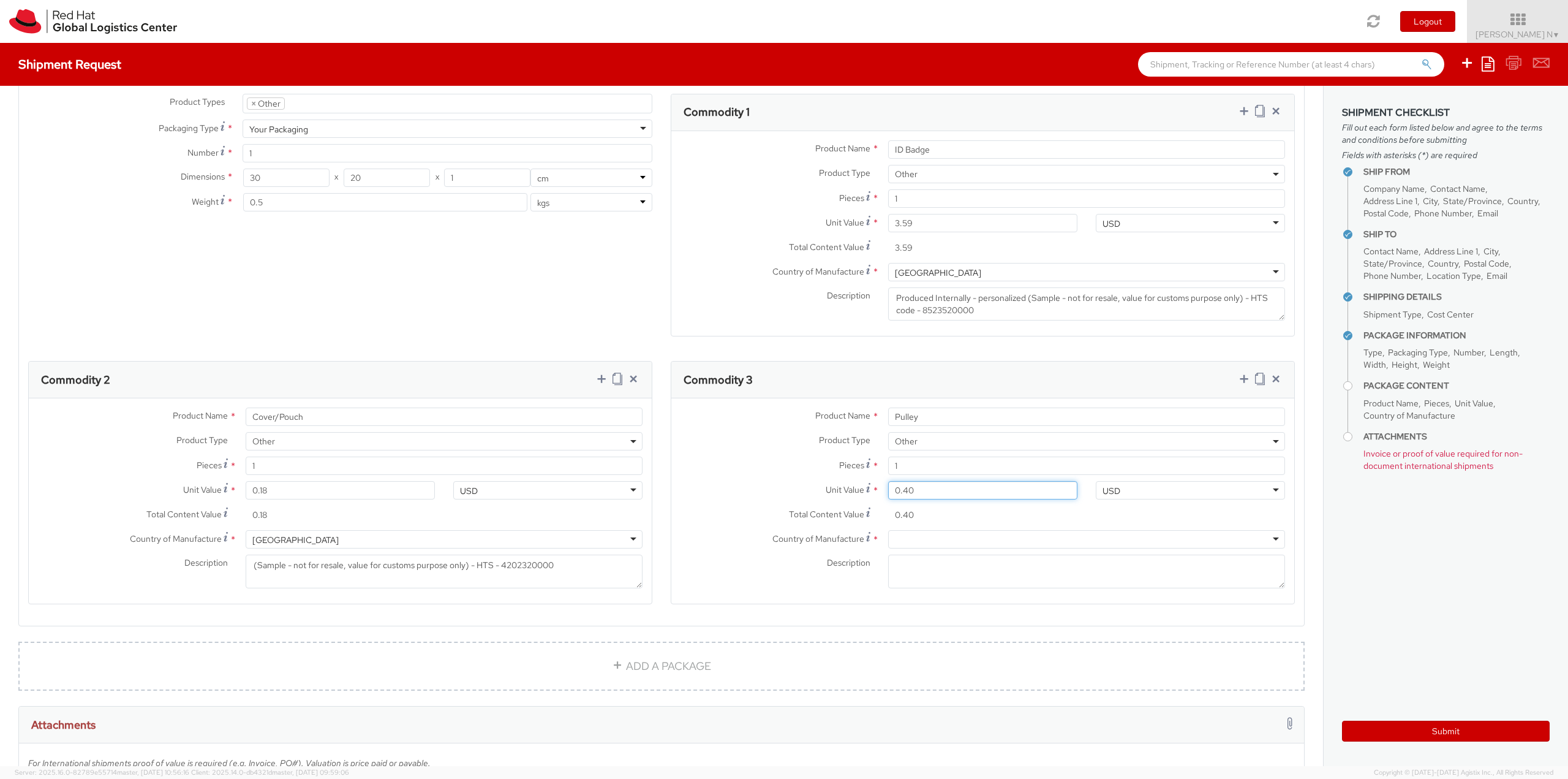
type input "0.46"
click at [973, 545] on div at bounding box center [1087, 539] width 397 height 18
type input "china"
click at [949, 565] on textarea "Description *" at bounding box center [1087, 571] width 397 height 34
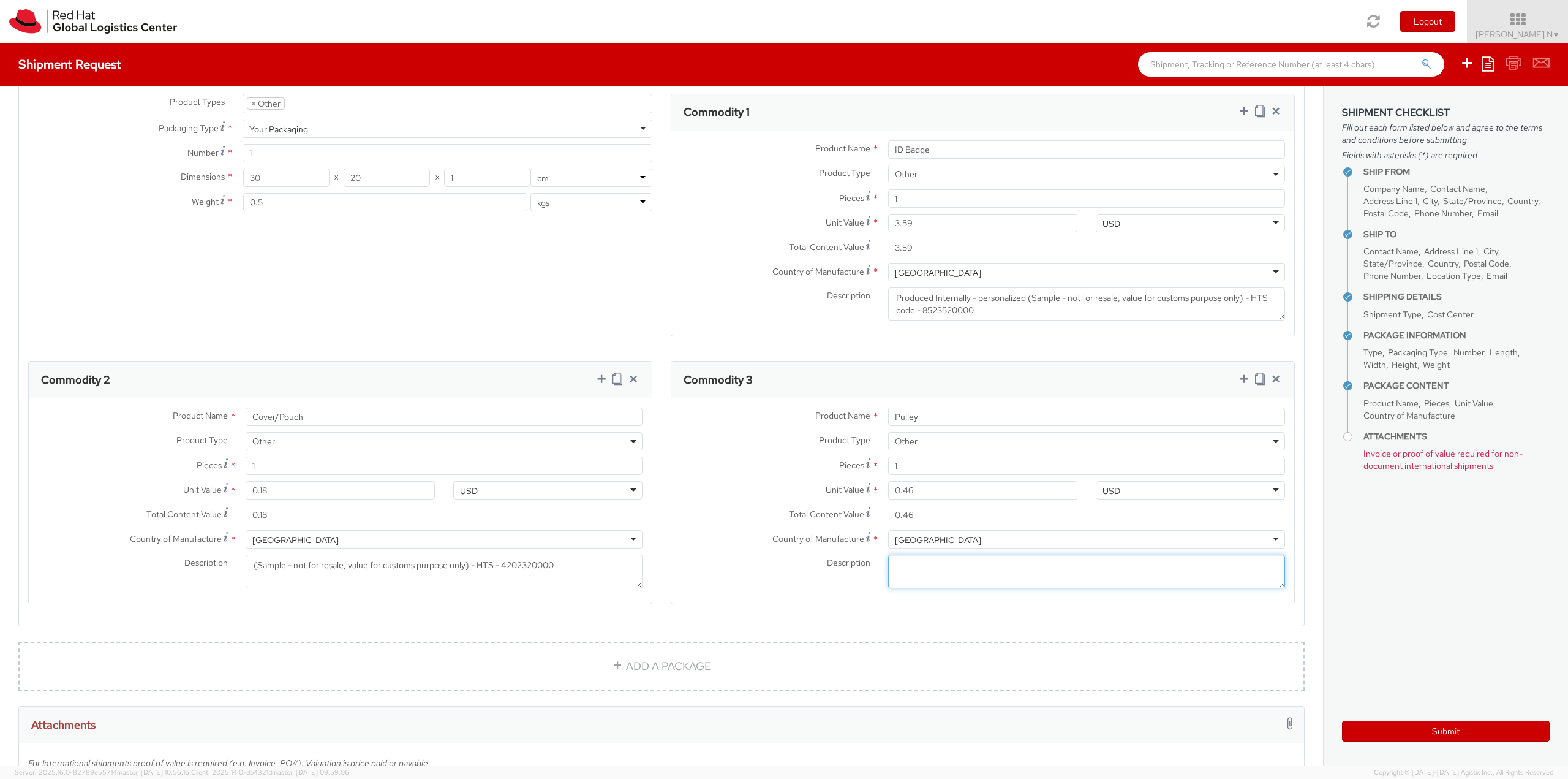
click at [925, 566] on textarea "Description *" at bounding box center [1087, 571] width 397 height 34
paste textarea "(Sample - not for resale, value for customs purpose only) - HTS - 8308900000"
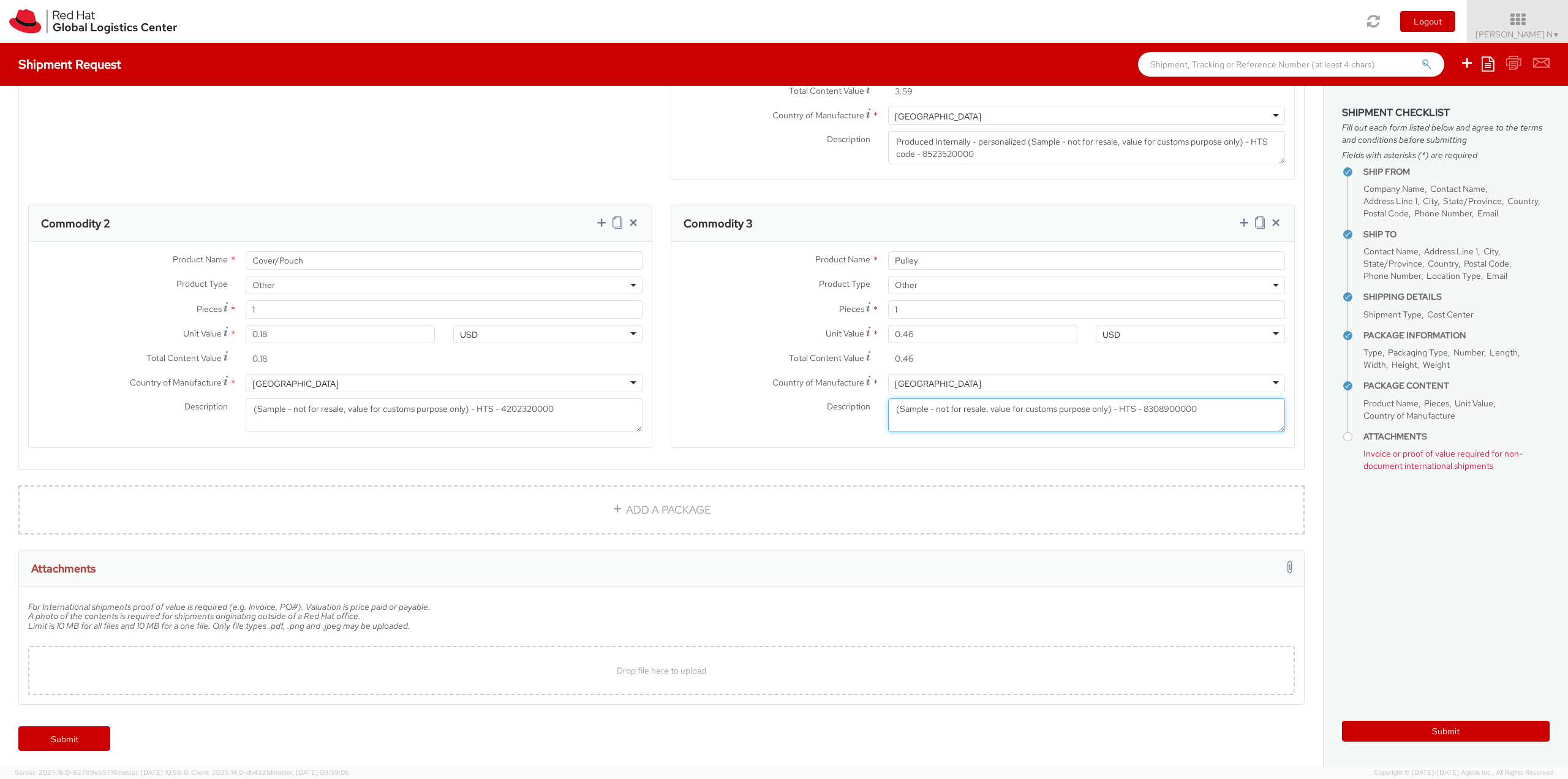
scroll to position [772, 0]
type textarea "(Sample - not for resale, value for customs purpose only) - HTS - 8308900000"
click at [682, 654] on div "Drop file here to upload" at bounding box center [661, 667] width 1247 height 29
type input "C:\fakepath\SalesOrd25191977 (2) (1)New.pdf"
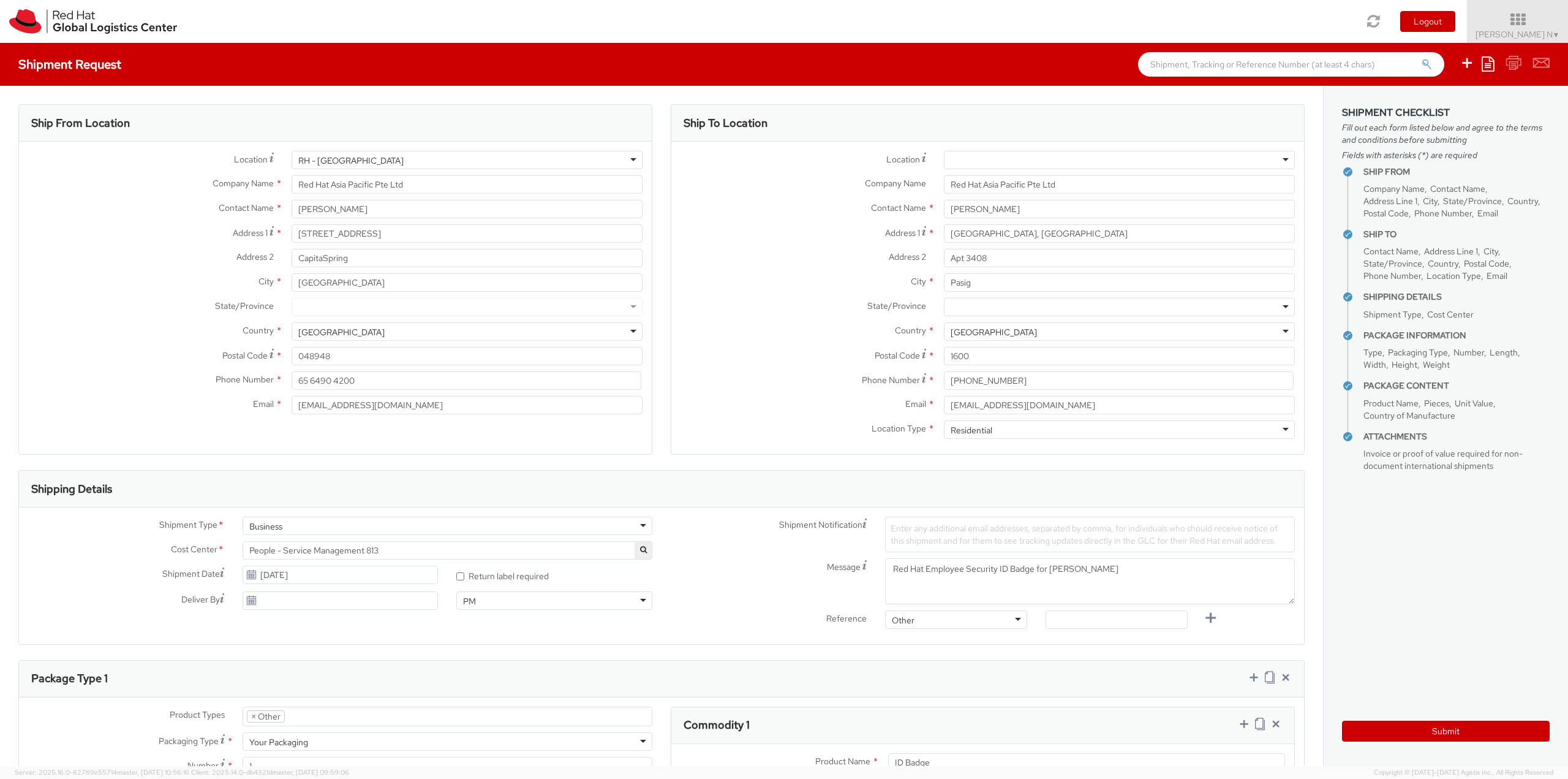
scroll to position [0, 0]
drag, startPoint x: 907, startPoint y: 211, endPoint x: 828, endPoint y: 212, distance: 79.0
click at [862, 212] on div "Contact Name * Kenny Gonzalez" at bounding box center [988, 209] width 633 height 18
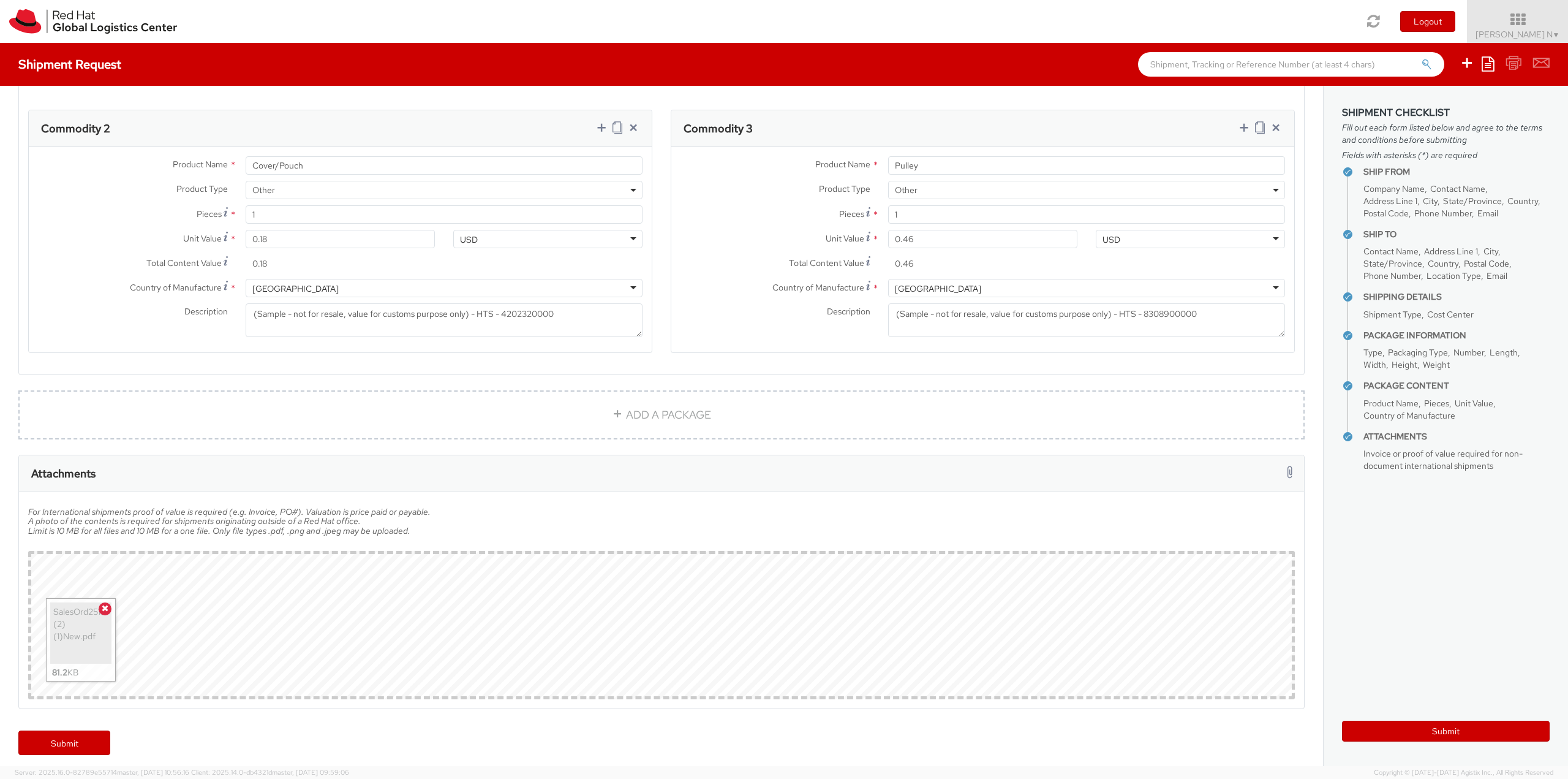
scroll to position [872, 0]
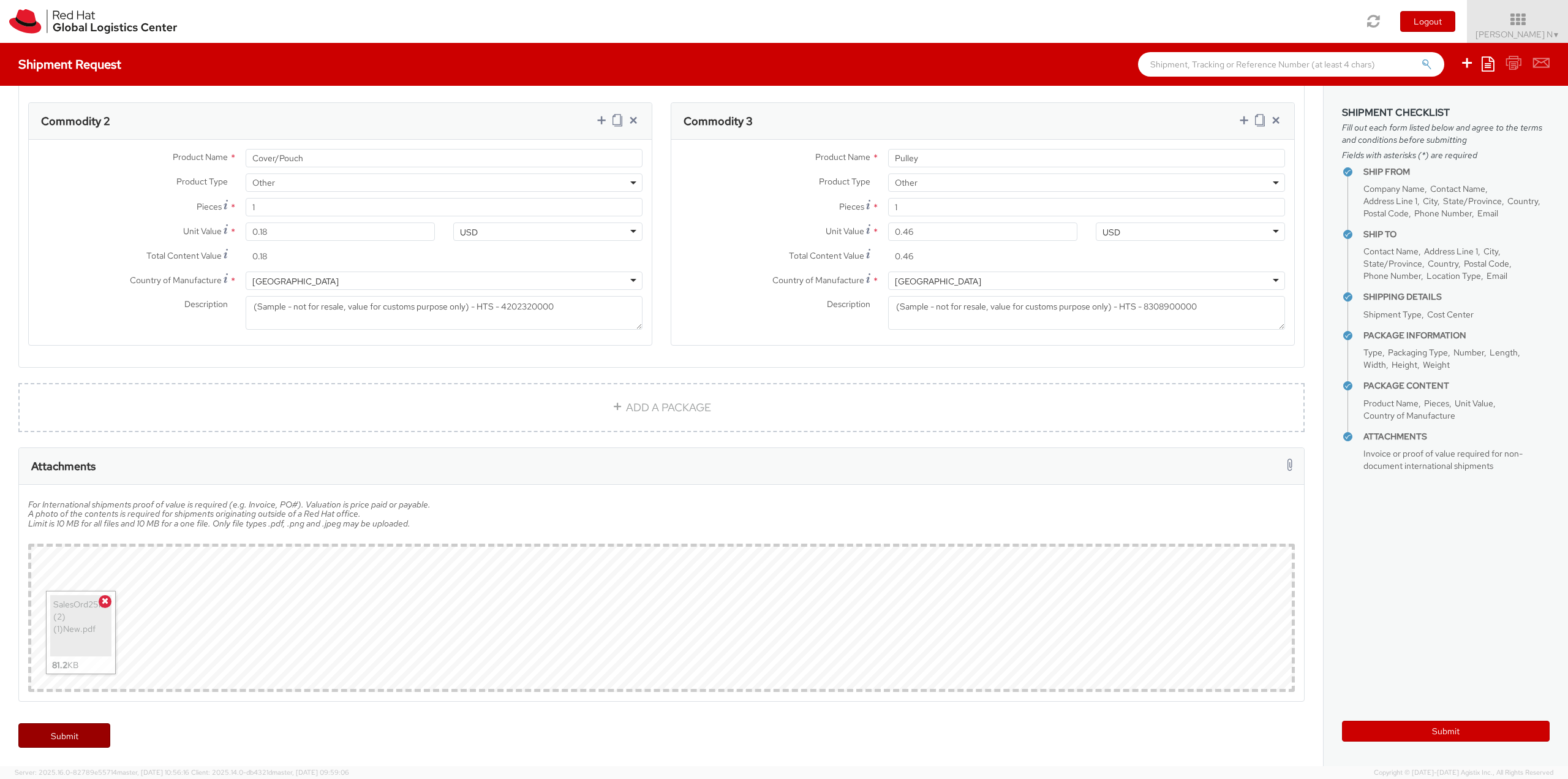
click at [77, 732] on link "Submit" at bounding box center [64, 735] width 92 height 25
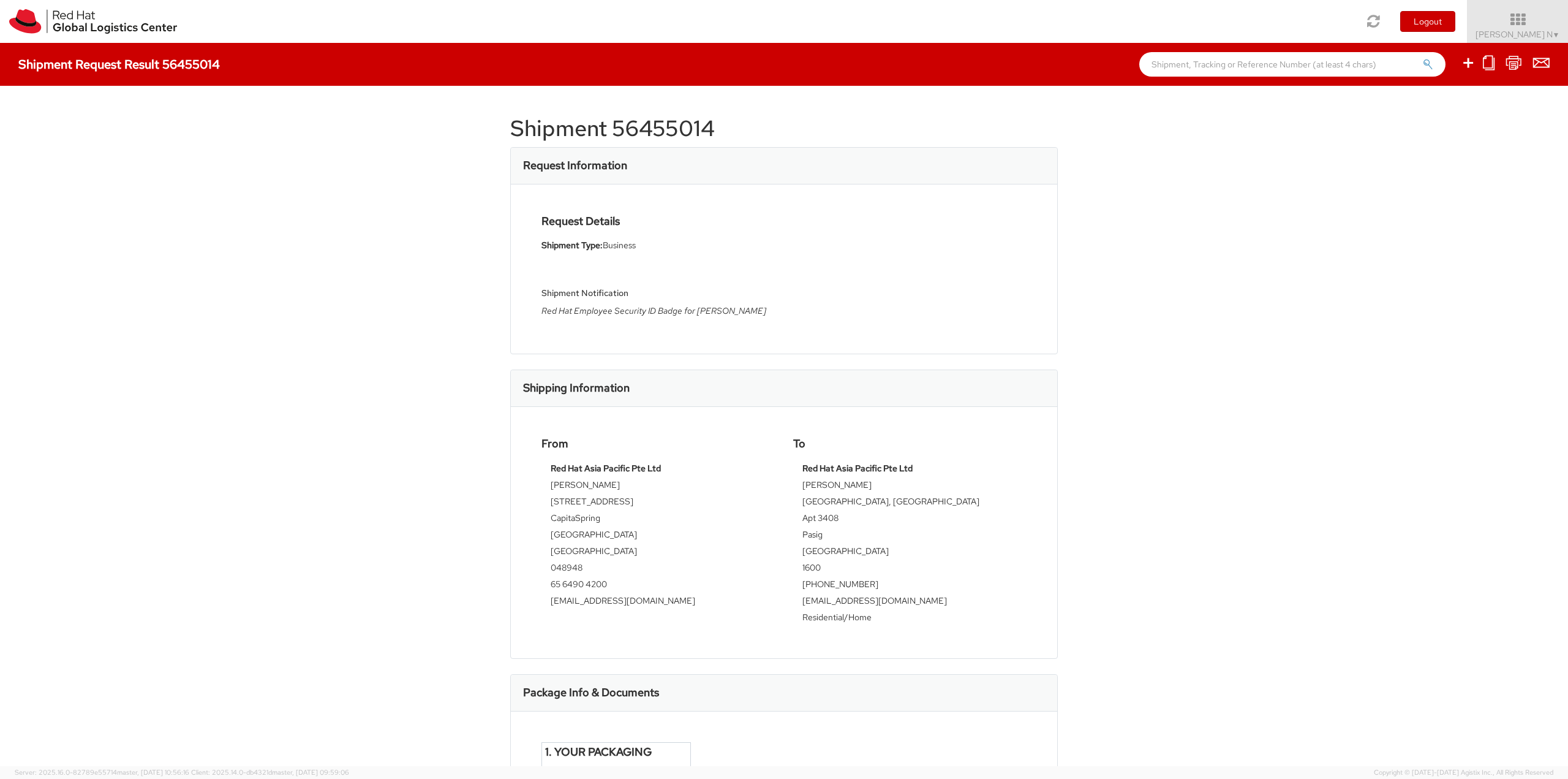
click at [642, 130] on h1 "Shipment 56455014" at bounding box center [784, 129] width 548 height 25
copy div "Shipment 56455014"
click at [646, 132] on h1 "Shipment 56455014" at bounding box center [784, 129] width 548 height 25
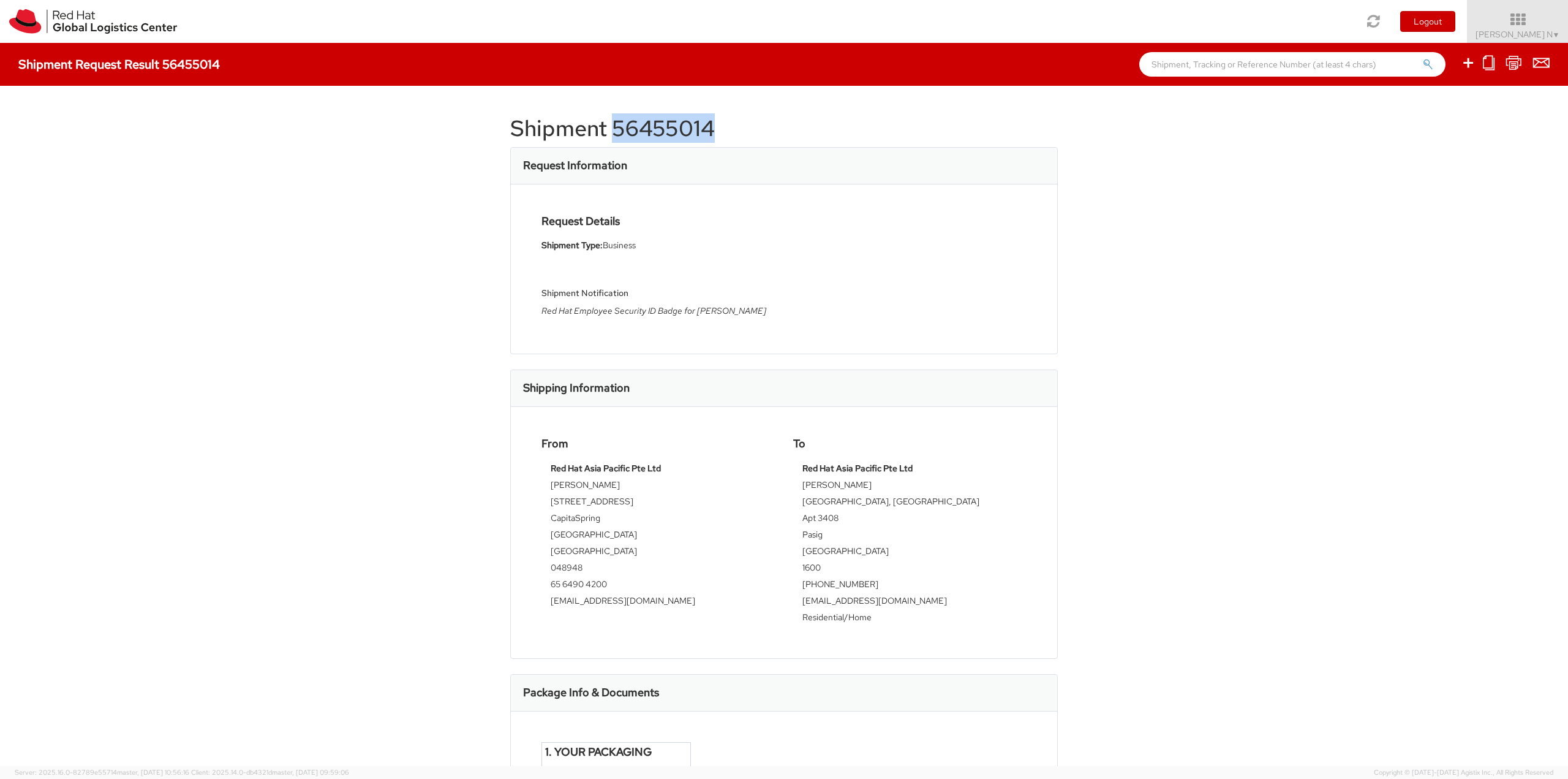
click at [646, 132] on h1 "Shipment 56455014" at bounding box center [784, 129] width 548 height 25
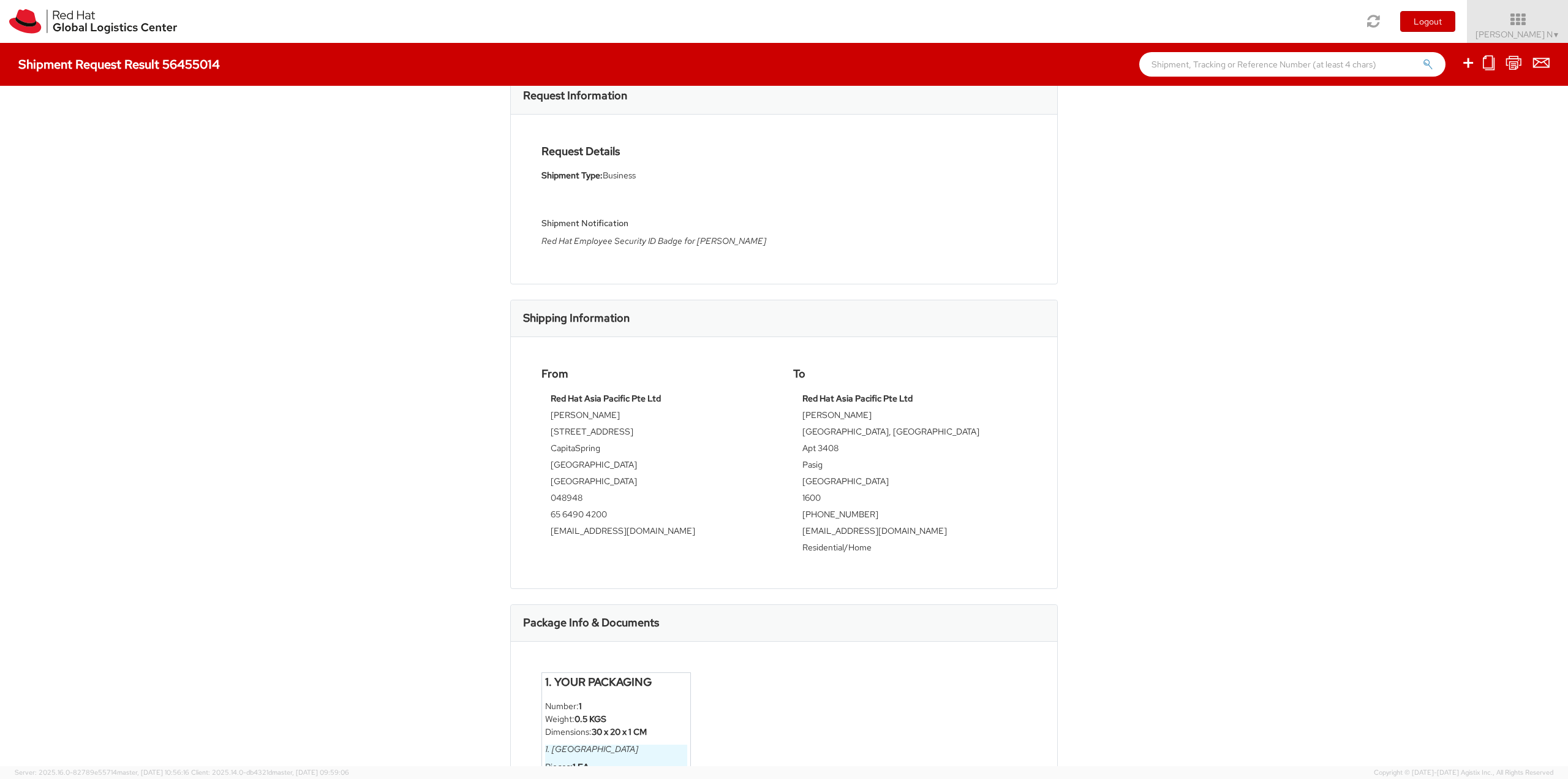
scroll to position [245, 0]
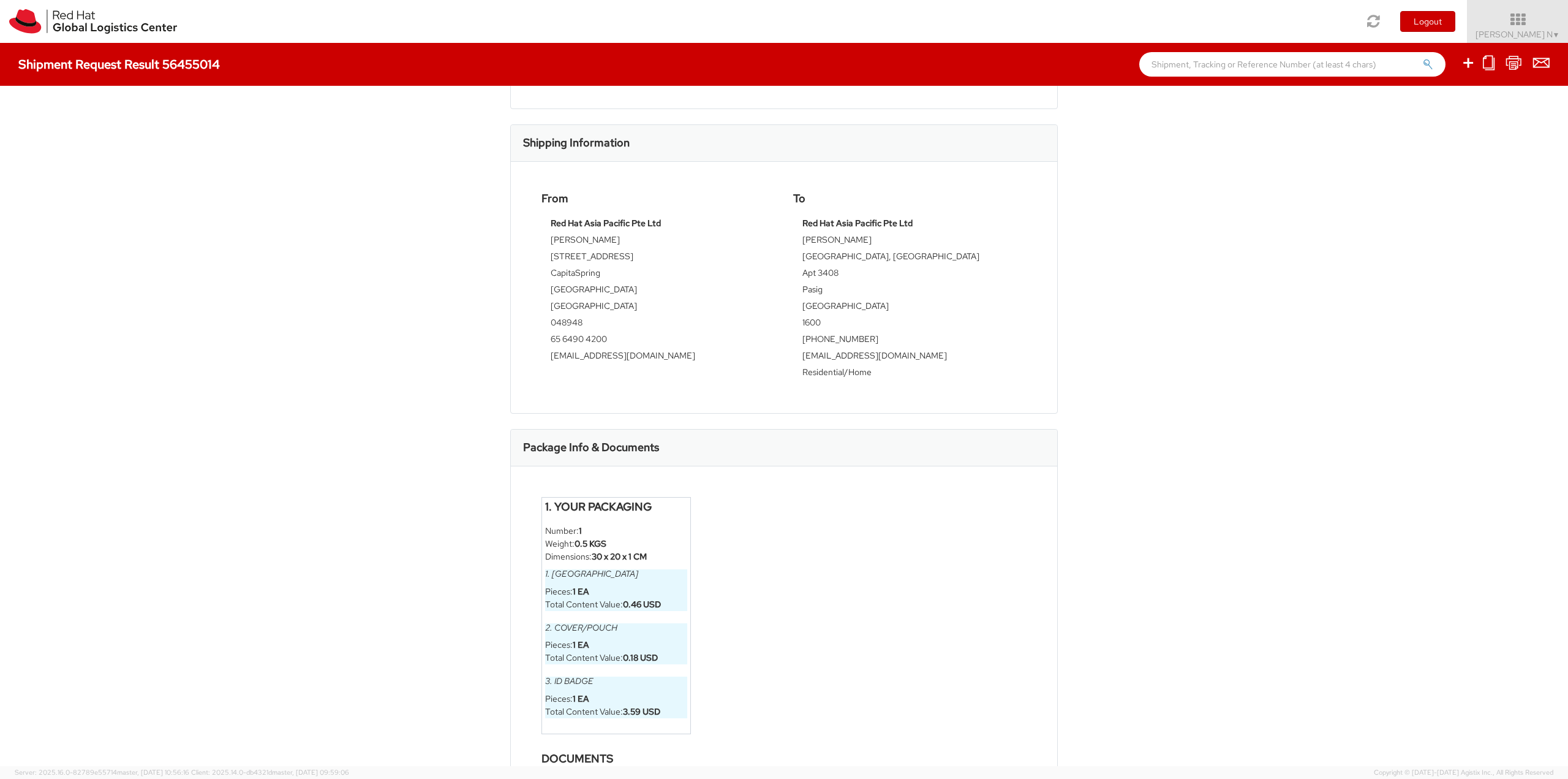
click at [823, 377] on td "Residential/Home" at bounding box center [909, 374] width 215 height 17
copy td "Residential"
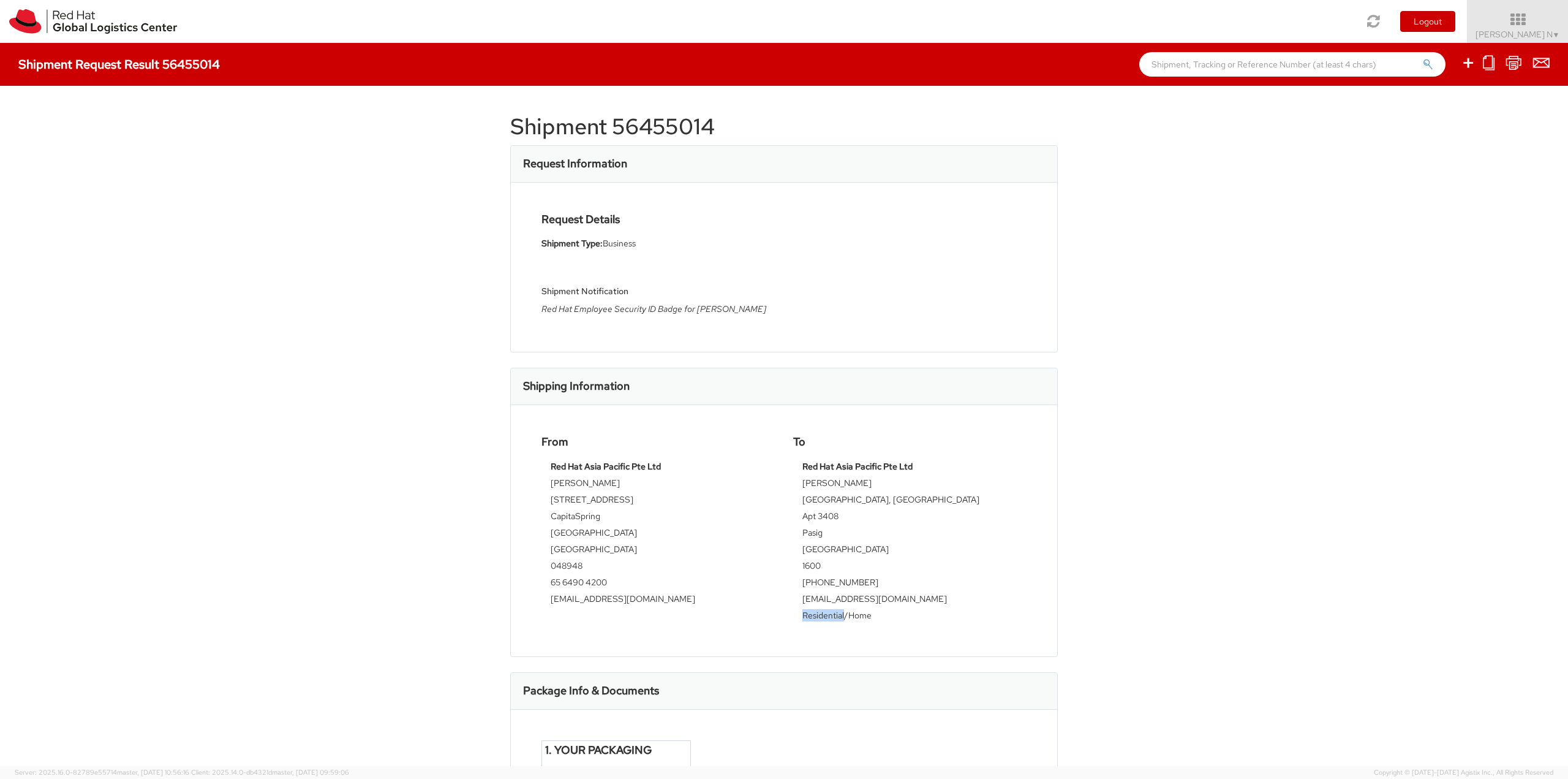
scroll to position [0, 0]
click at [1385, 475] on div "Shipment 56455014 Request Information Request Details Shipment Type: Business S…" at bounding box center [784, 425] width 1568 height 680
